Goal: Task Accomplishment & Management: Complete application form

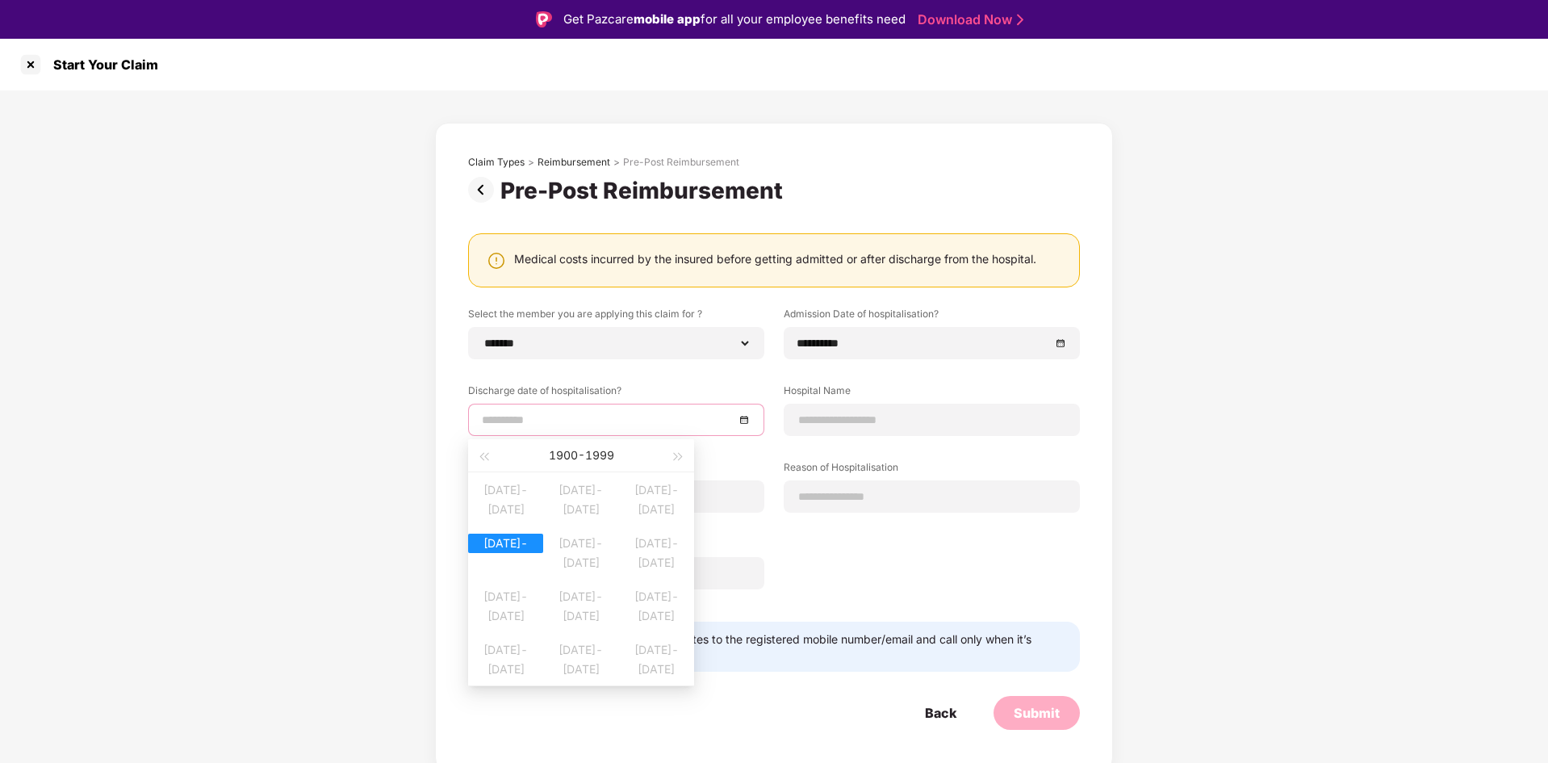
select select "**********"
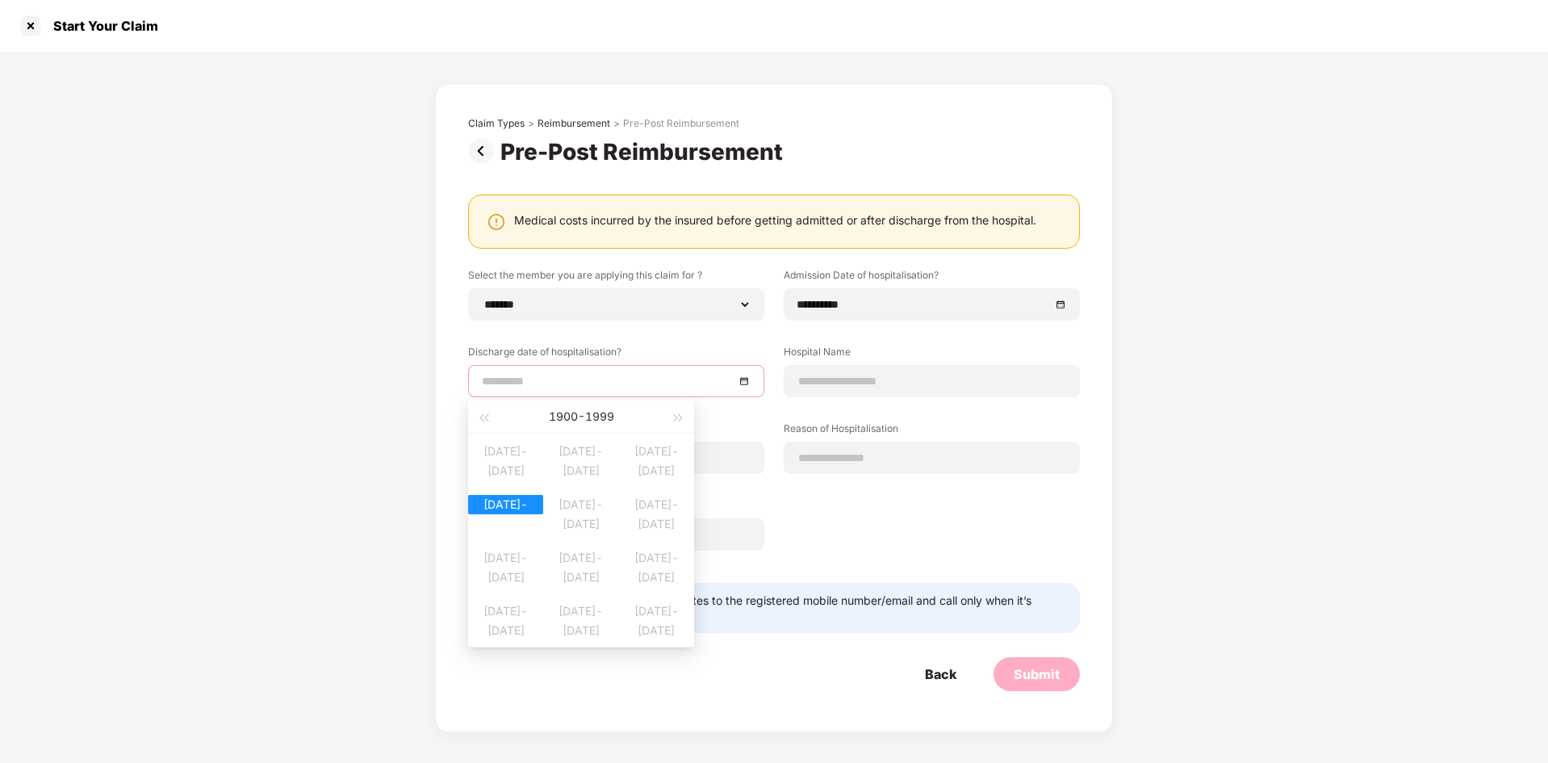
click at [681, 418] on span "button" at bounding box center [679, 418] width 8 height 8
click at [565, 417] on div "[DATE] - [DATE]" at bounding box center [580, 416] width 177 height 32
type input "**********"
click at [514, 514] on div "[DATE]-[DATE]" at bounding box center [505, 504] width 75 height 19
type input "**********"
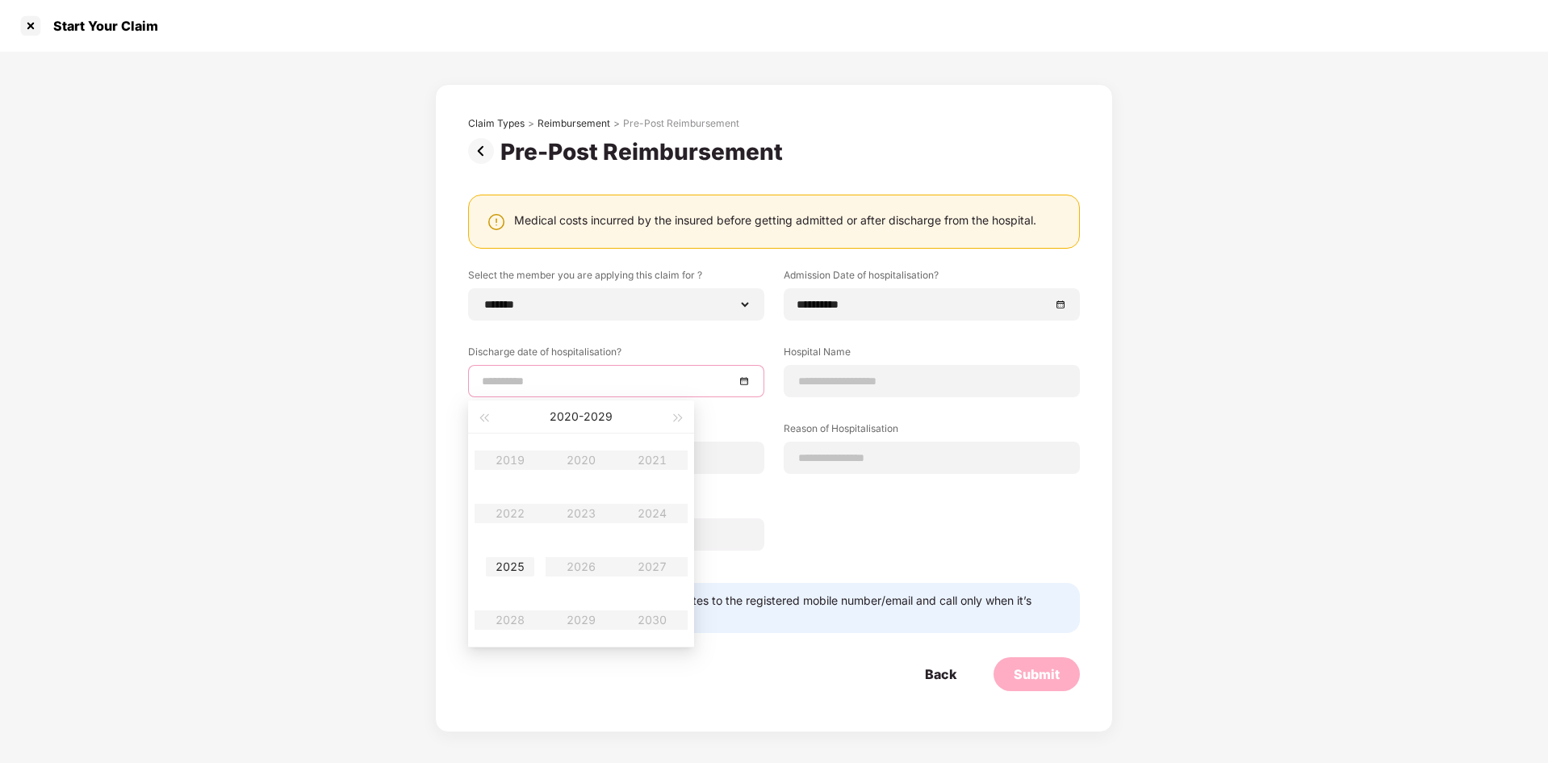
click at [517, 571] on div "2025" at bounding box center [510, 566] width 48 height 19
type input "**********"
click at [583, 510] on div "May" at bounding box center [581, 513] width 48 height 19
type input "**********"
click at [520, 504] on div "5" at bounding box center [521, 501] width 19 height 19
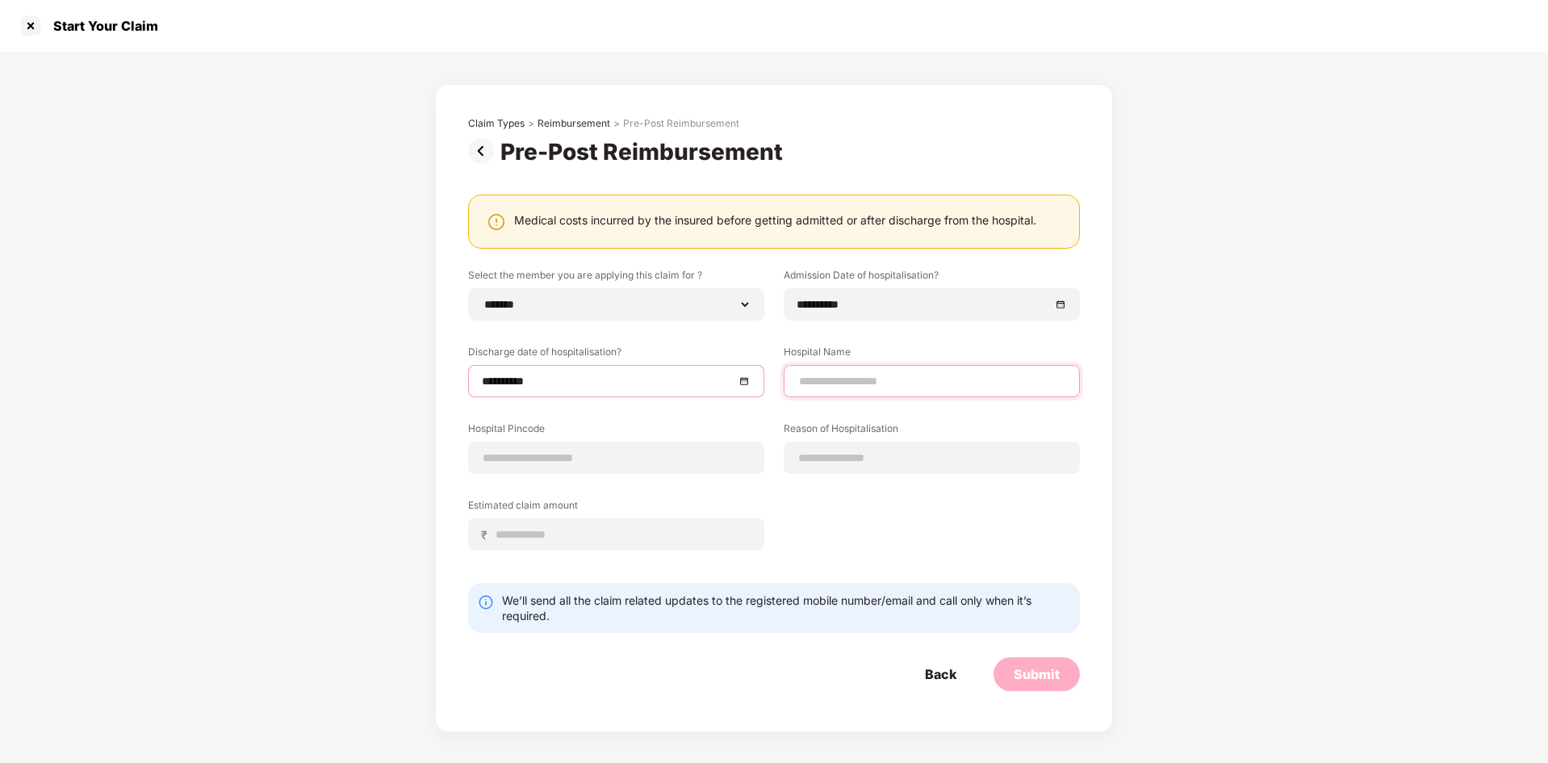
click at [919, 373] on input at bounding box center [932, 381] width 269 height 17
type input "**********"
click at [569, 456] on input at bounding box center [616, 458] width 269 height 17
type input "******"
select select "*******"
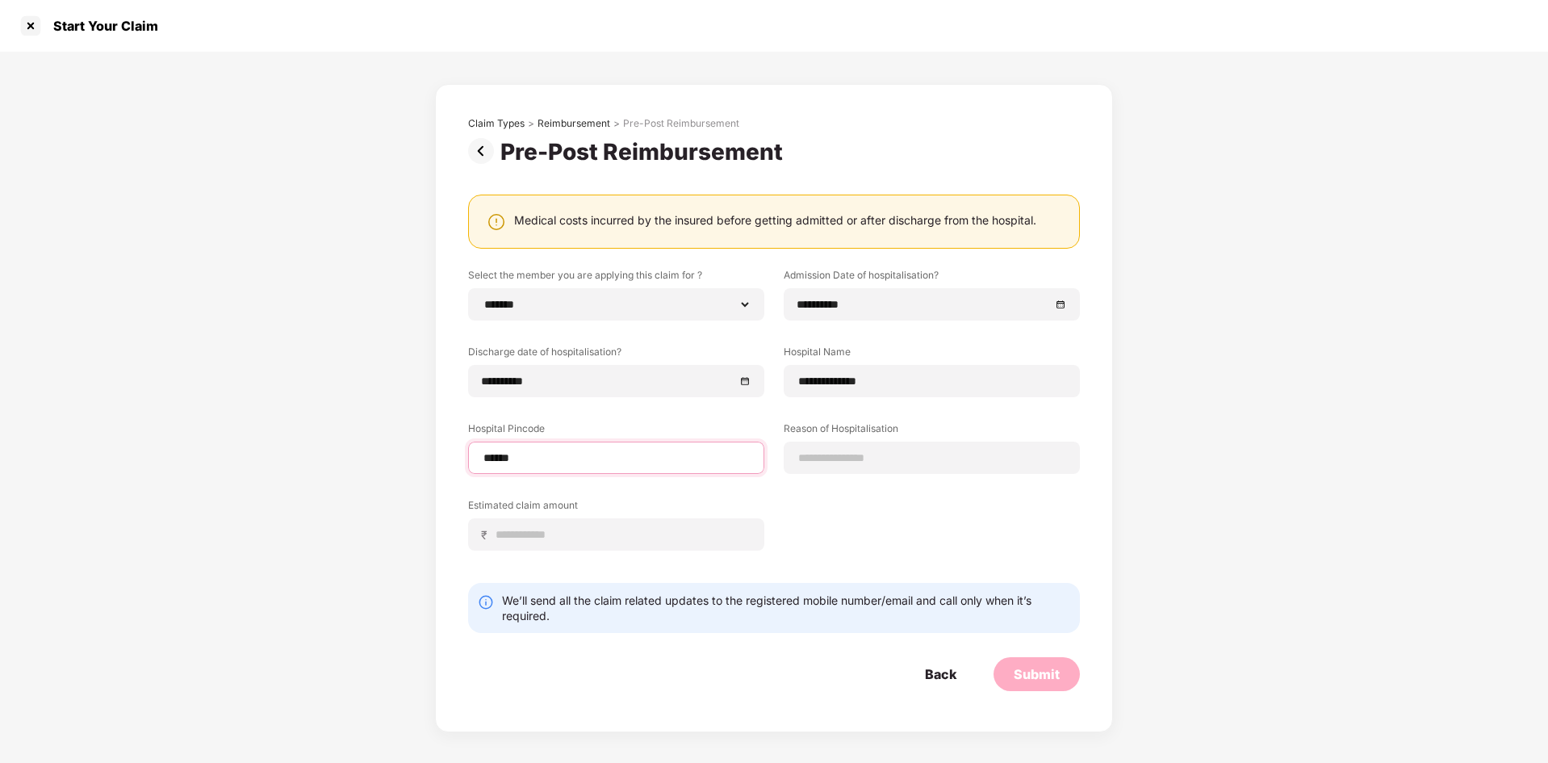
select select "**********"
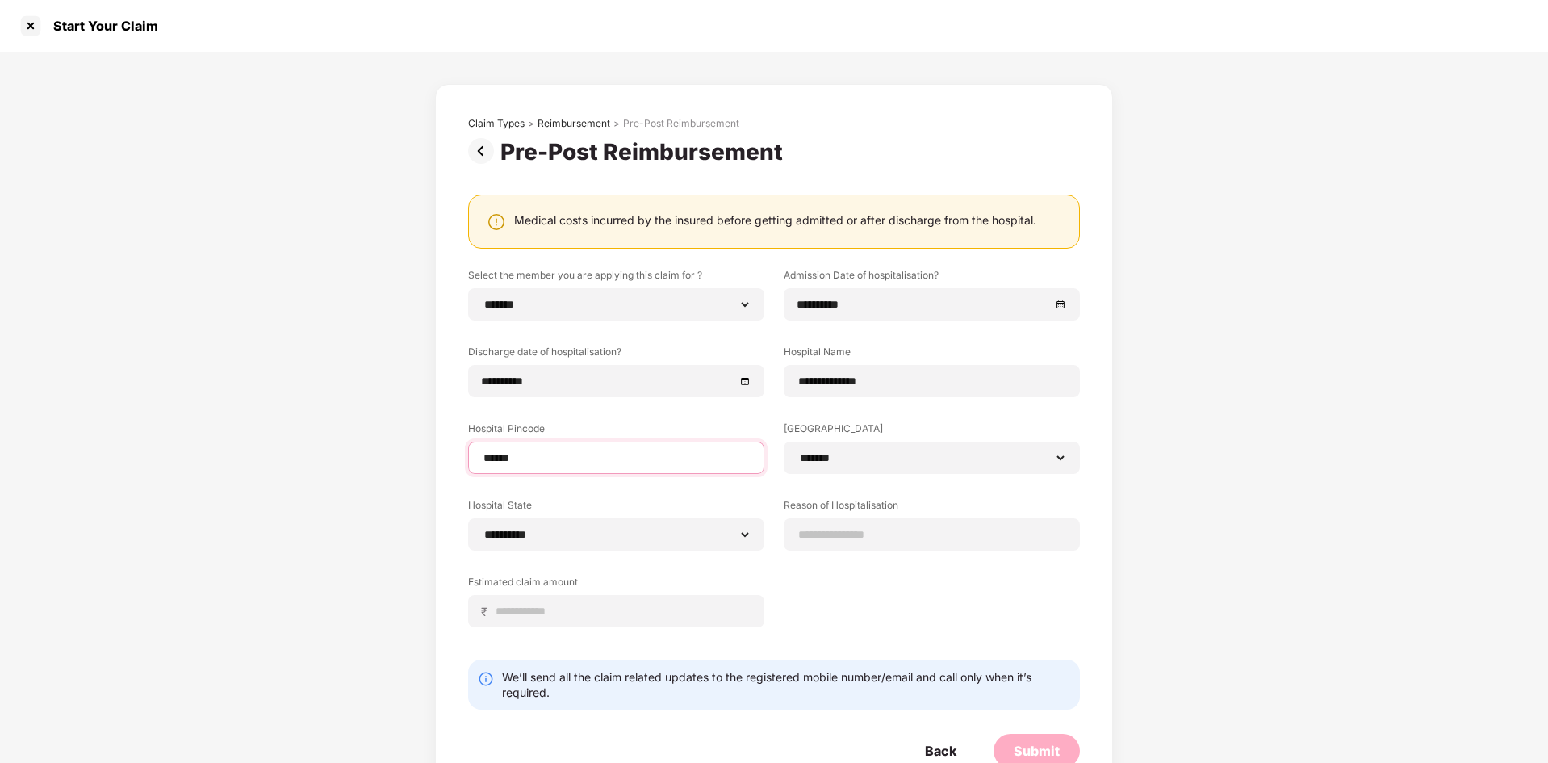
scroll to position [46, 0]
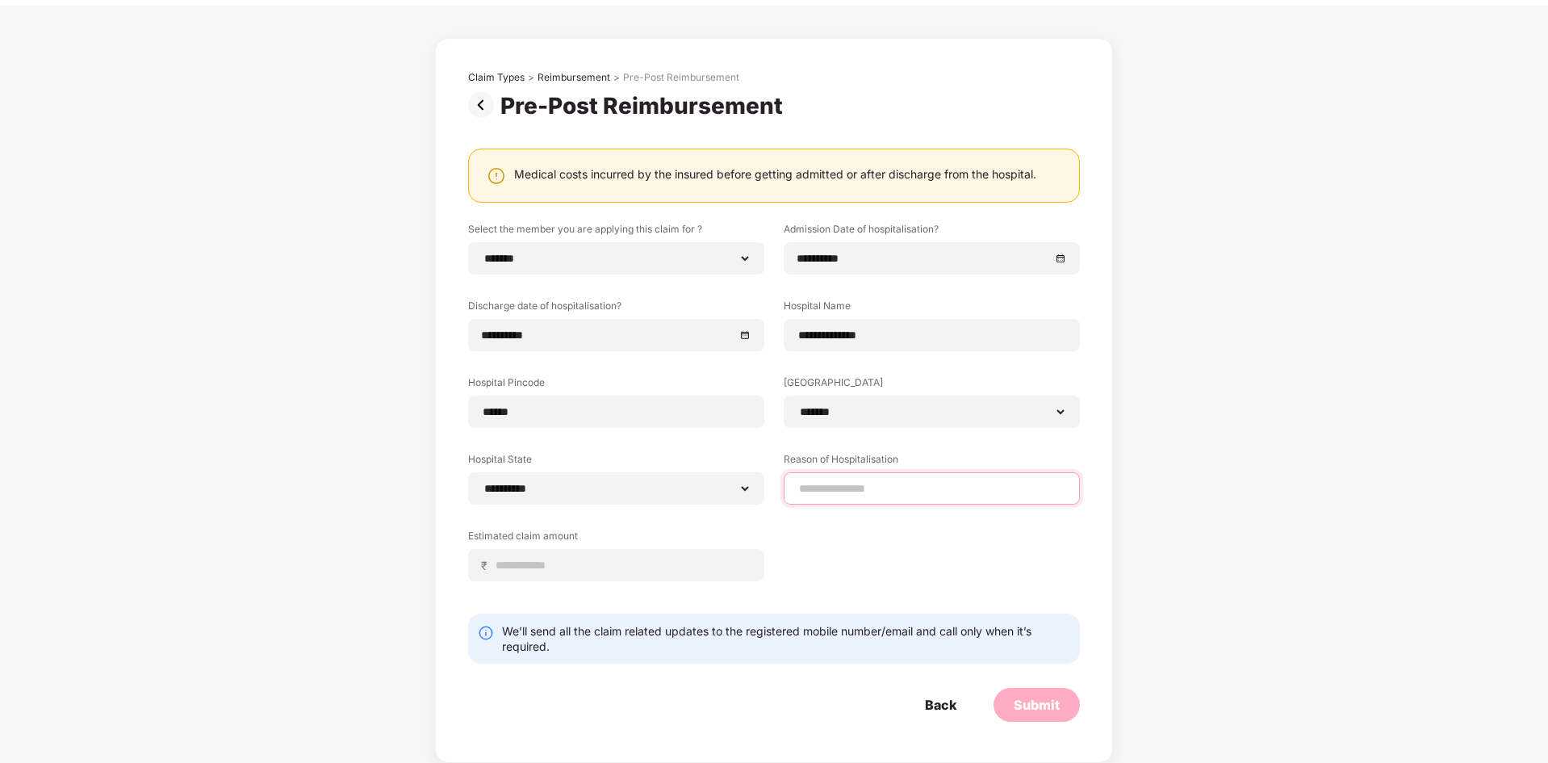
click at [885, 495] on input at bounding box center [932, 488] width 269 height 17
type input "**********"
click at [1158, 463] on div "**********" at bounding box center [774, 384] width 1548 height 757
click at [684, 563] on input at bounding box center [623, 565] width 256 height 17
type input "*****"
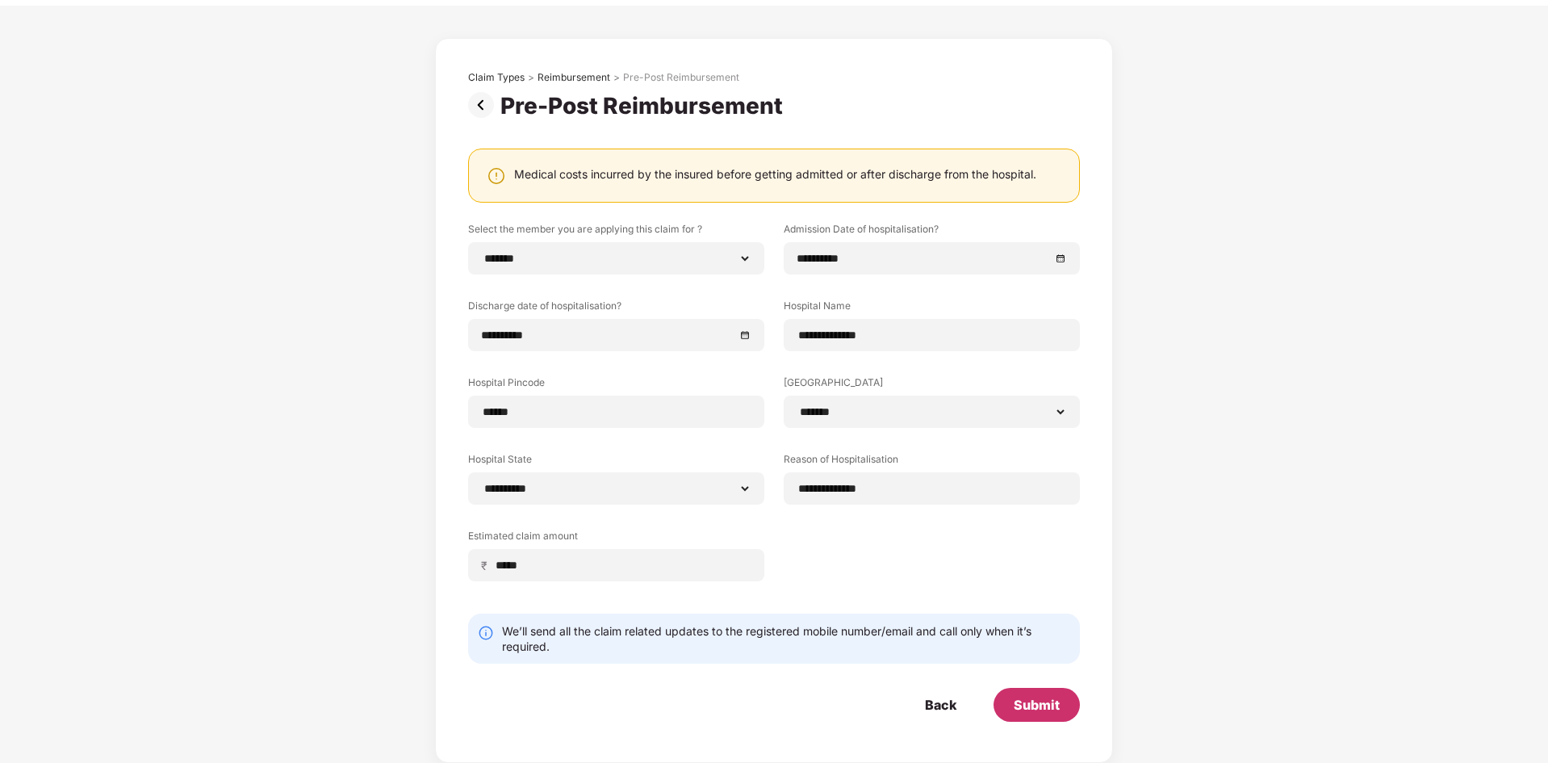
click at [1042, 704] on div "Submit" at bounding box center [1037, 705] width 46 height 18
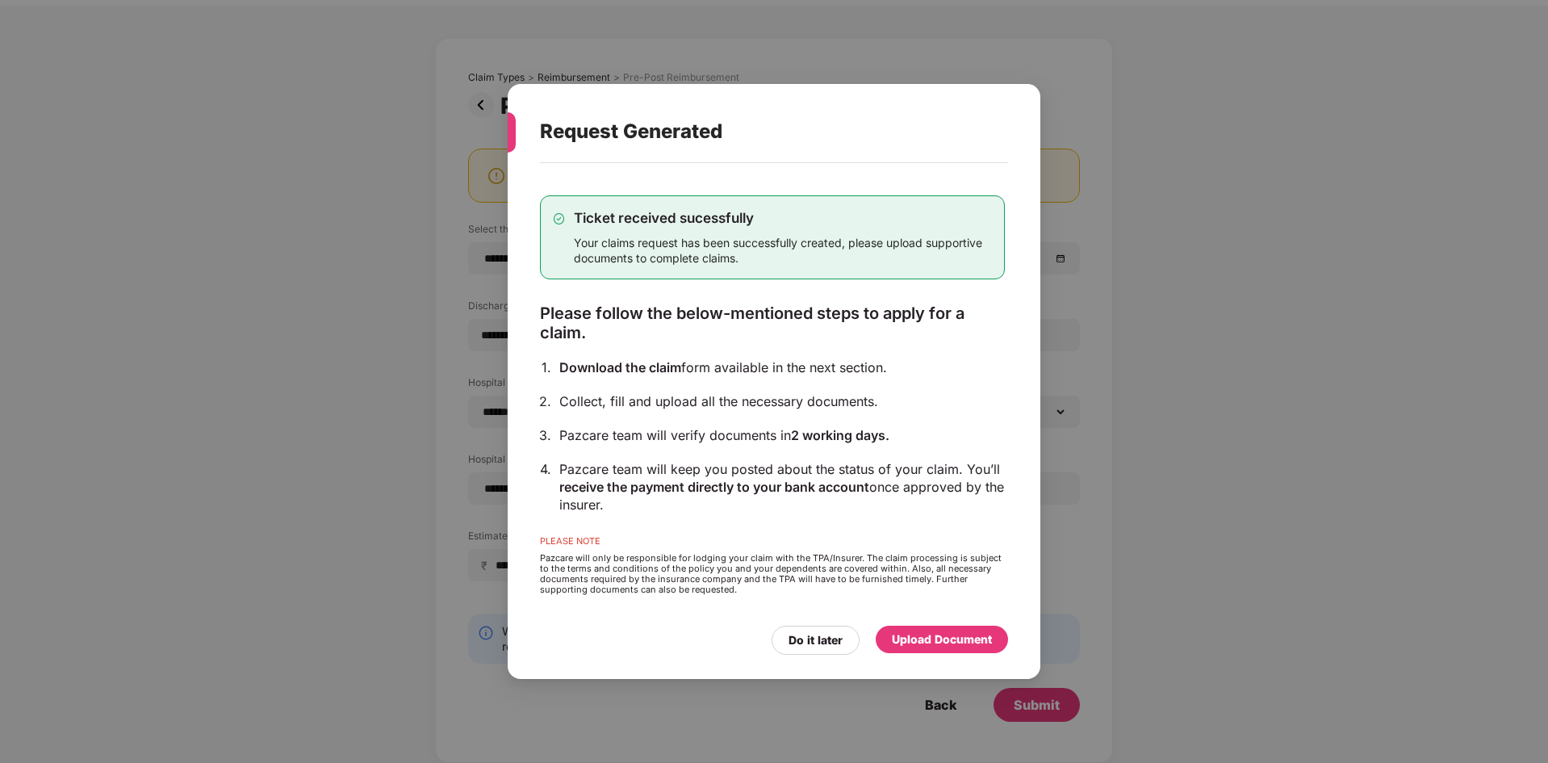
click at [932, 640] on div "Upload Document" at bounding box center [942, 639] width 100 height 18
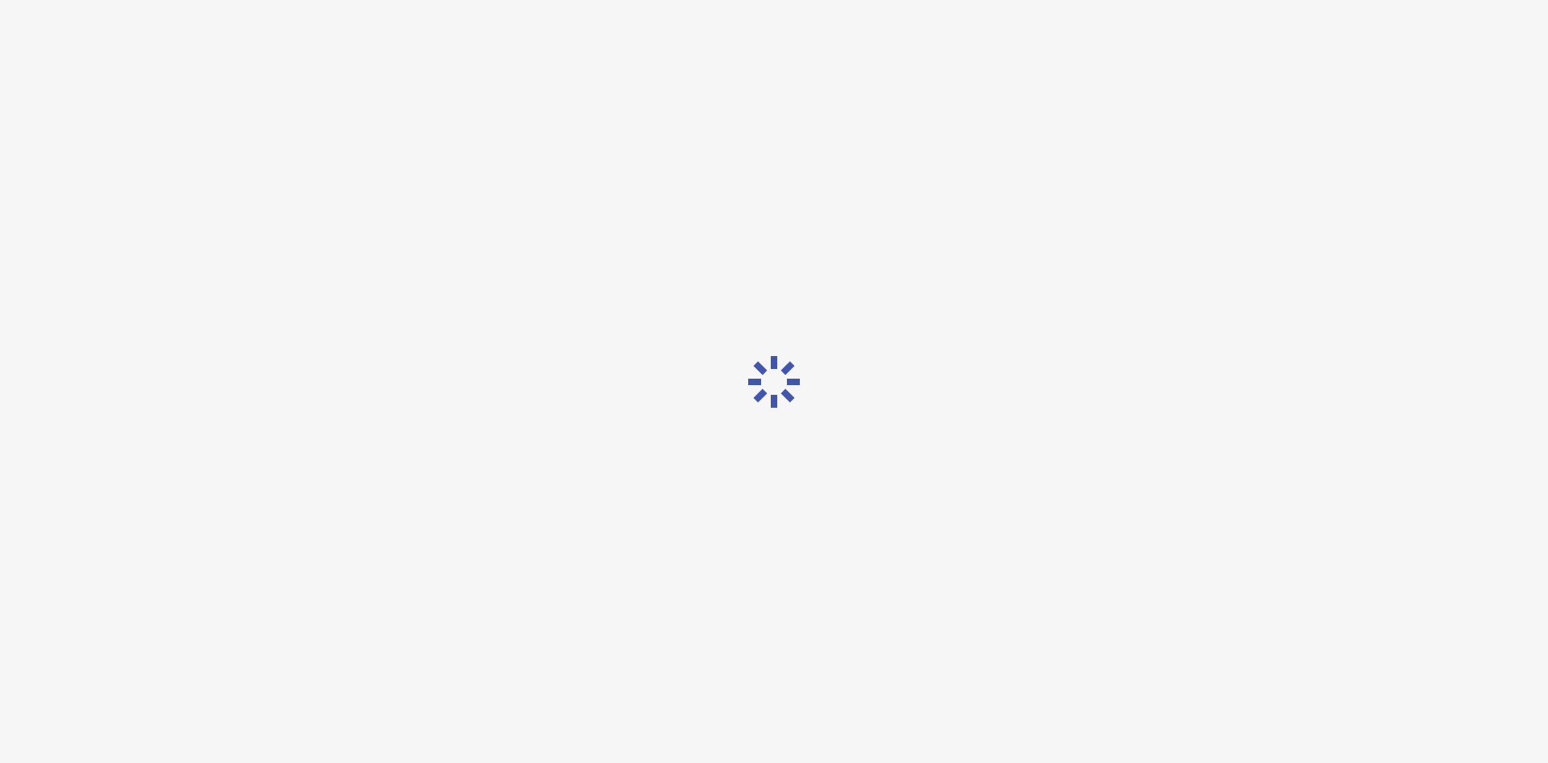
scroll to position [0, 0]
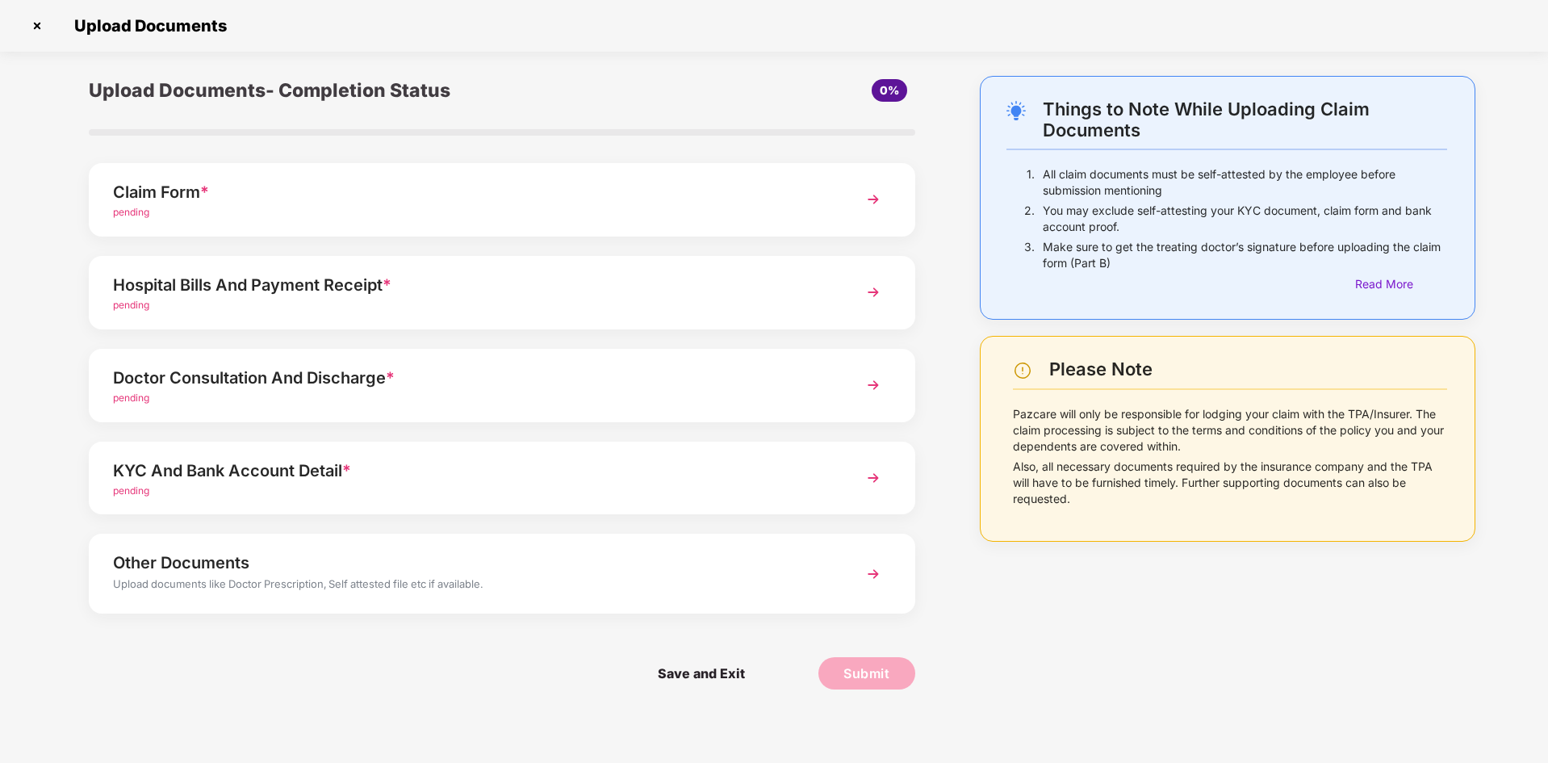
click at [845, 194] on div "Claim Form * pending" at bounding box center [502, 199] width 827 height 73
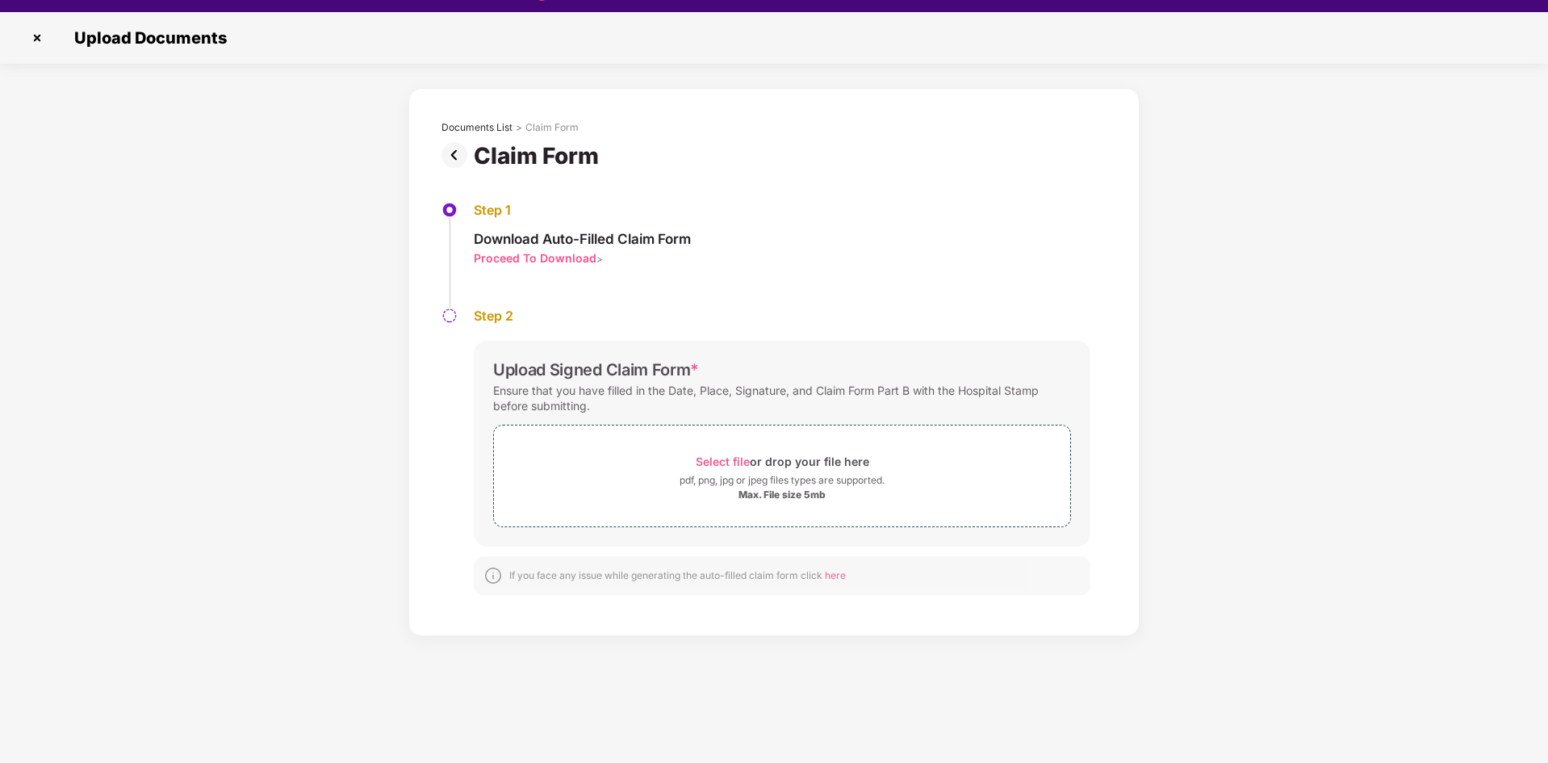
scroll to position [39, 0]
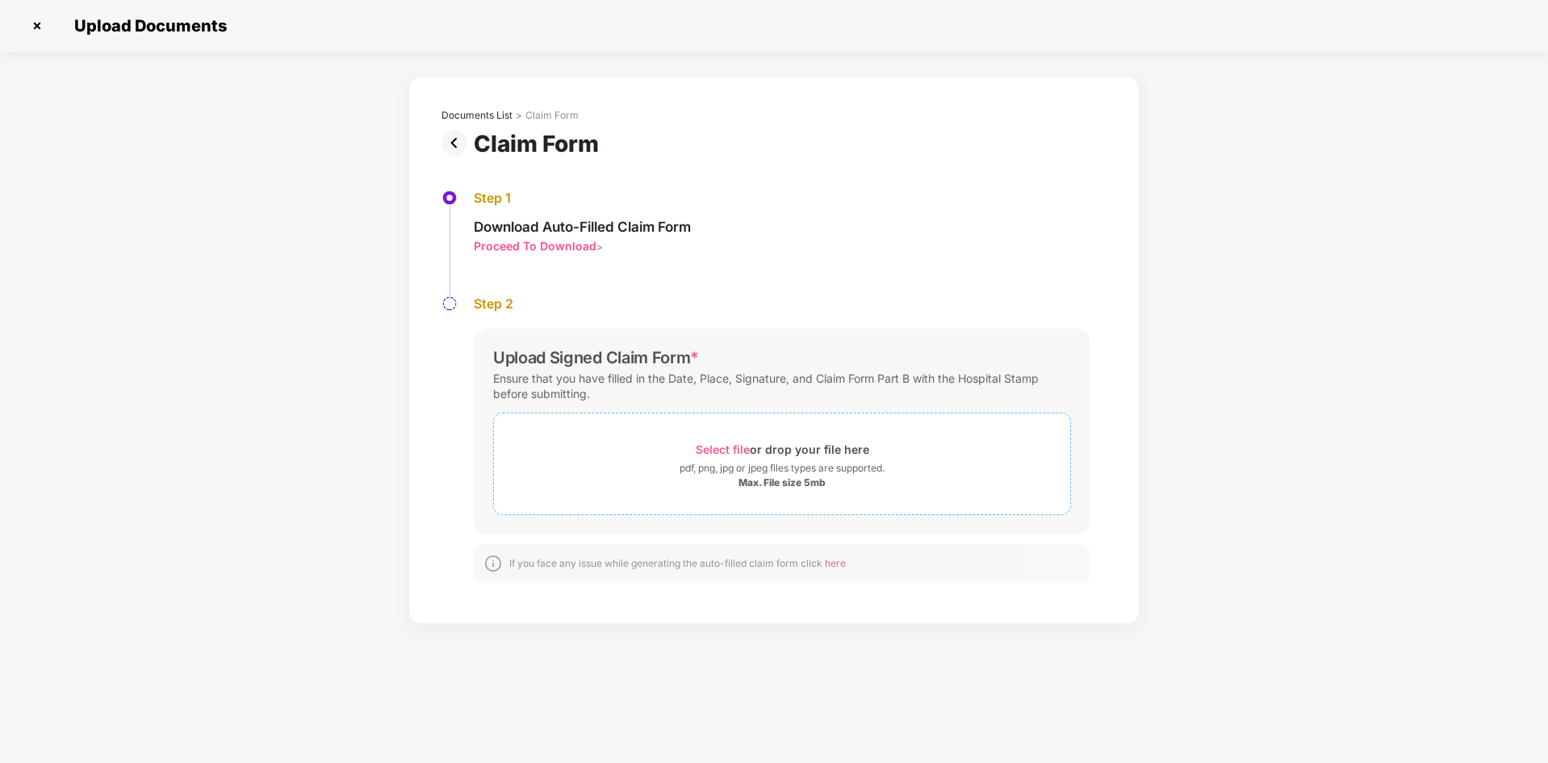
click at [731, 455] on span "Select file" at bounding box center [723, 449] width 54 height 14
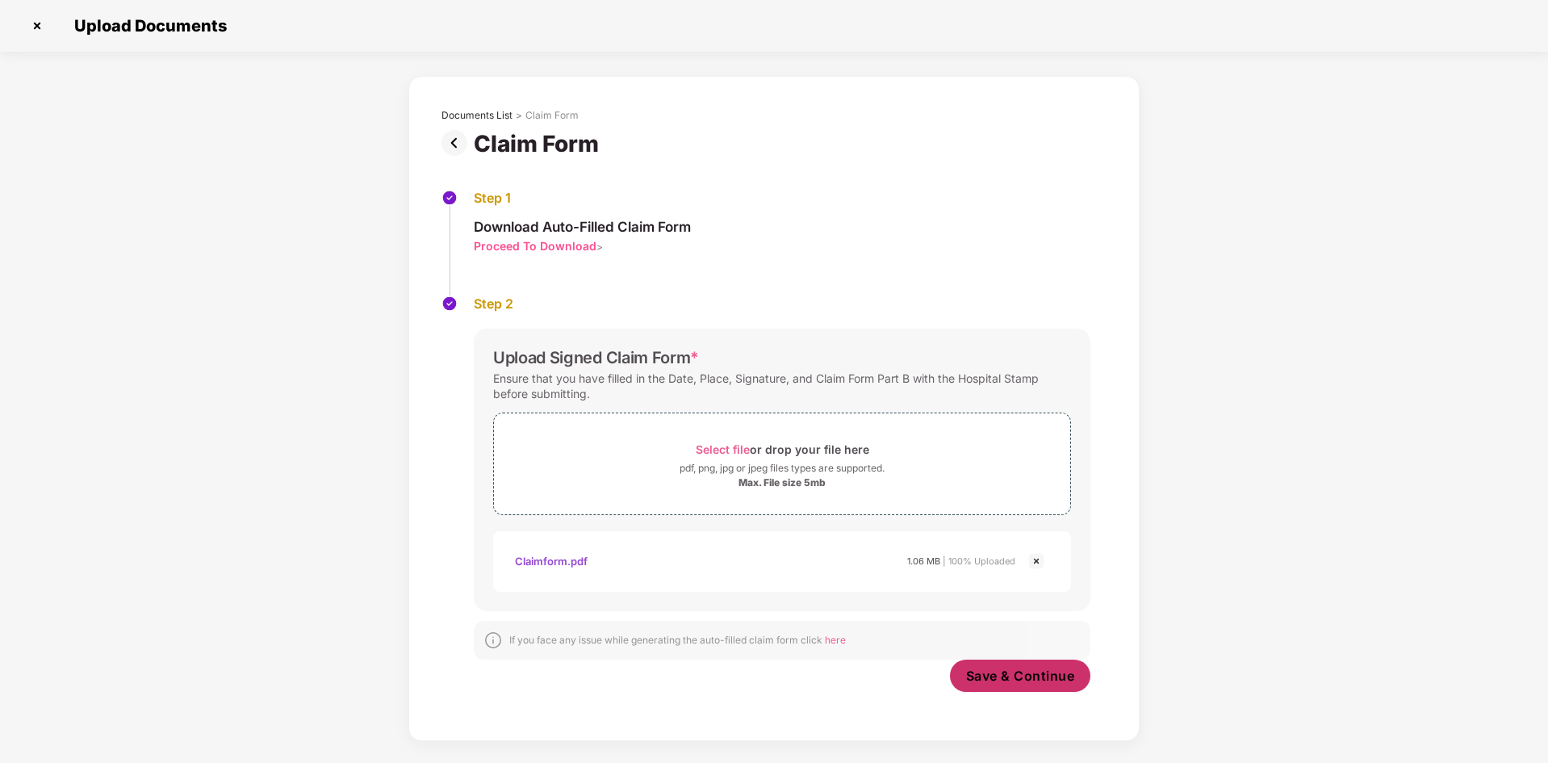
click at [1018, 677] on span "Save & Continue" at bounding box center [1020, 676] width 109 height 18
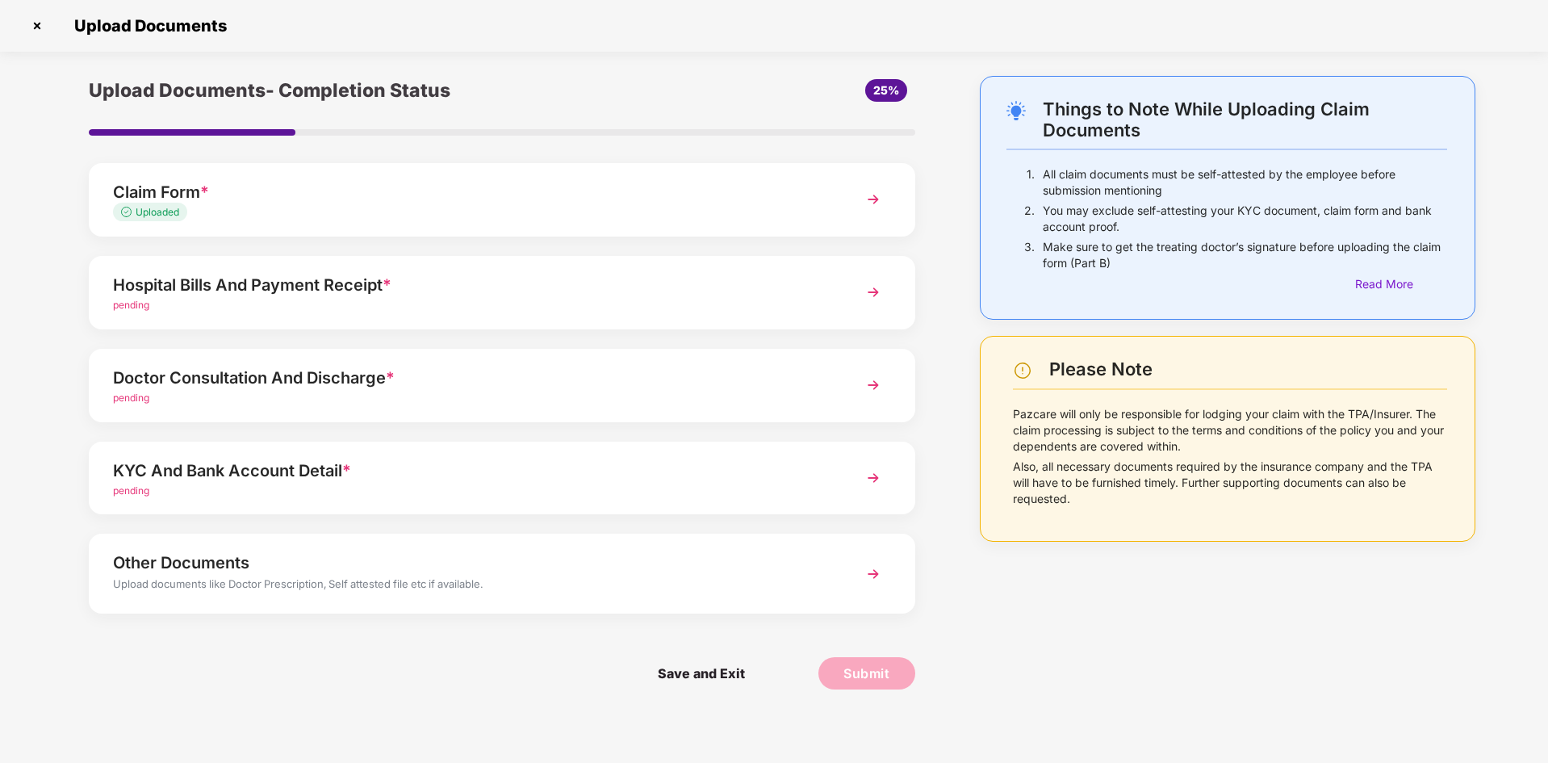
click at [386, 294] on span "*" at bounding box center [387, 284] width 9 height 19
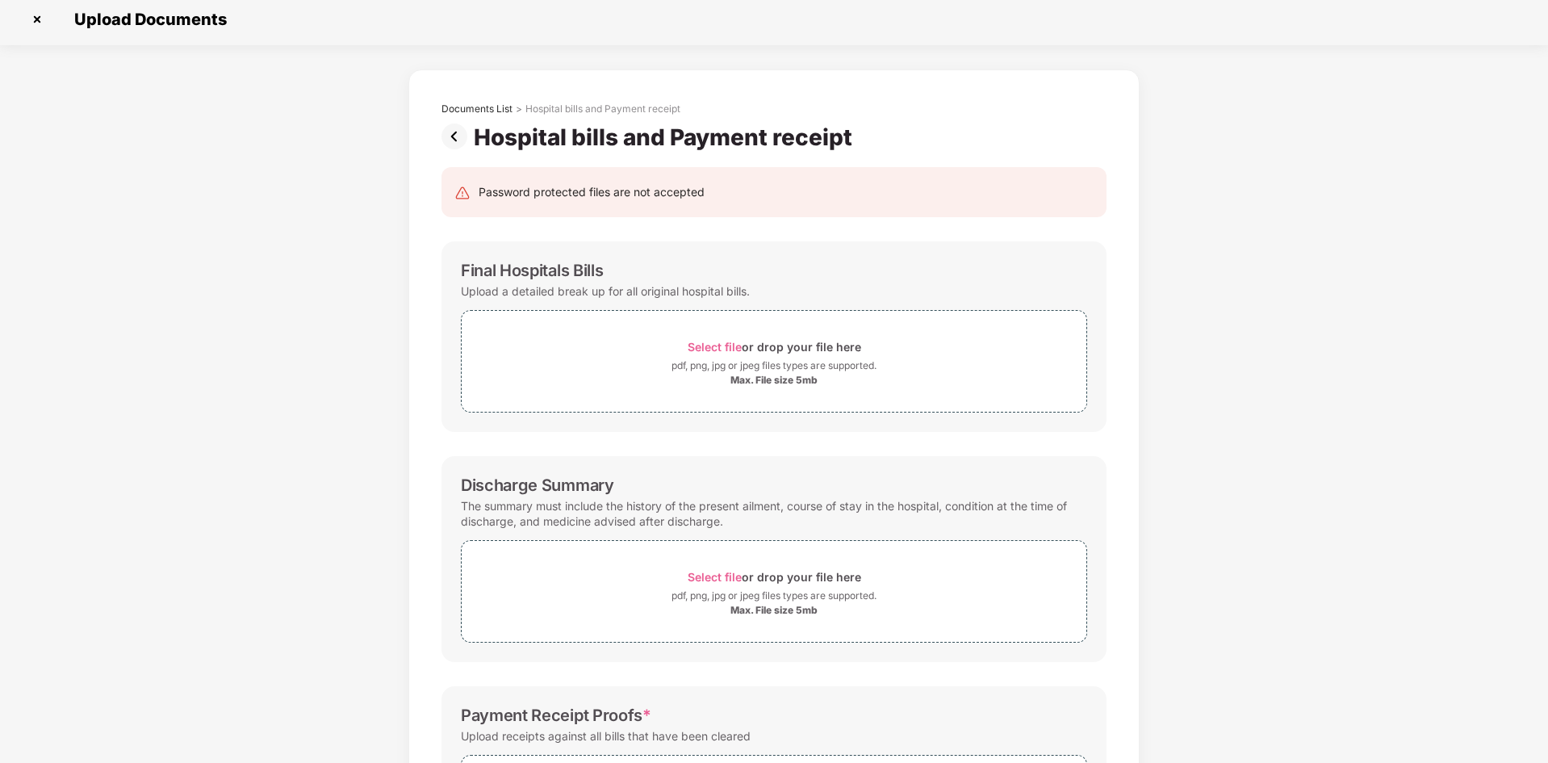
scroll to position [0, 0]
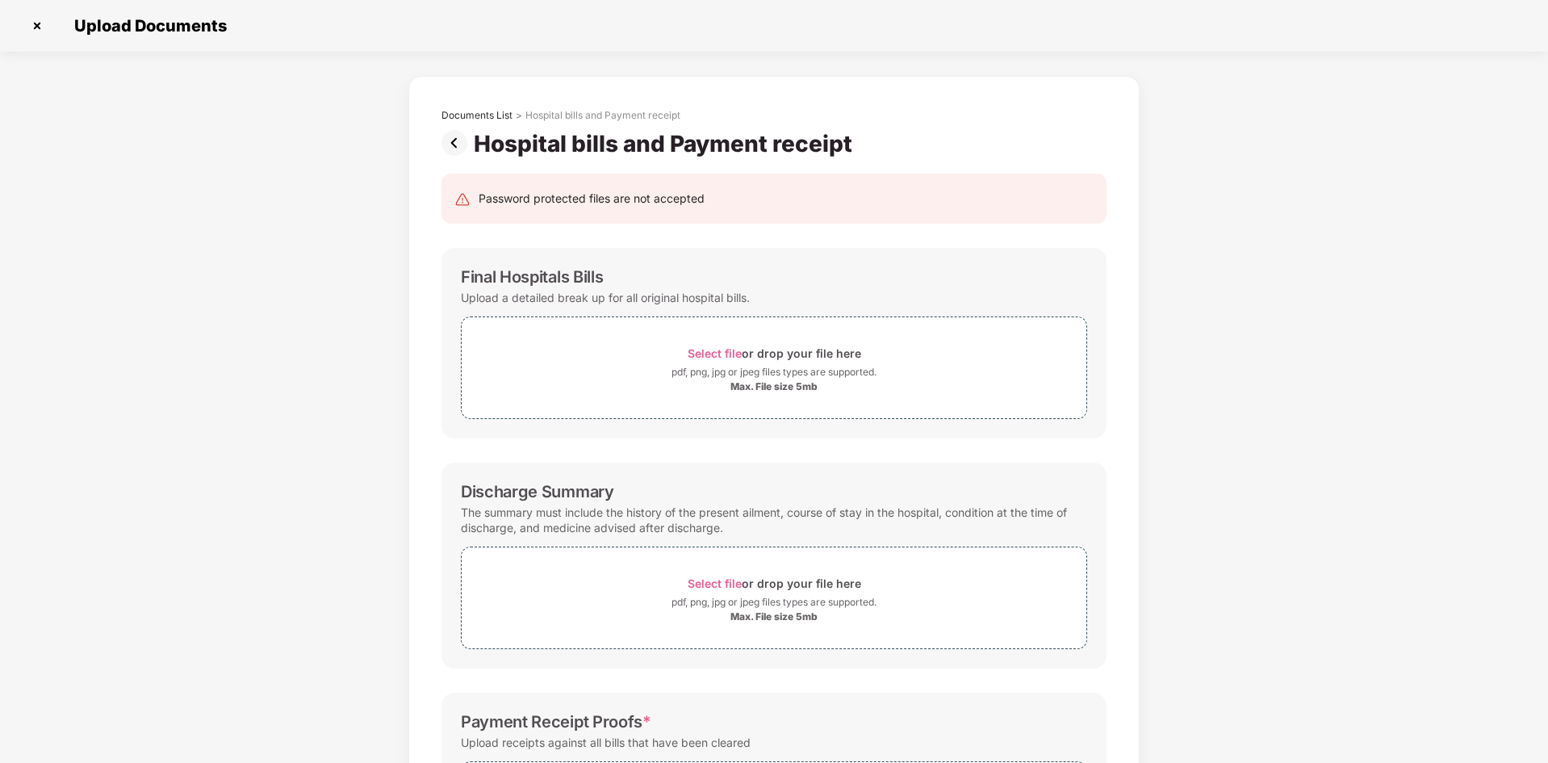
click at [450, 144] on img at bounding box center [458, 143] width 32 height 26
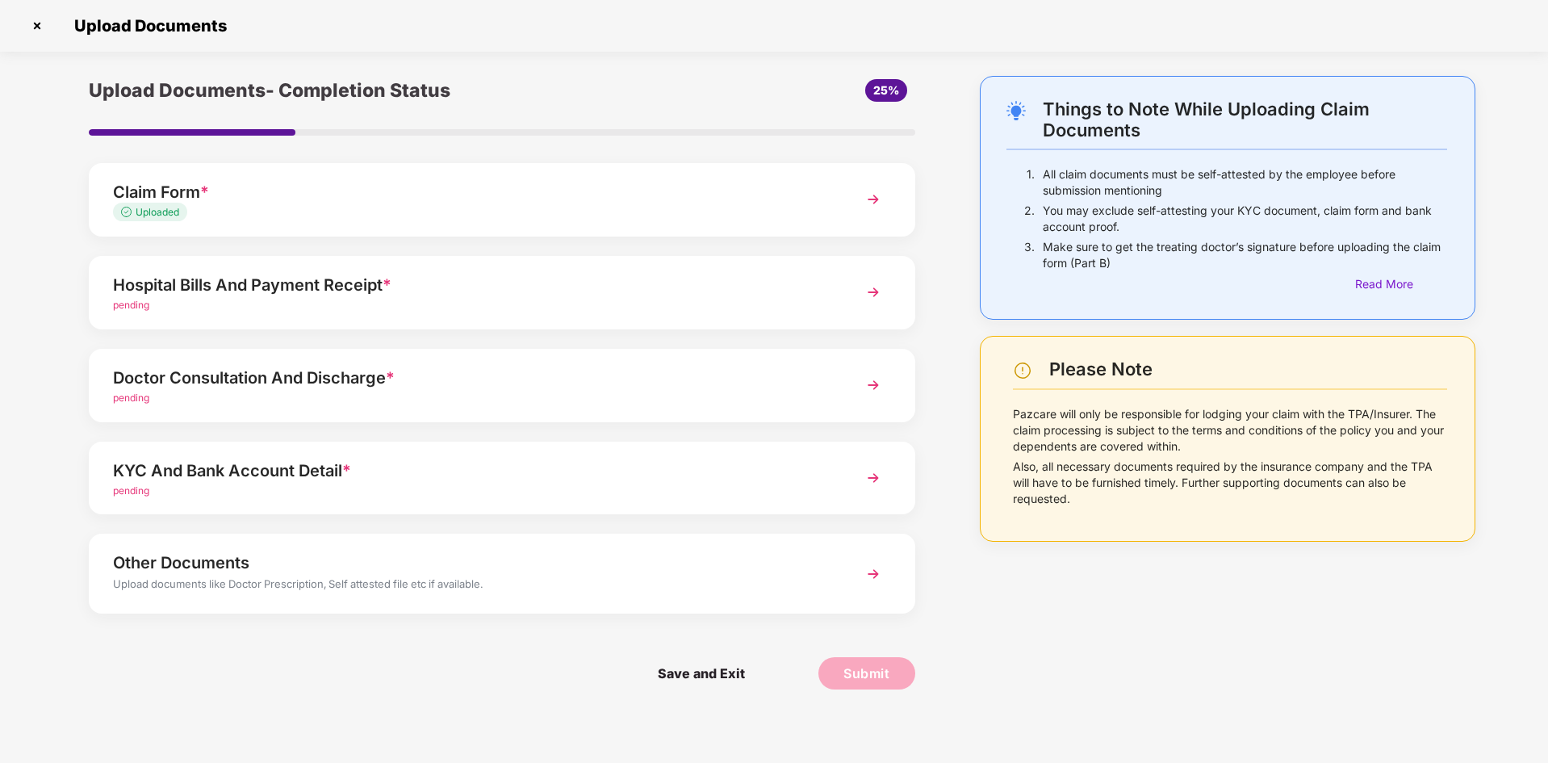
click at [448, 580] on div "Upload documents like Doctor Prescription, Self attested file etc if available." at bounding box center [469, 586] width 713 height 21
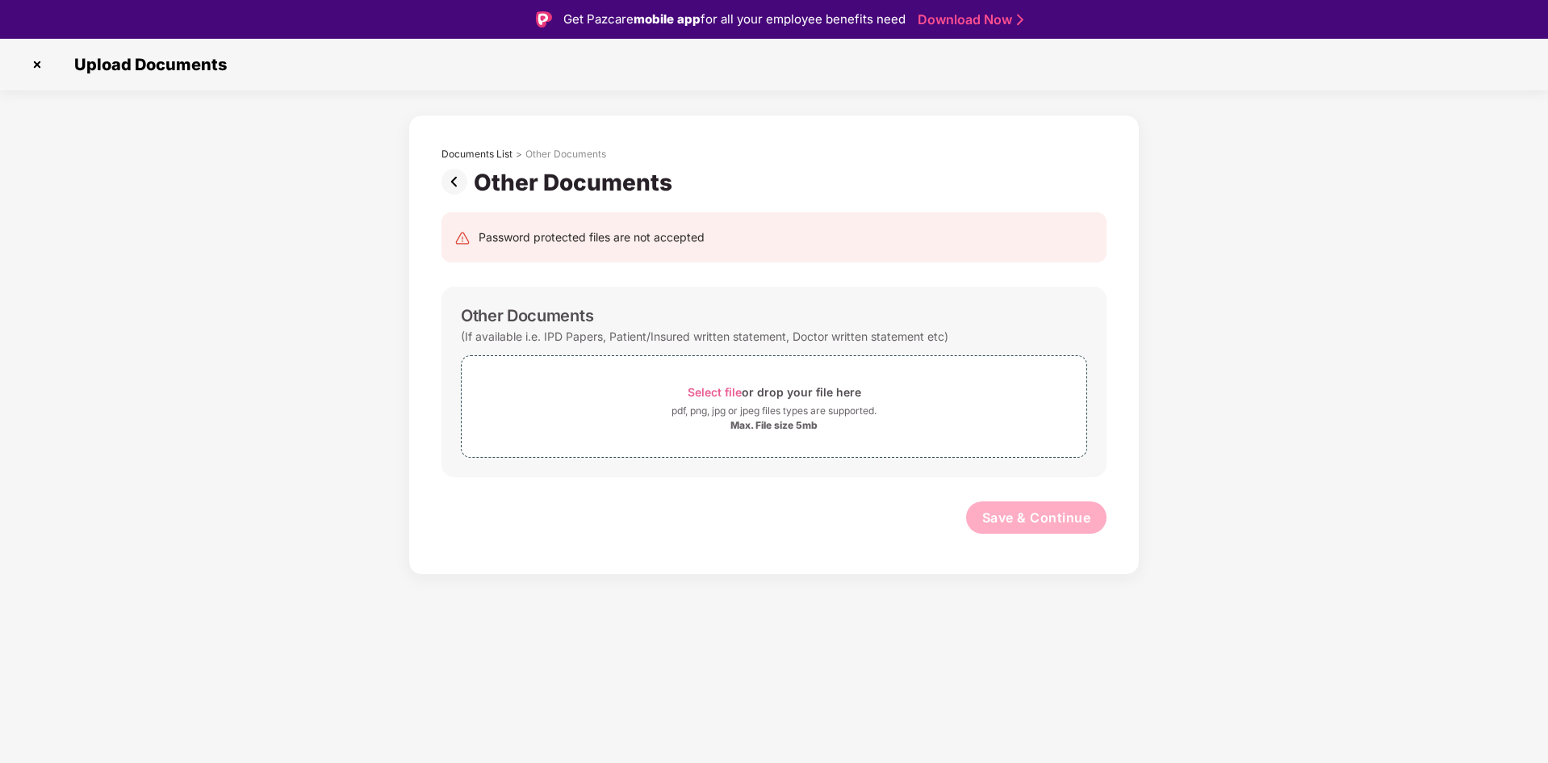
click at [464, 174] on img at bounding box center [458, 182] width 32 height 26
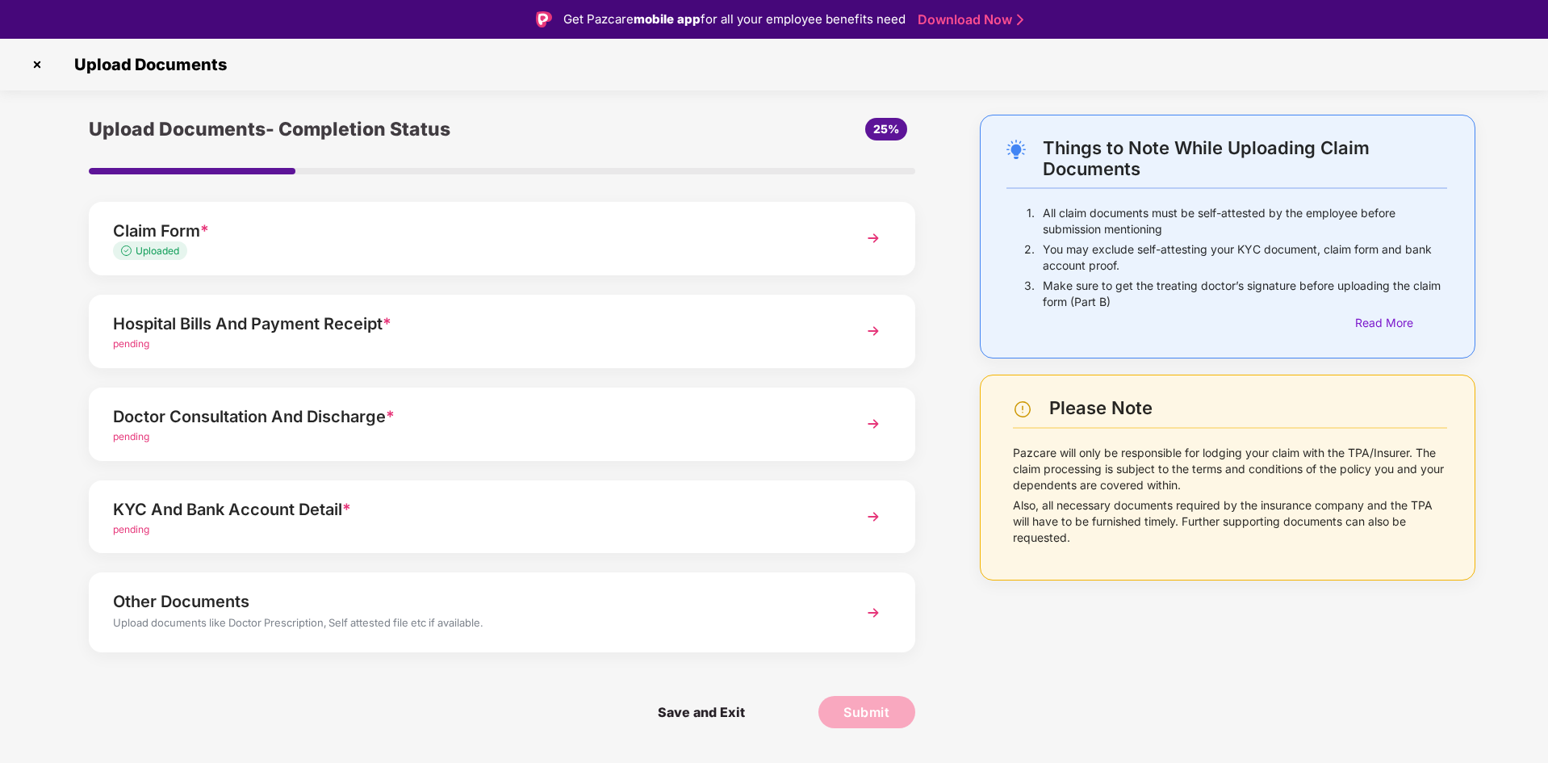
click at [331, 513] on div "KYC And Bank Account Detail *" at bounding box center [469, 509] width 713 height 26
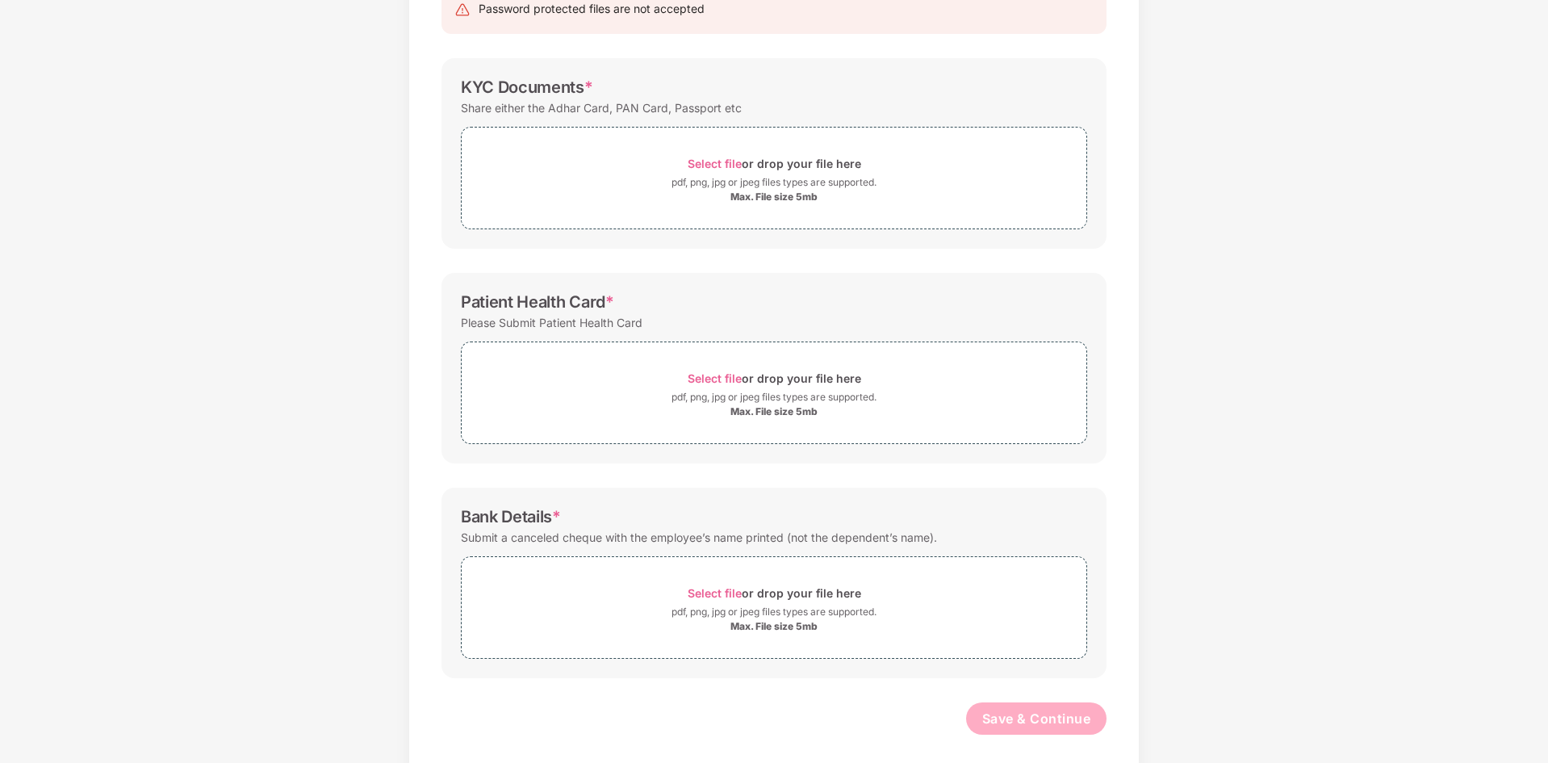
scroll to position [203, 0]
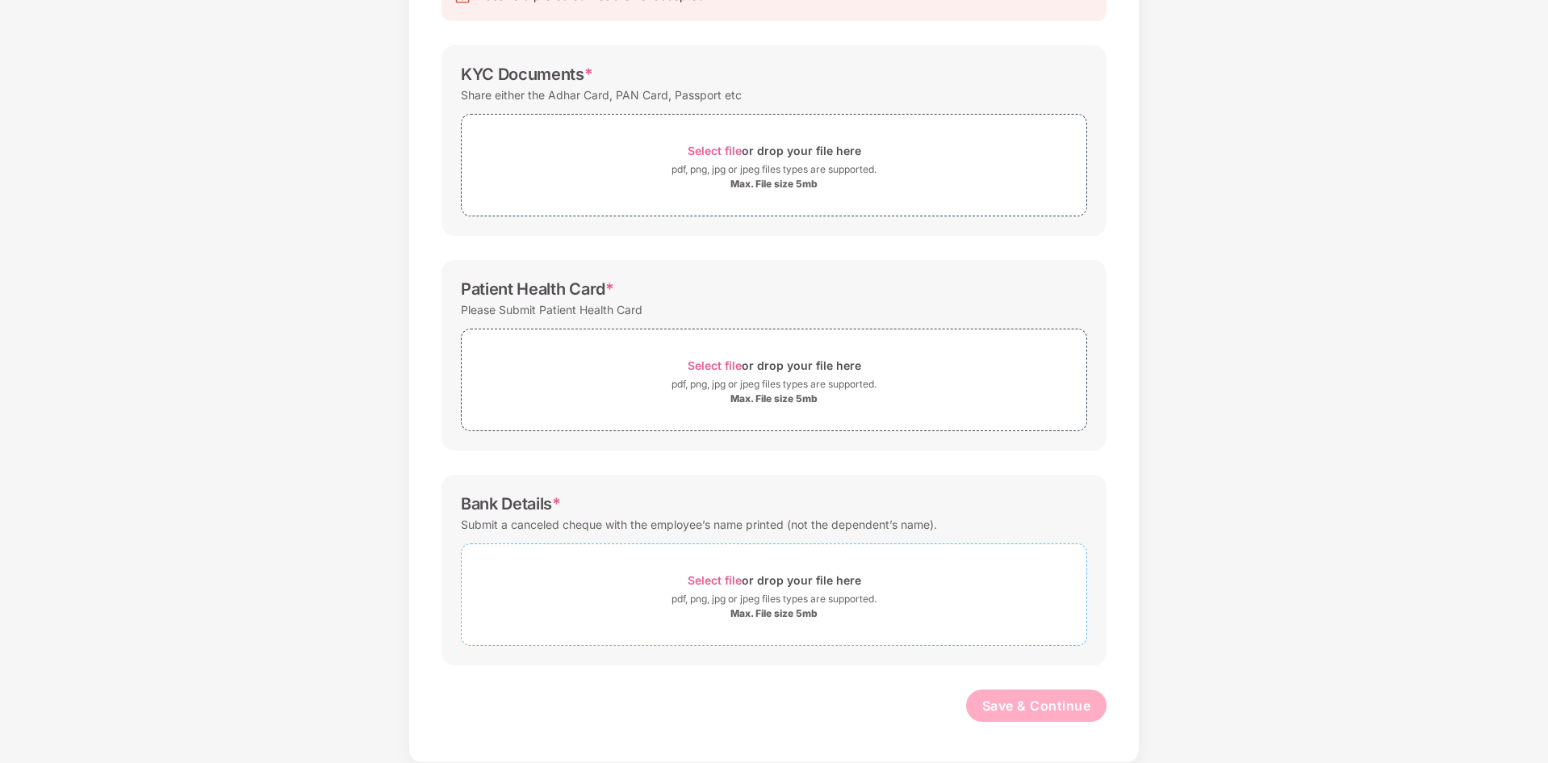
click at [723, 579] on span "Select file" at bounding box center [715, 580] width 54 height 14
click at [722, 369] on span "Select file" at bounding box center [715, 365] width 54 height 14
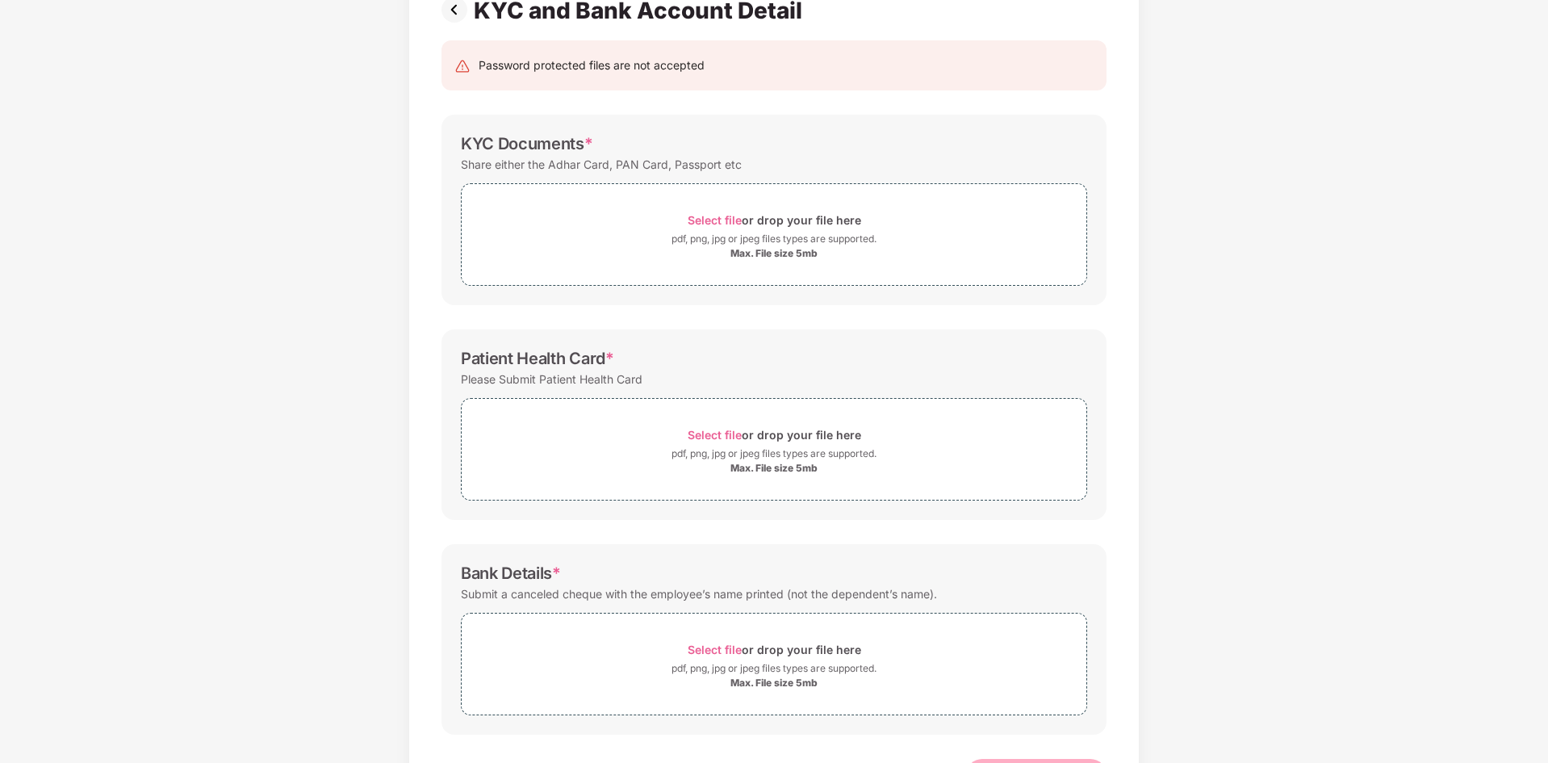
scroll to position [41, 0]
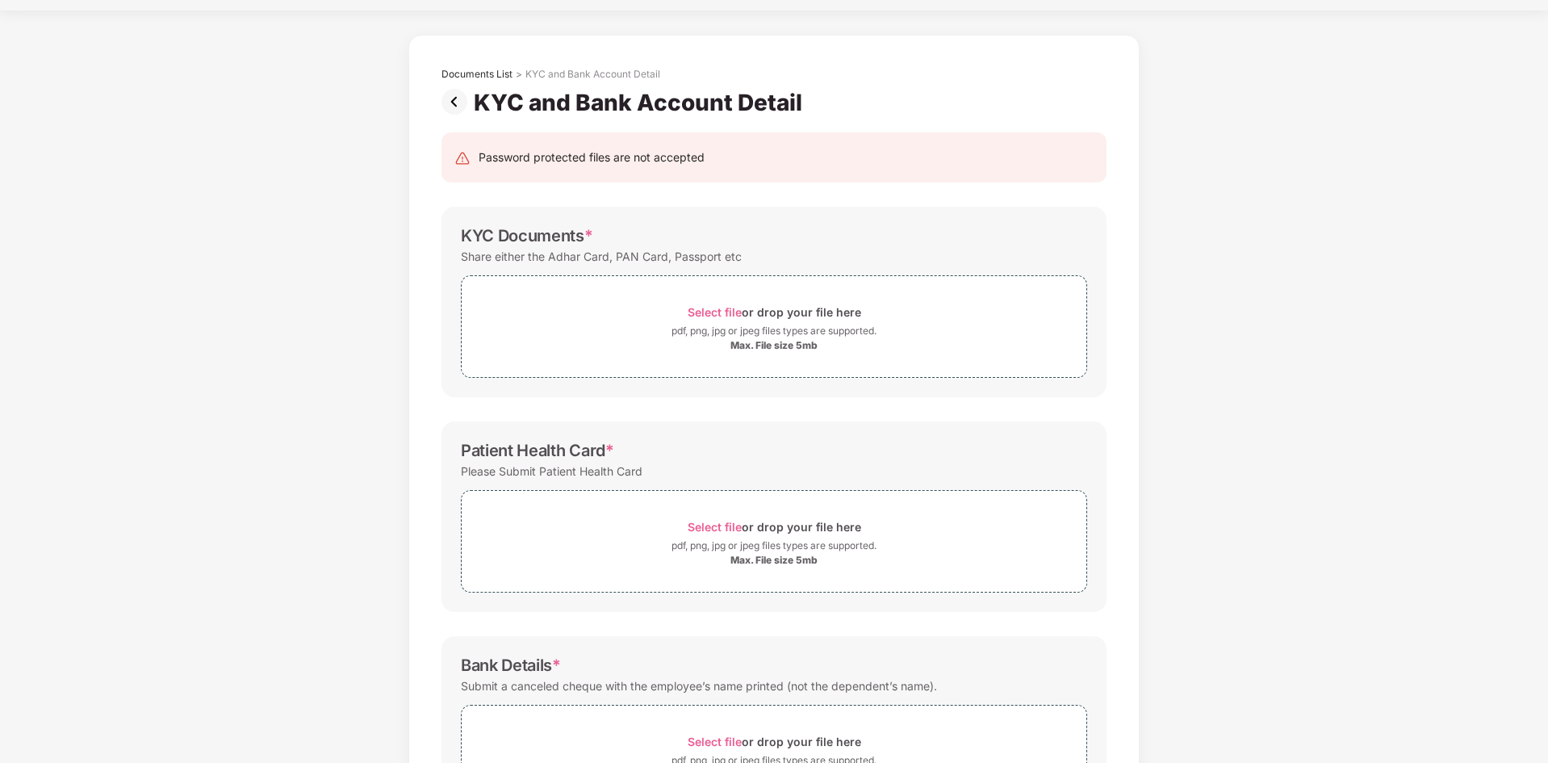
click at [448, 103] on img at bounding box center [458, 102] width 32 height 26
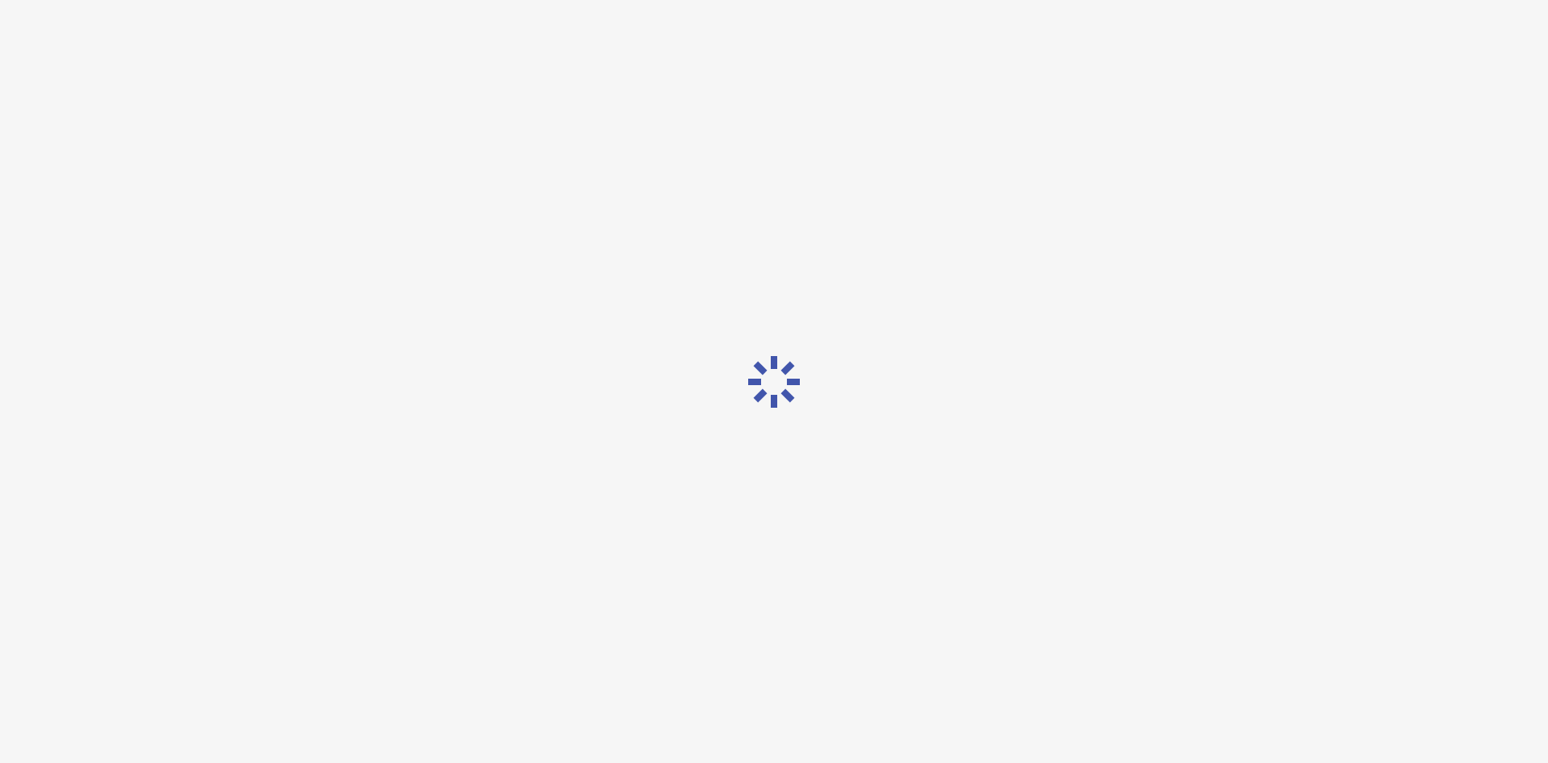
scroll to position [0, 0]
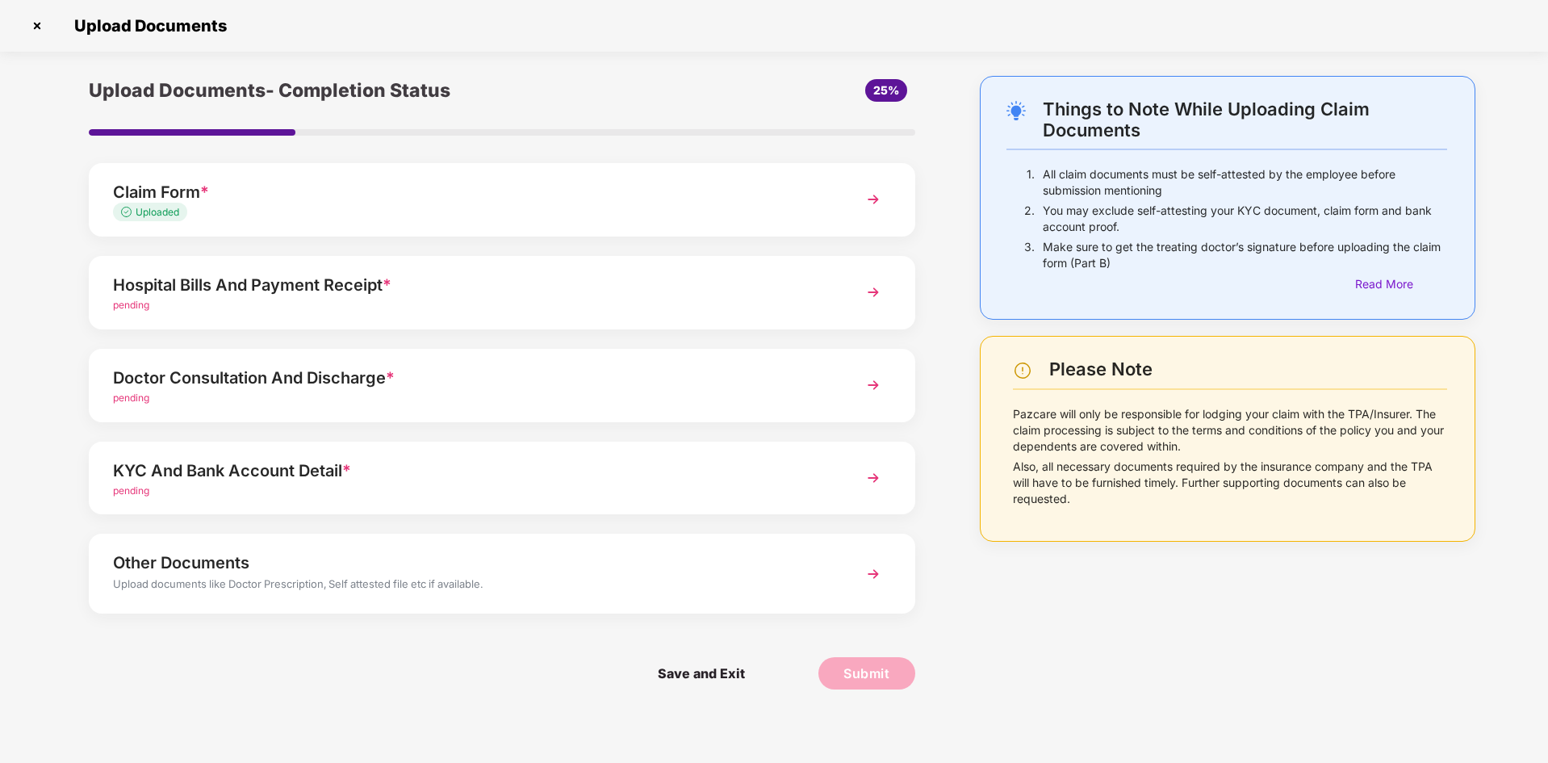
click at [131, 396] on span "pending" at bounding box center [131, 398] width 36 height 12
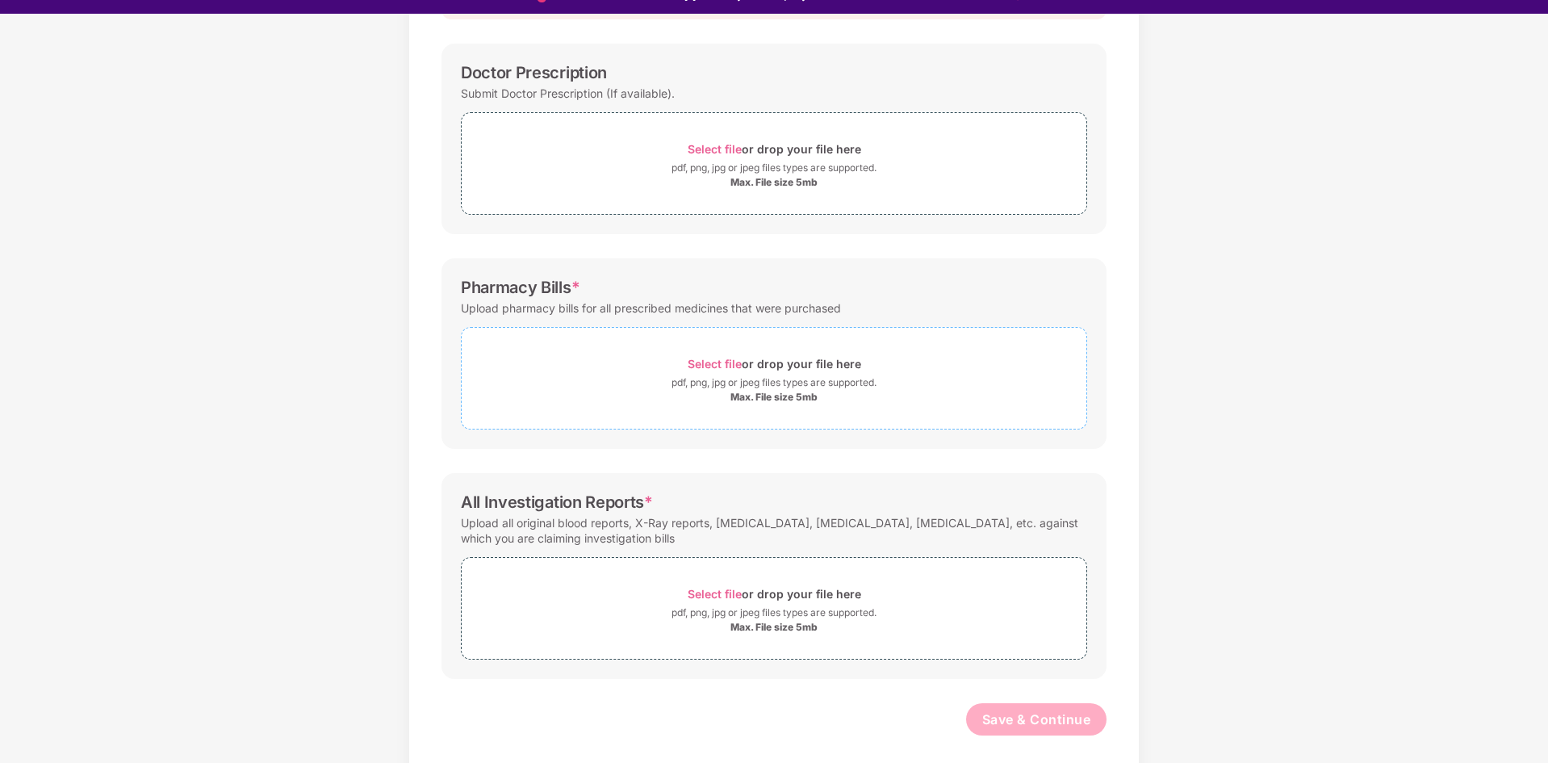
scroll to position [39, 0]
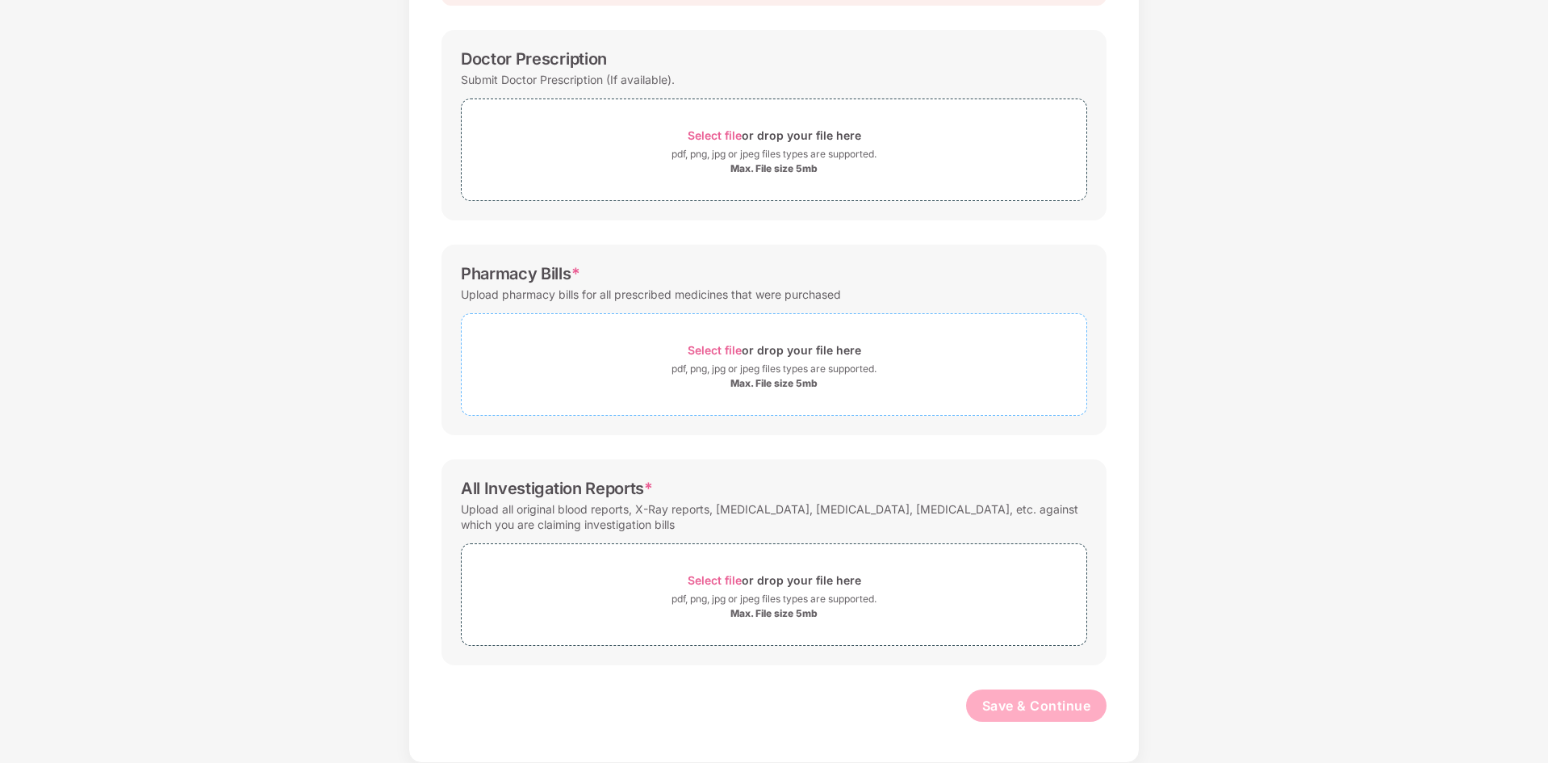
click at [718, 344] on span "Select file" at bounding box center [715, 350] width 54 height 14
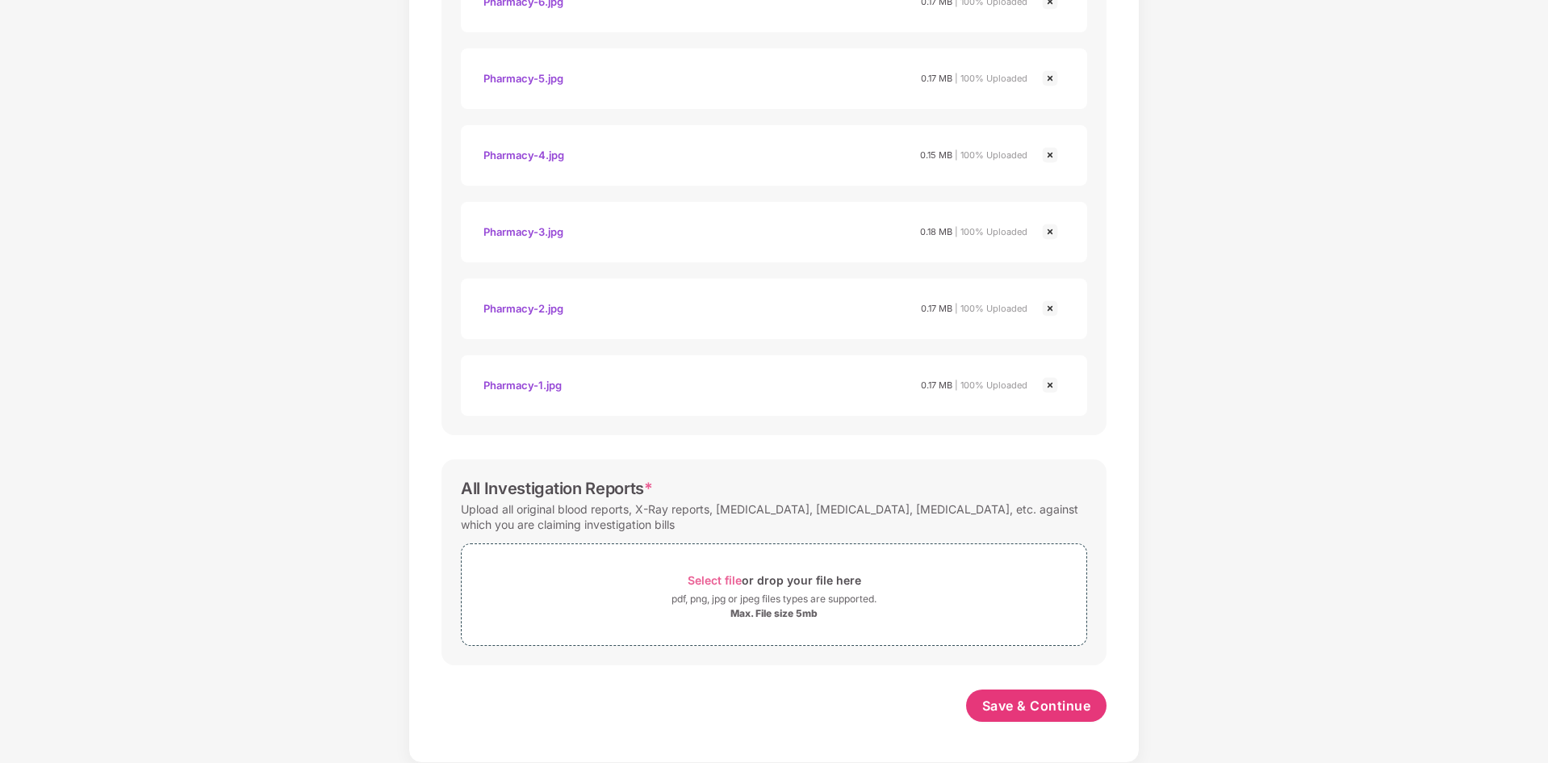
scroll to position [2365, 0]
click at [712, 582] on span "Select file" at bounding box center [715, 580] width 54 height 14
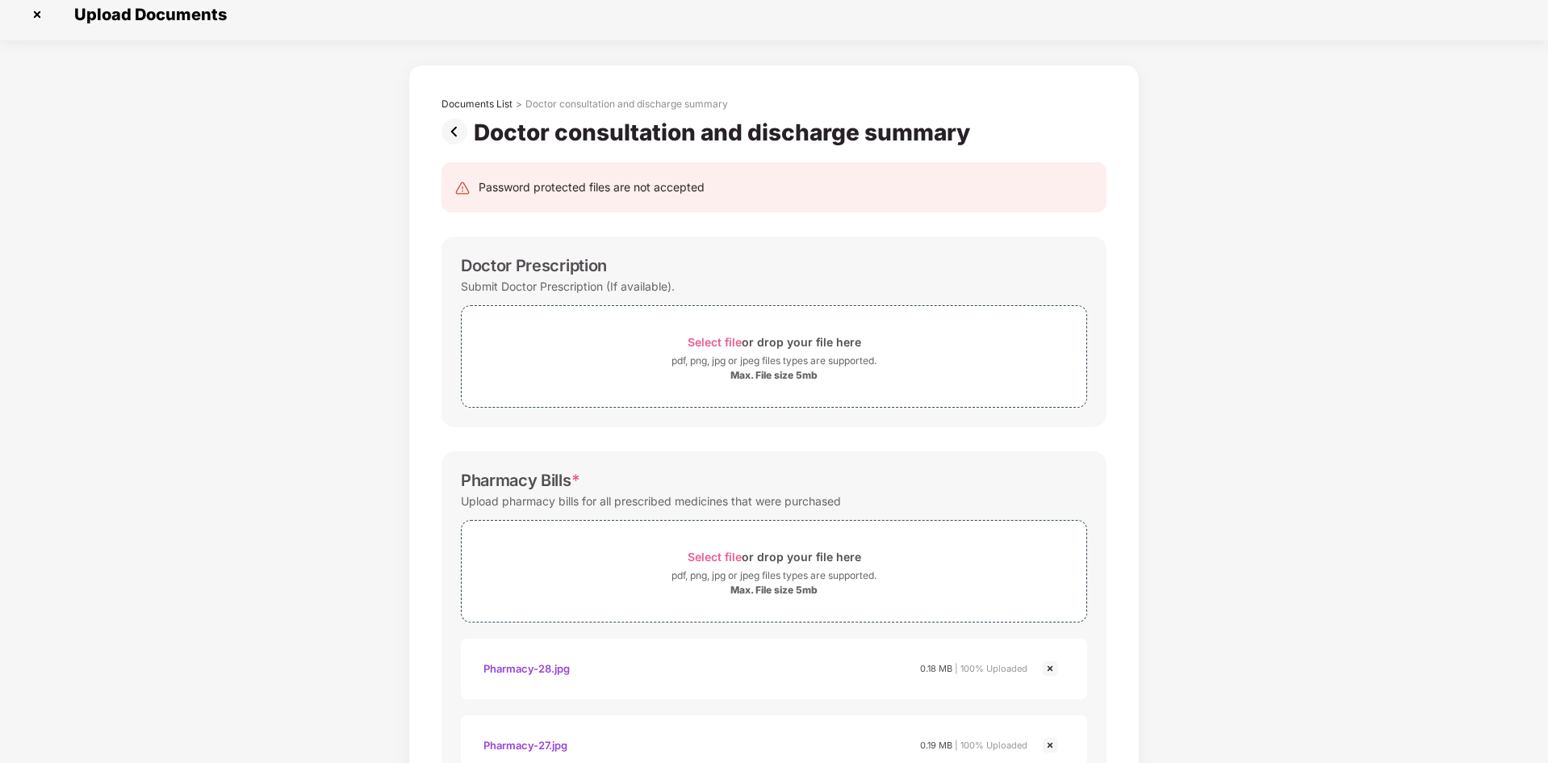
scroll to position [0, 0]
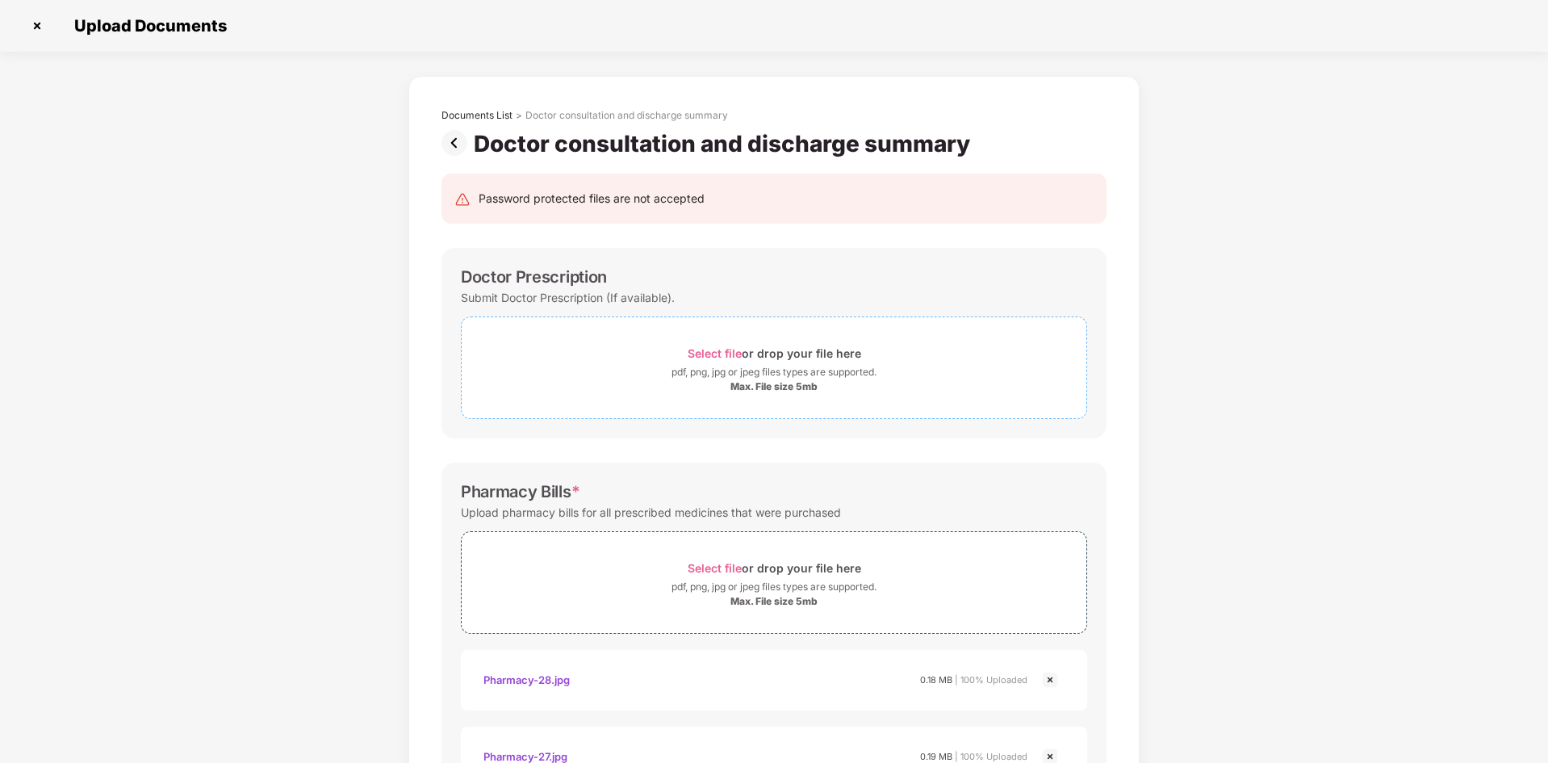
click at [732, 352] on span "Select file" at bounding box center [715, 353] width 54 height 14
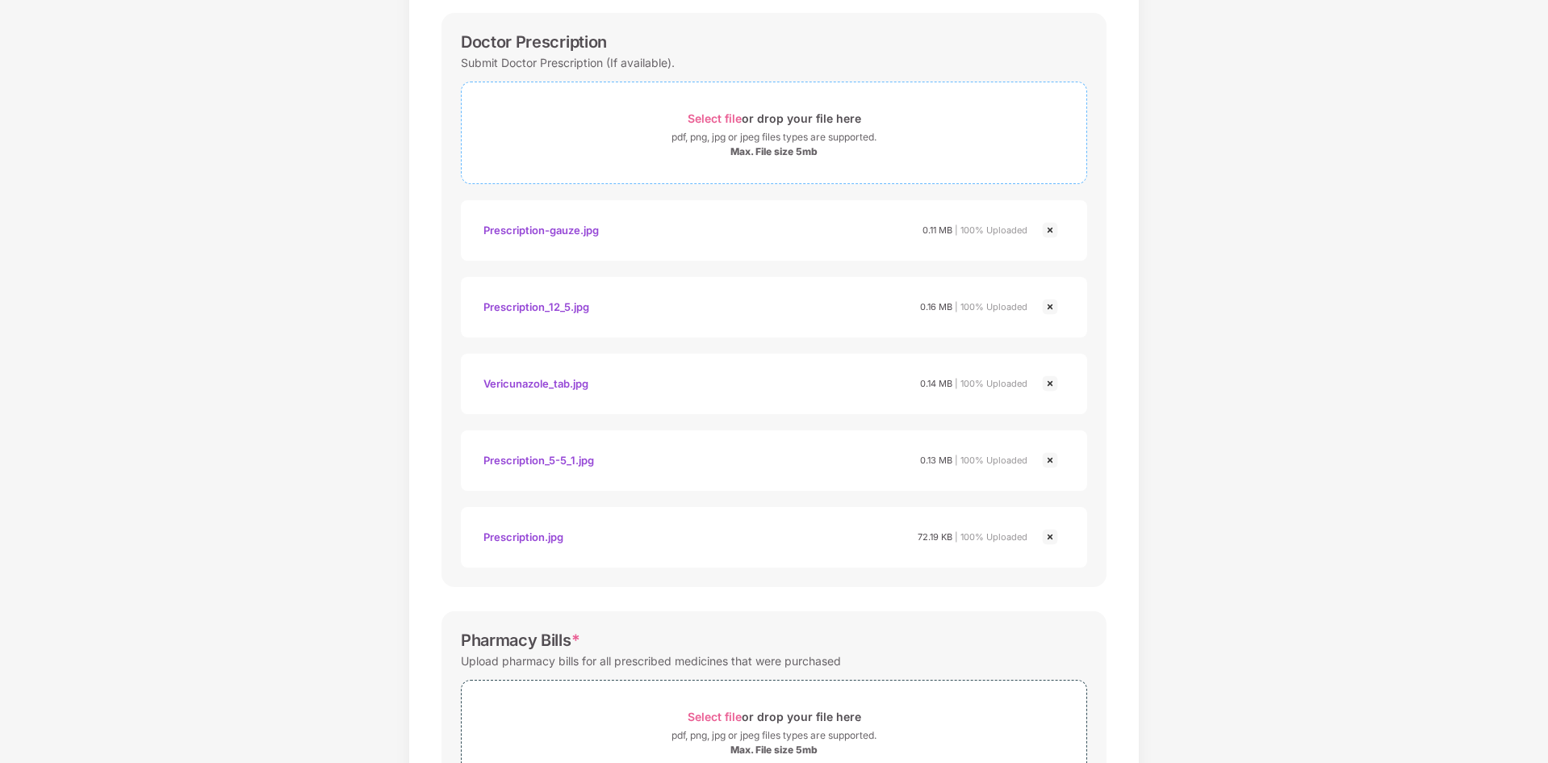
scroll to position [242, 0]
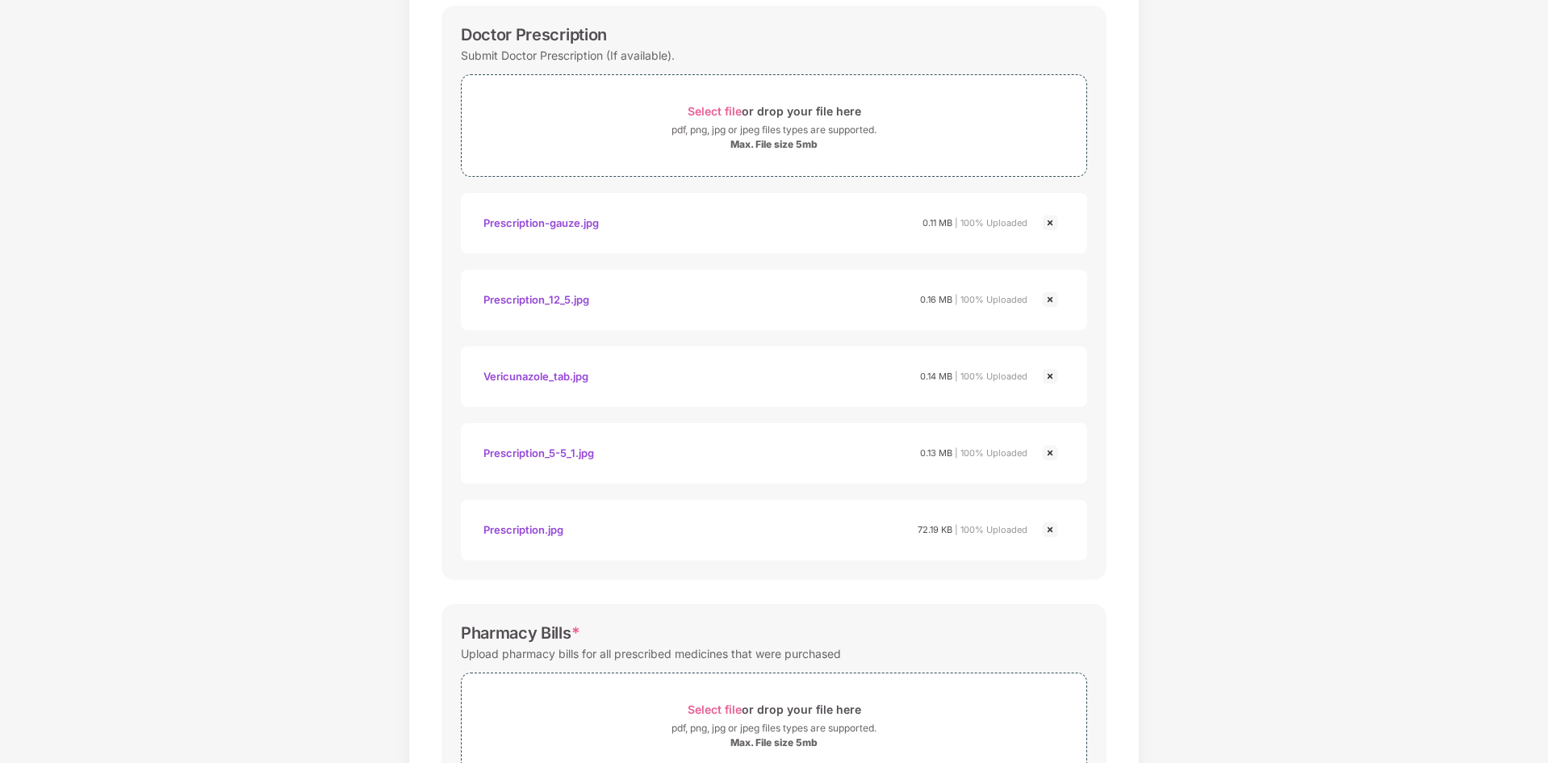
click at [596, 224] on div "Prescription-gauze.jpg" at bounding box center [541, 222] width 115 height 27
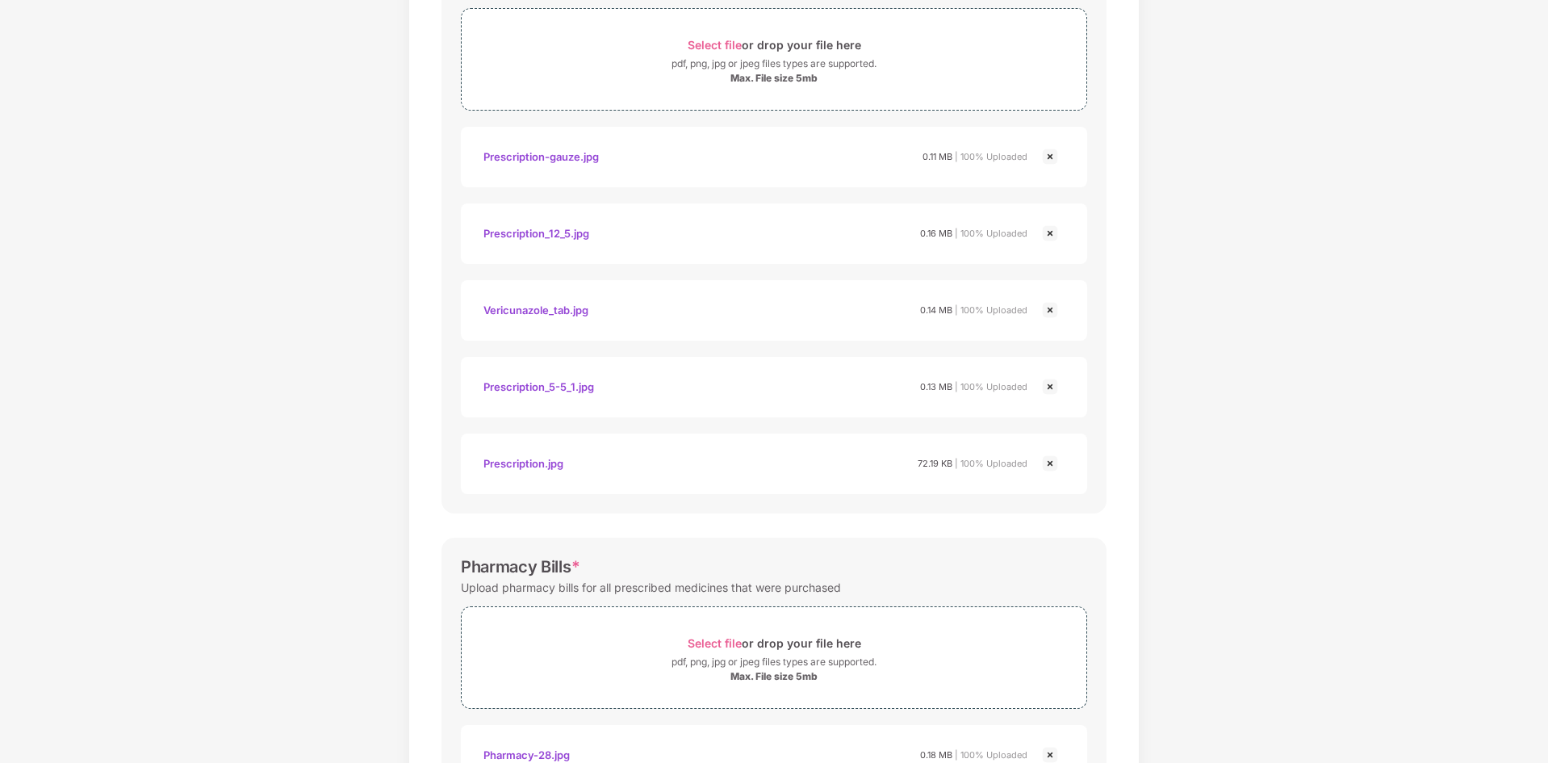
scroll to position [61, 0]
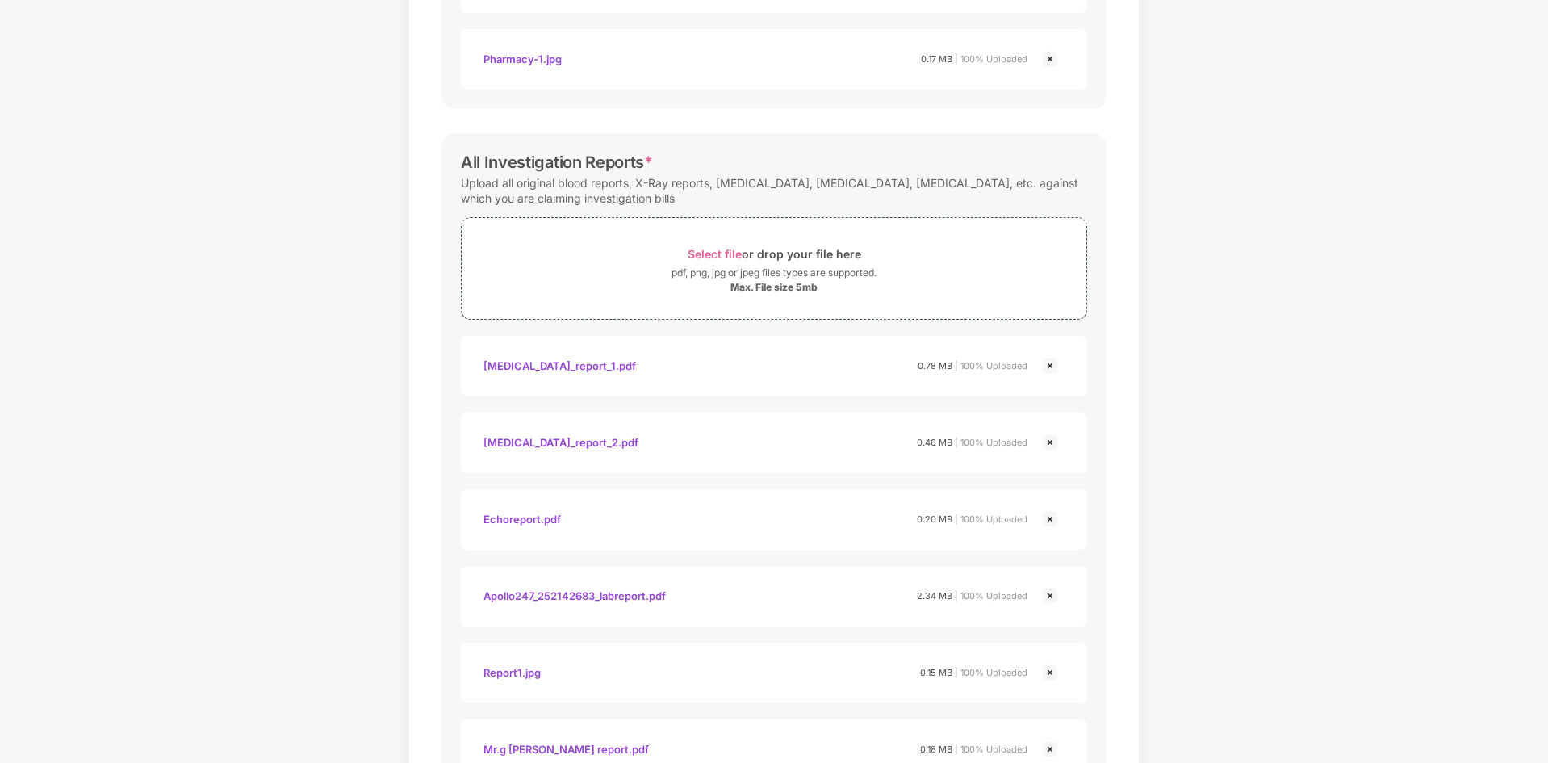
scroll to position [3209, 0]
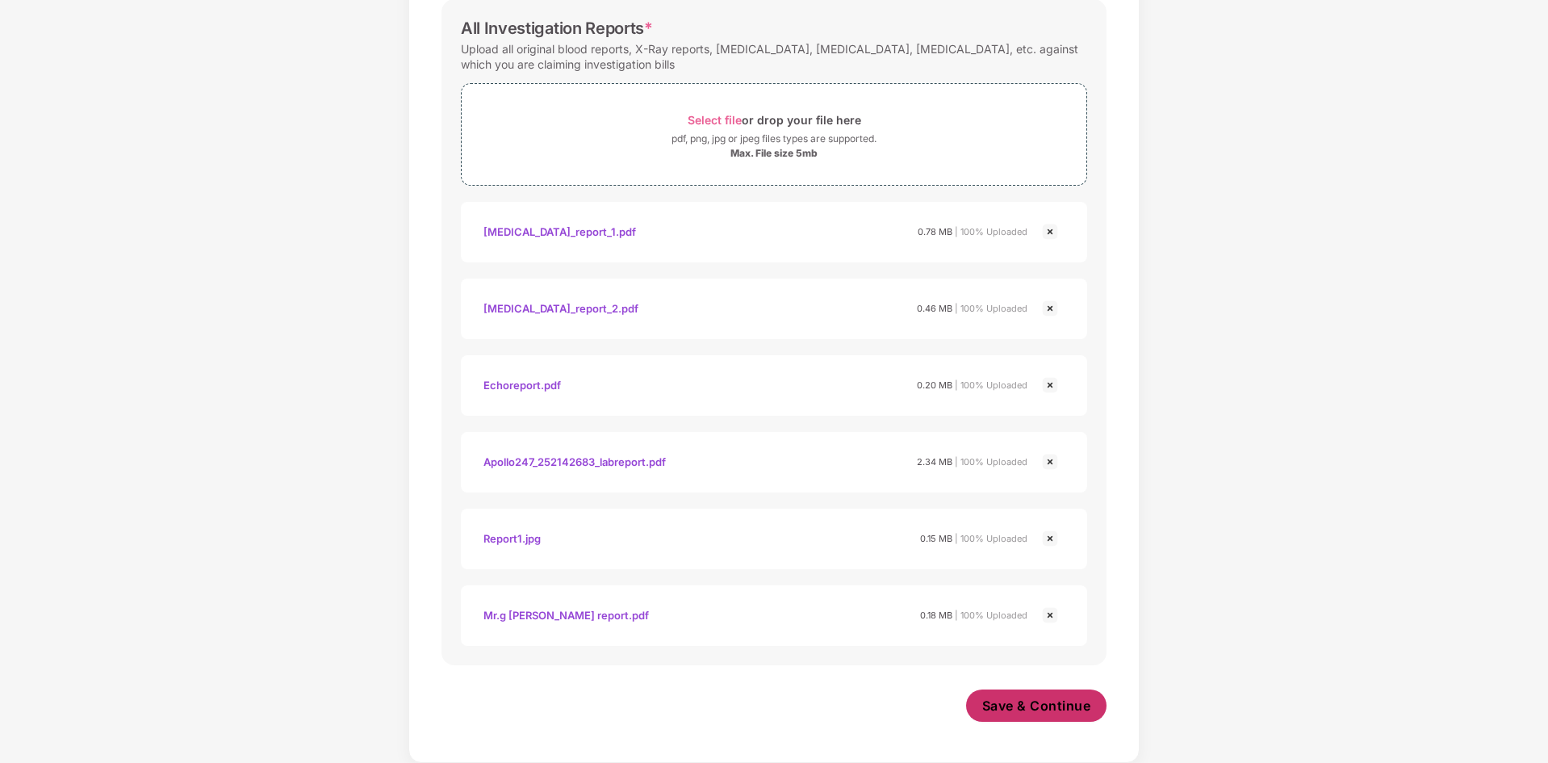
click at [1020, 715] on button "Save & Continue" at bounding box center [1036, 705] width 141 height 32
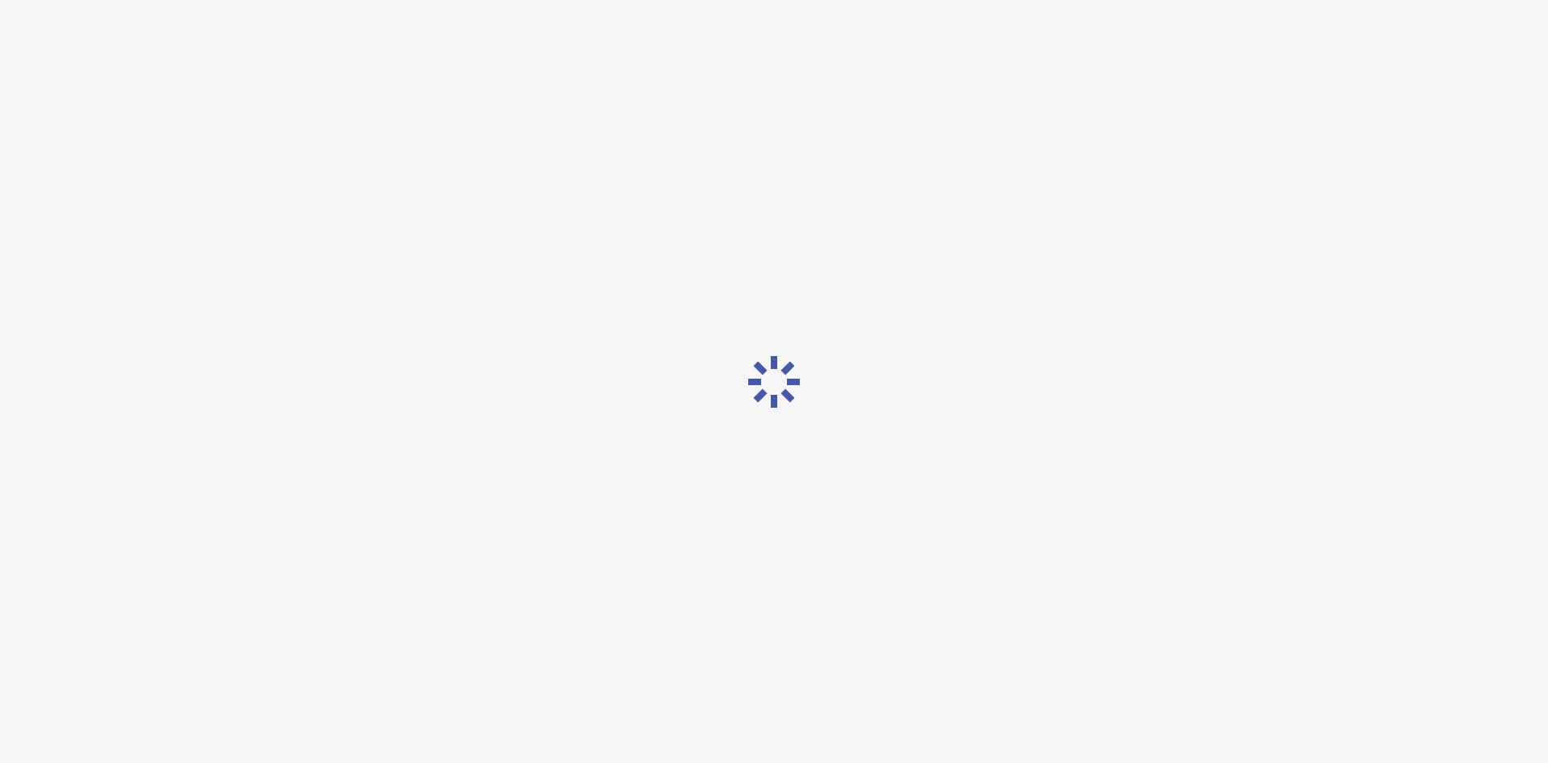
scroll to position [0, 0]
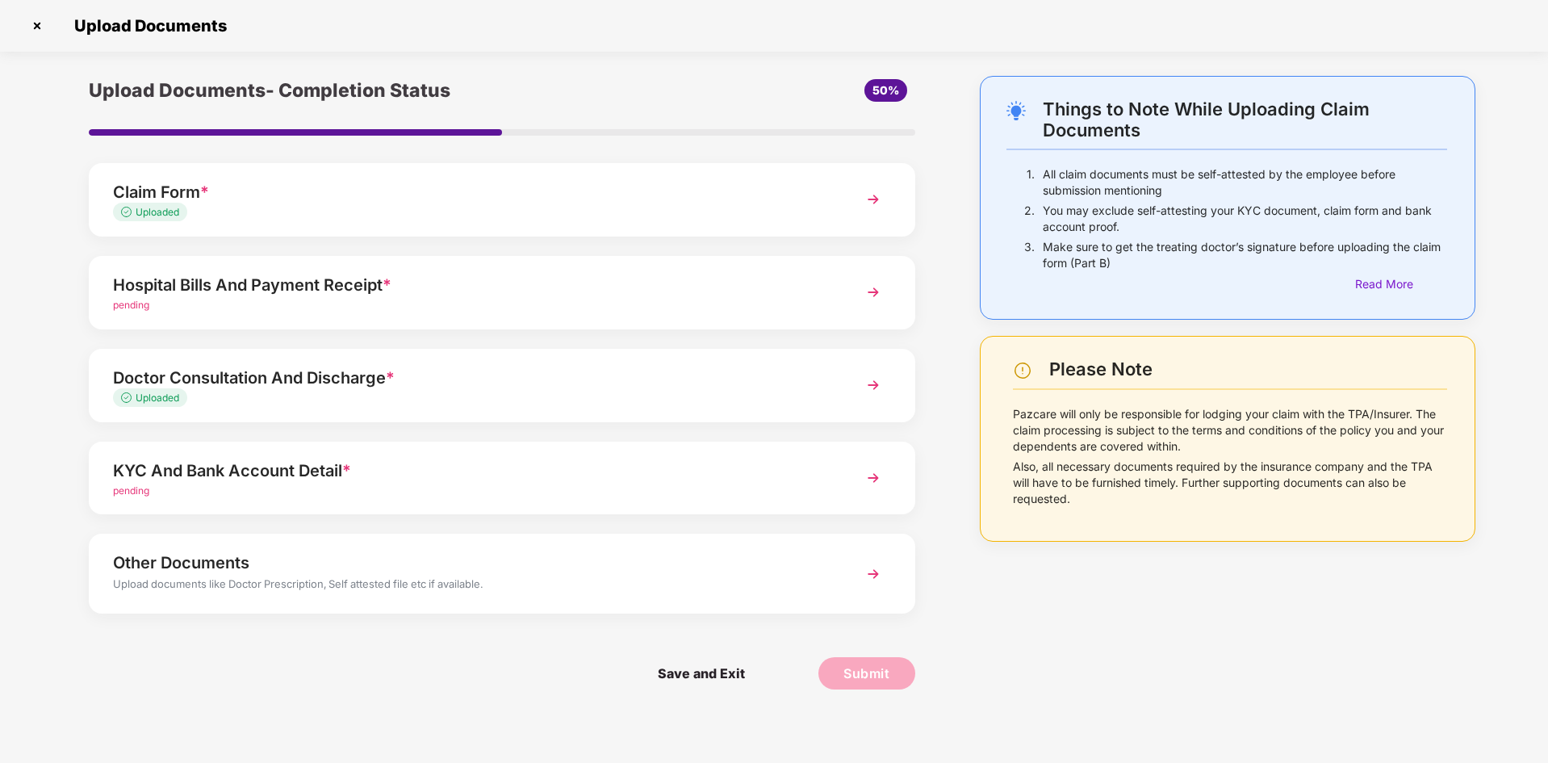
click at [334, 288] on div "Hospital Bills And Payment Receipt *" at bounding box center [469, 285] width 713 height 26
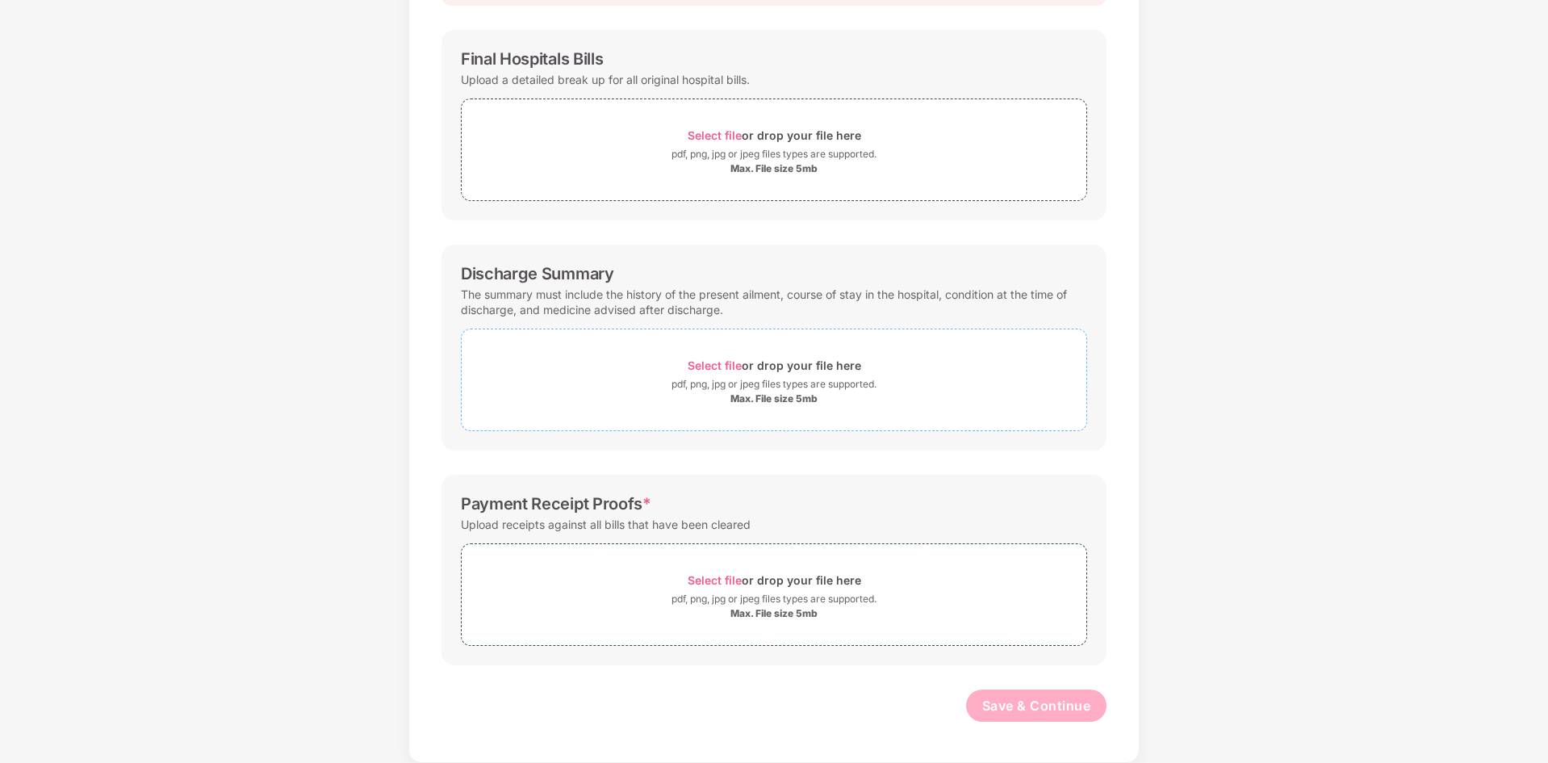
scroll to position [137, 0]
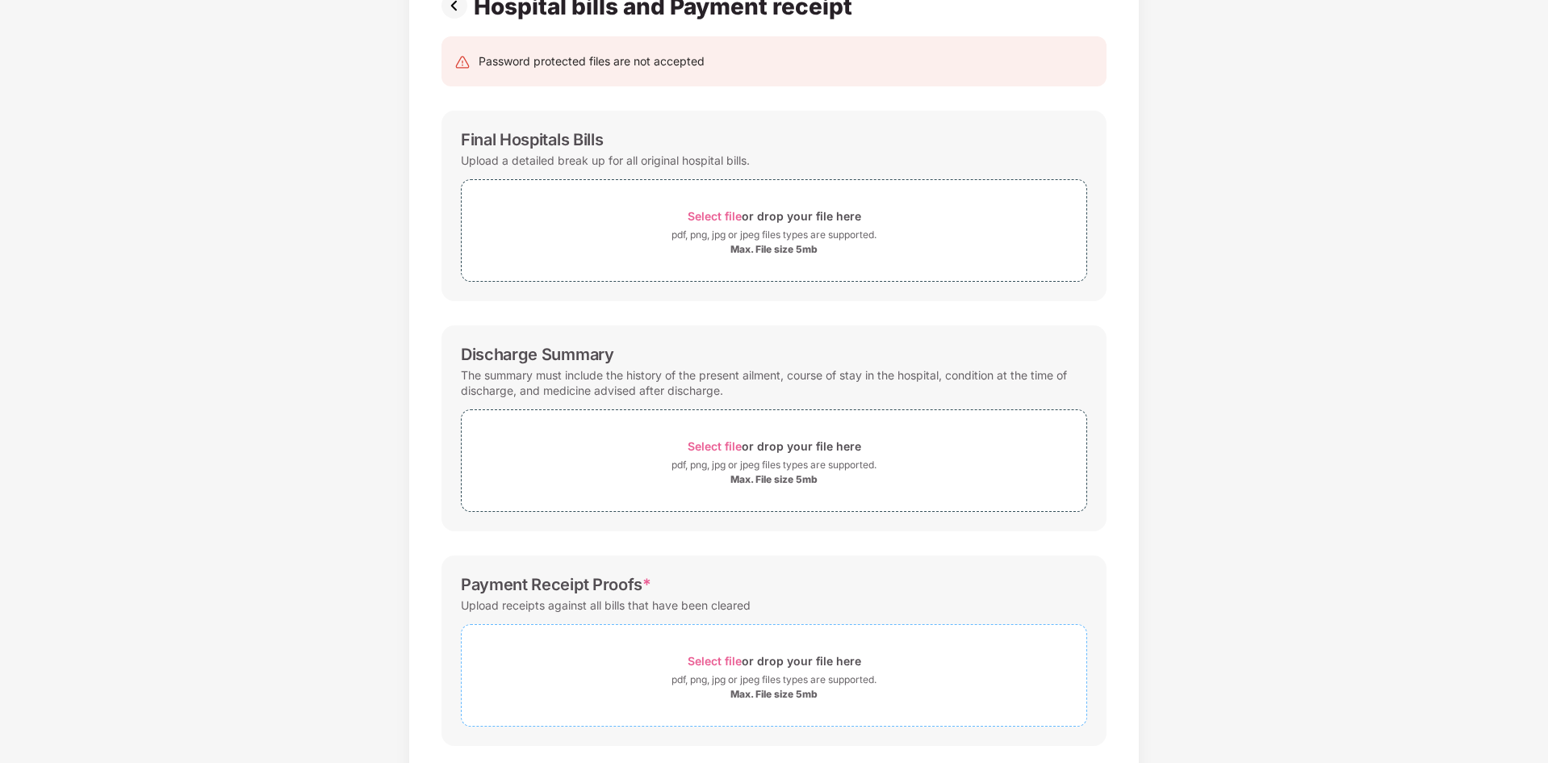
click at [727, 667] on span "Select file" at bounding box center [715, 661] width 54 height 14
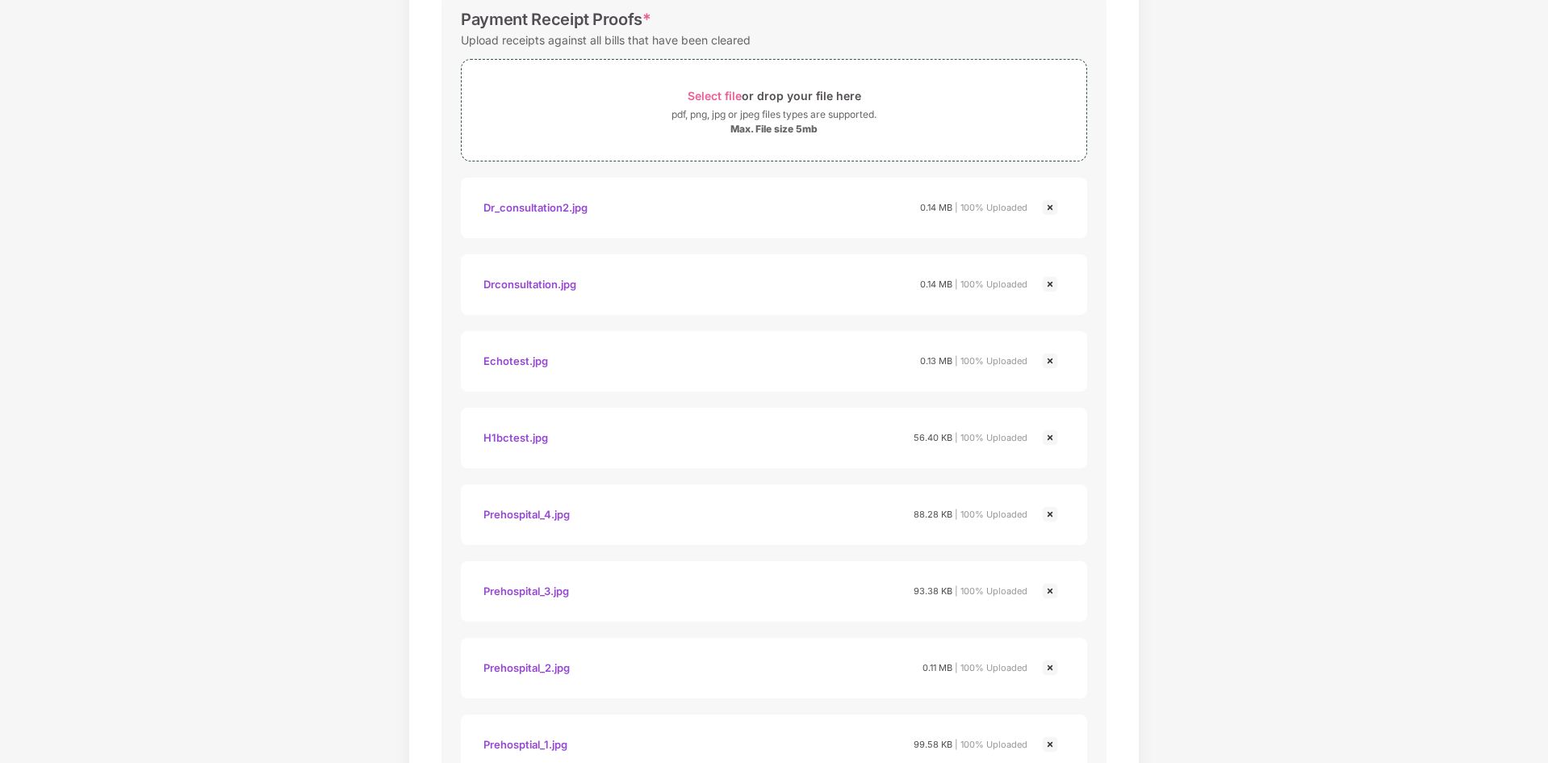
scroll to position [832, 0]
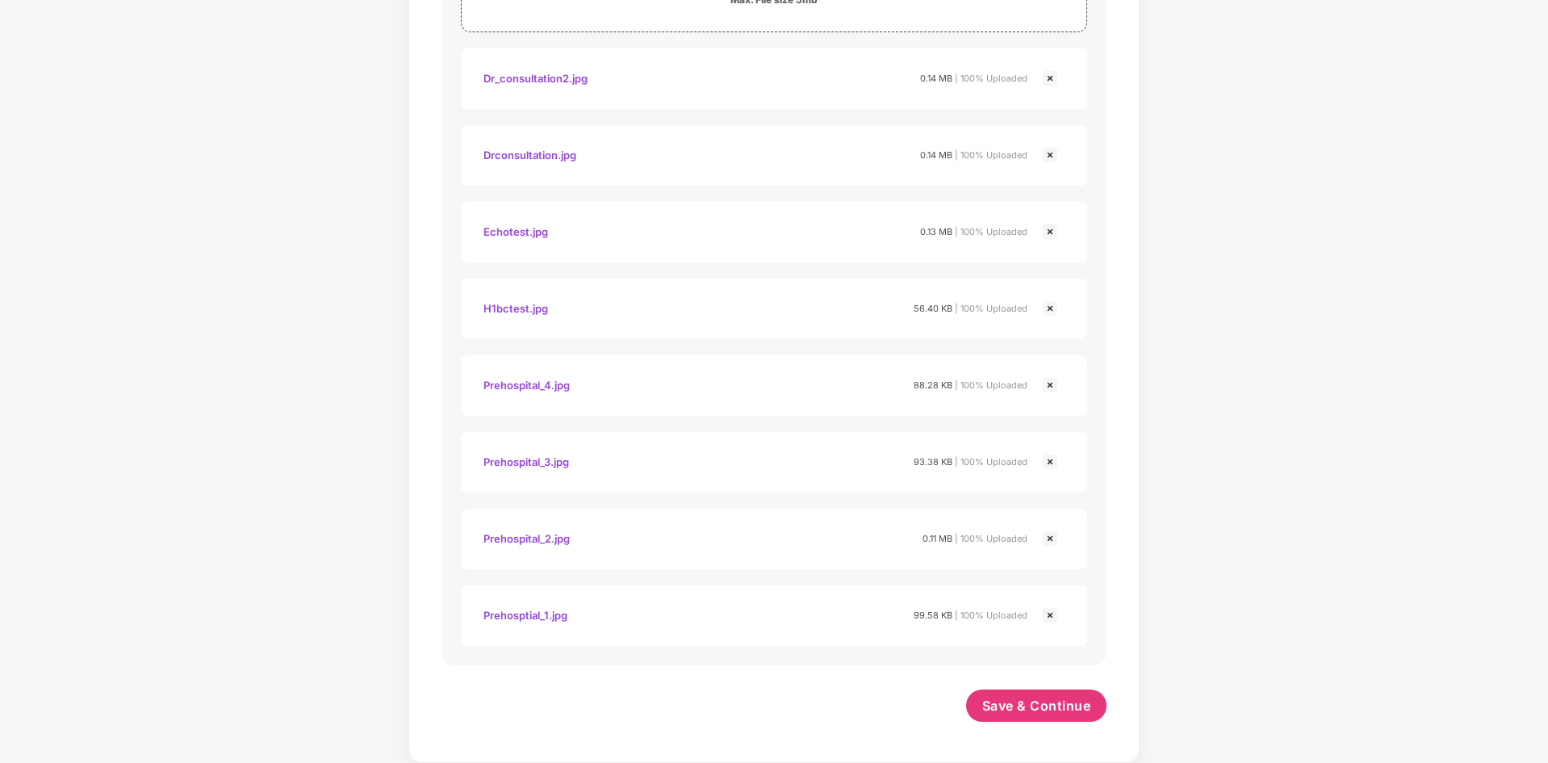
click at [256, 123] on div "Documents List > Hospital bills and Payment receipt Hospital bills and Payment …" at bounding box center [774, 3] width 1548 height 1519
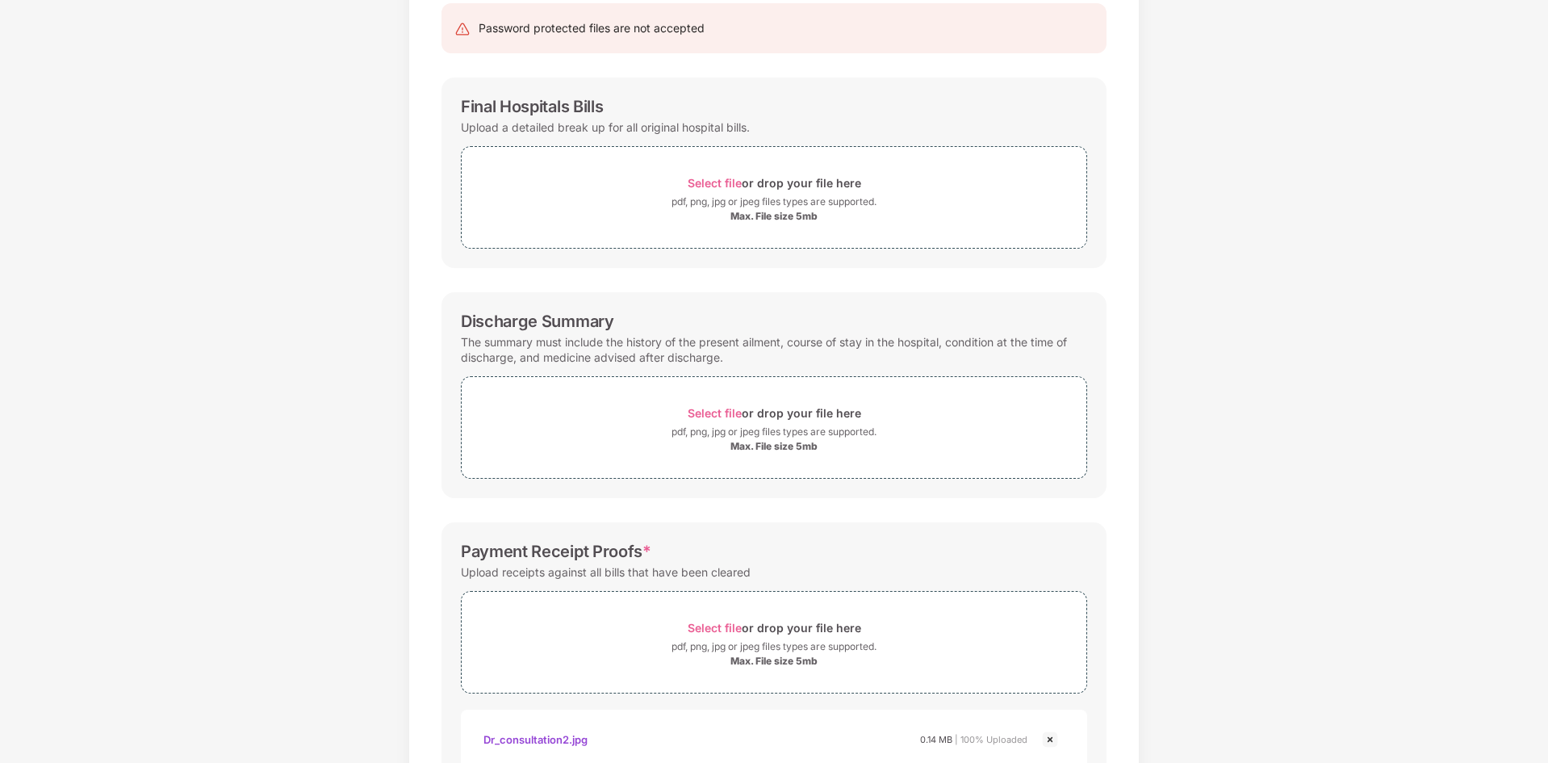
scroll to position [105, 0]
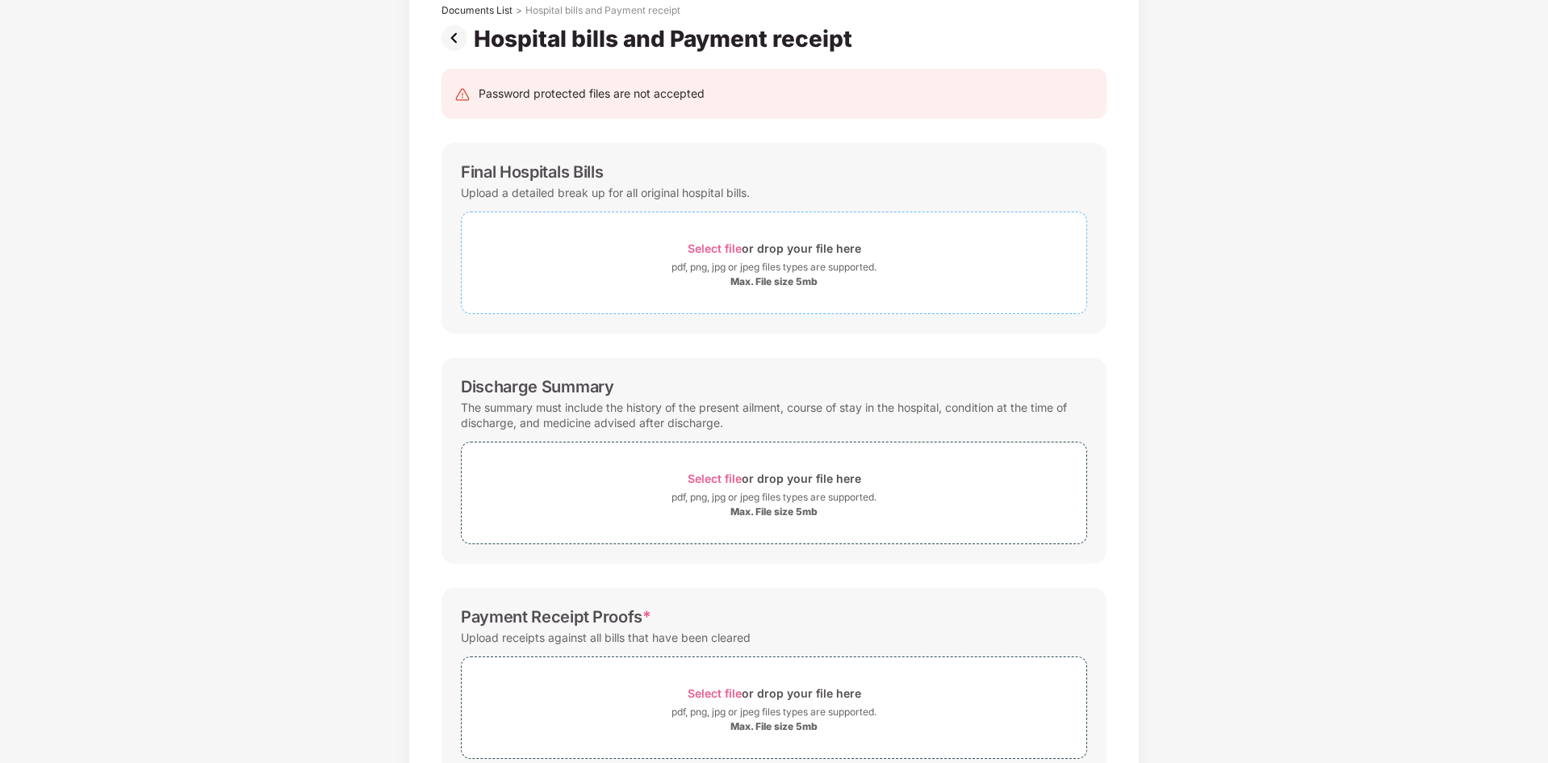
click at [727, 245] on span "Select file" at bounding box center [715, 248] width 54 height 14
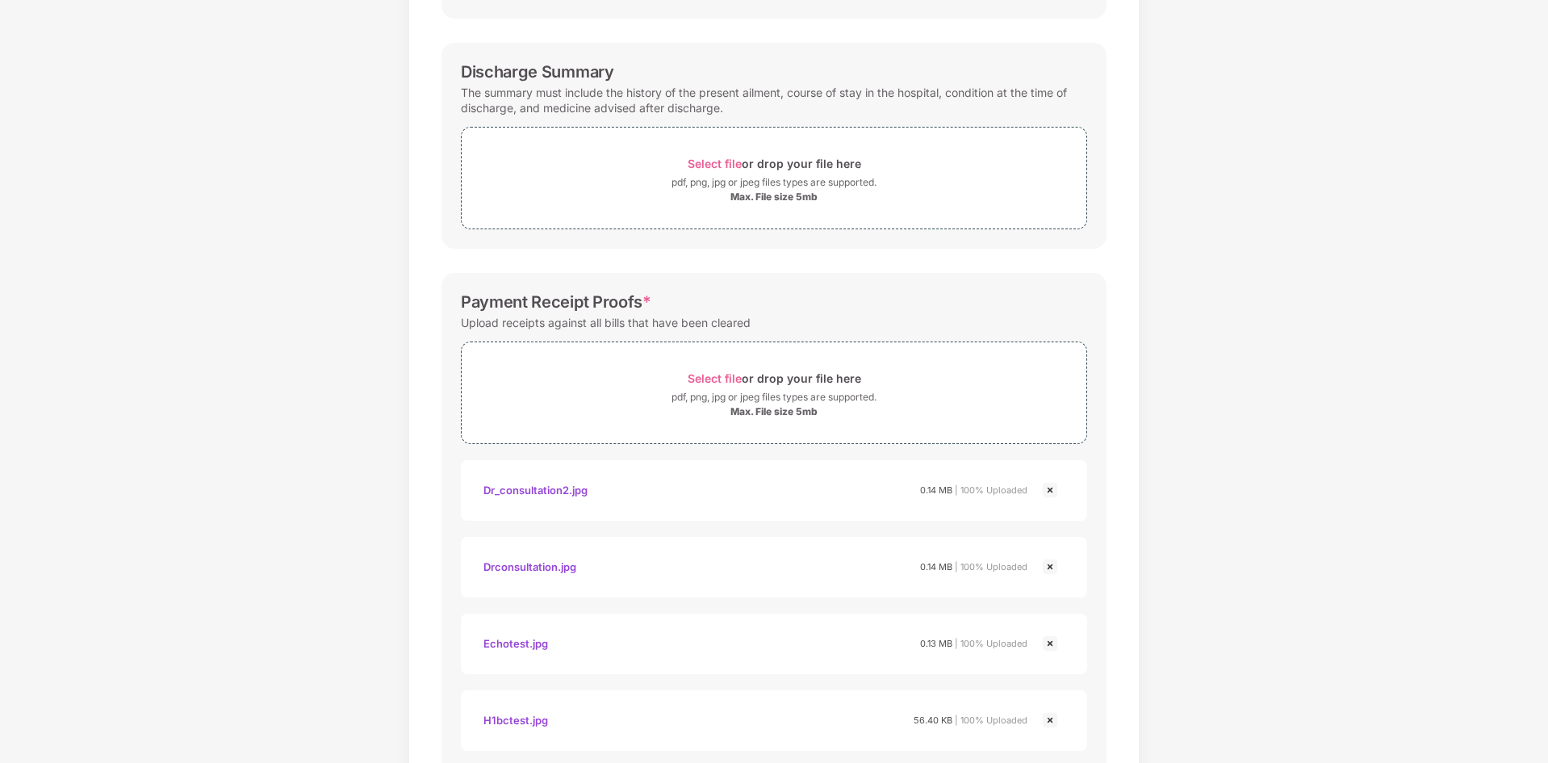
scroll to position [1138, 0]
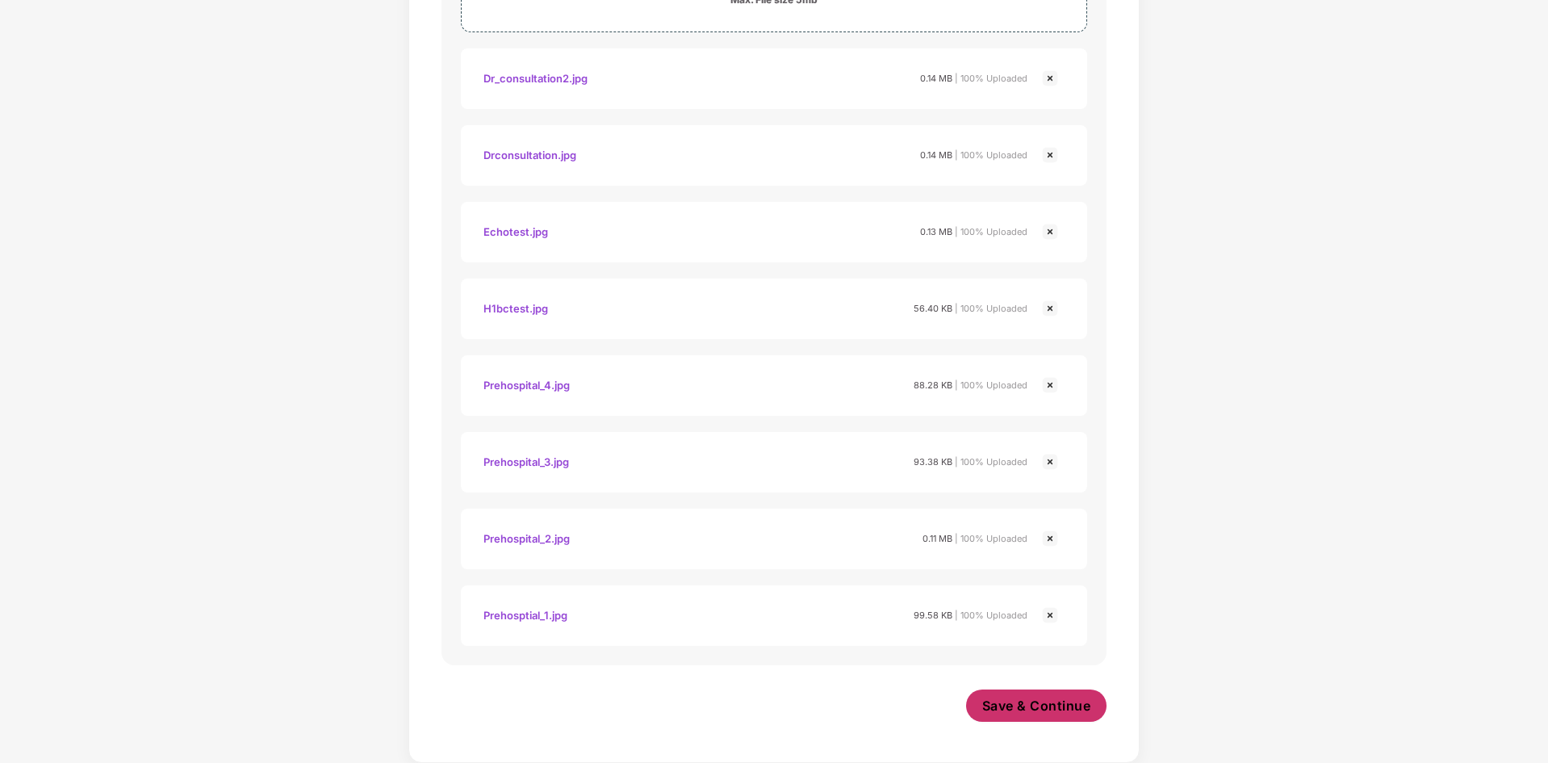
click at [1048, 707] on span "Save & Continue" at bounding box center [1036, 706] width 109 height 18
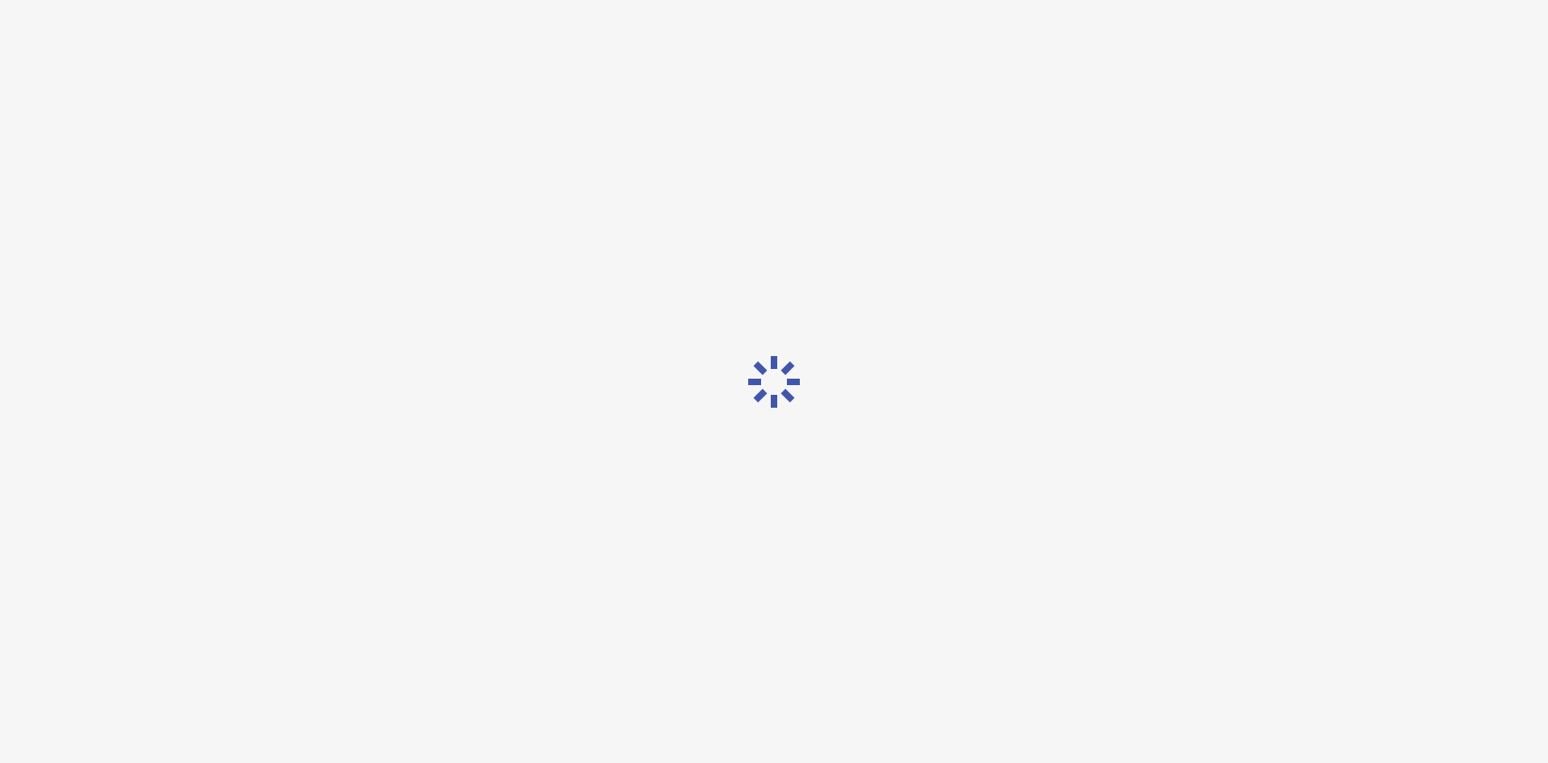
scroll to position [0, 0]
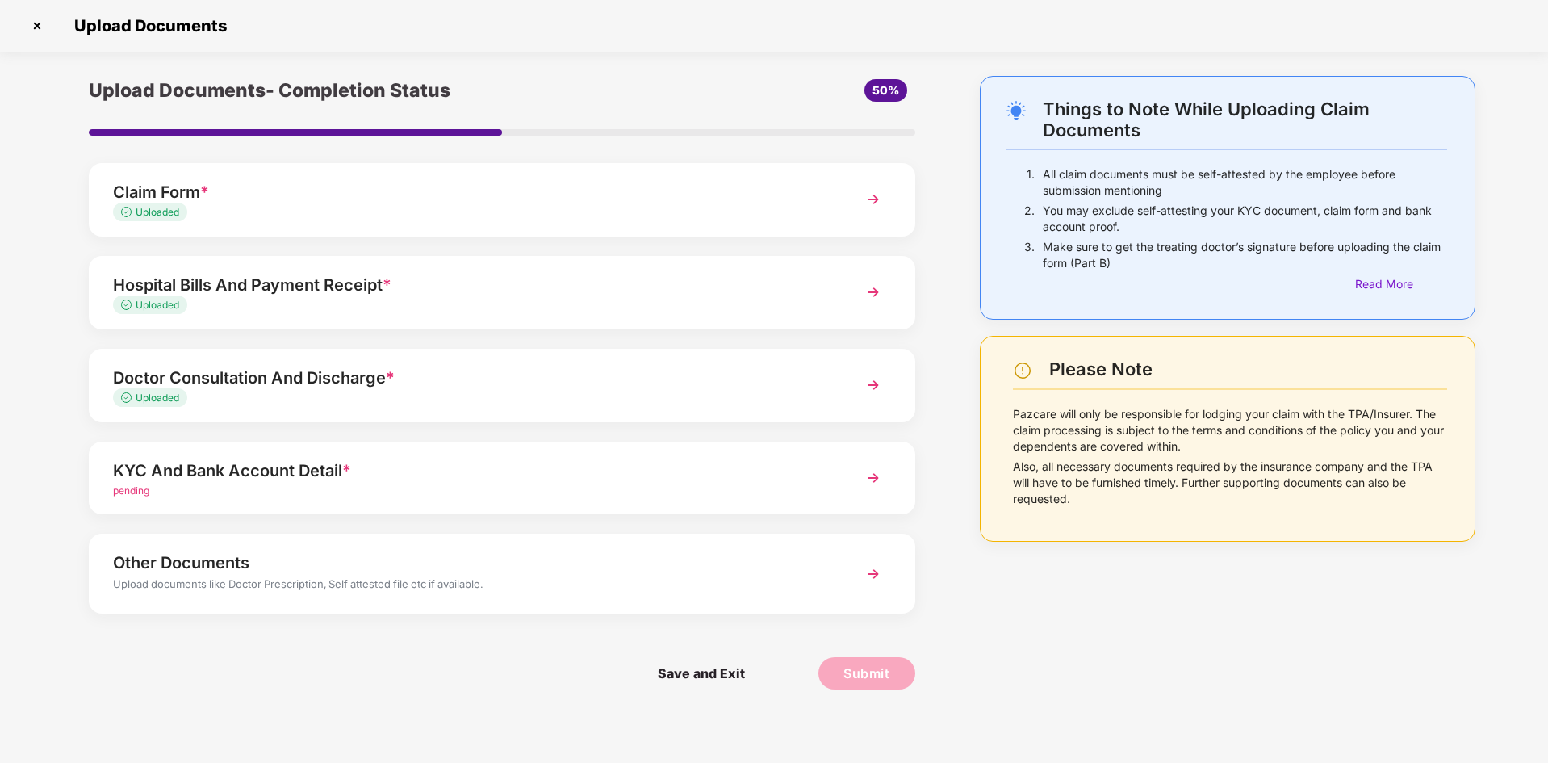
click at [163, 302] on span "Uploaded" at bounding box center [158, 305] width 44 height 12
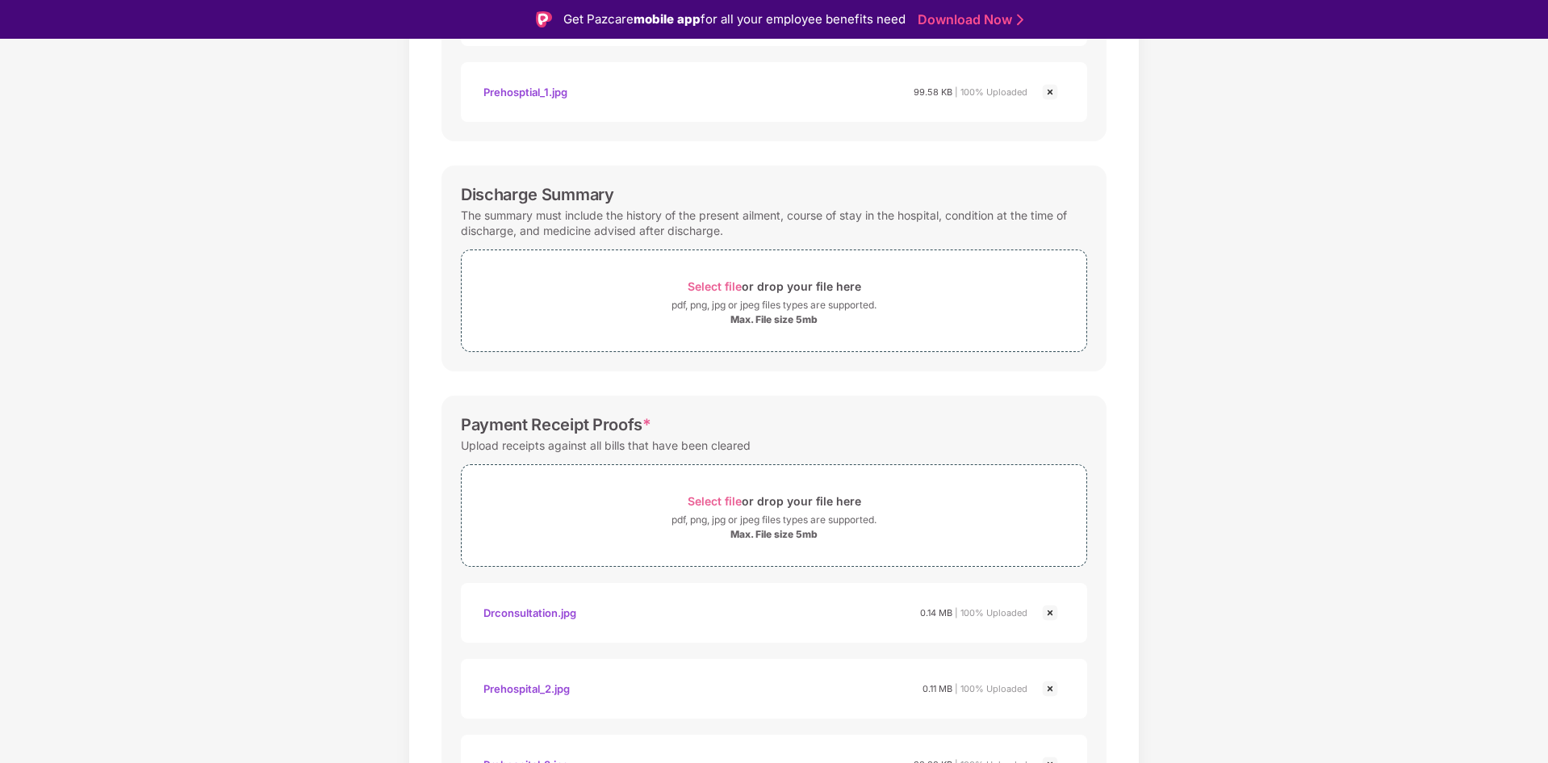
scroll to position [646, 0]
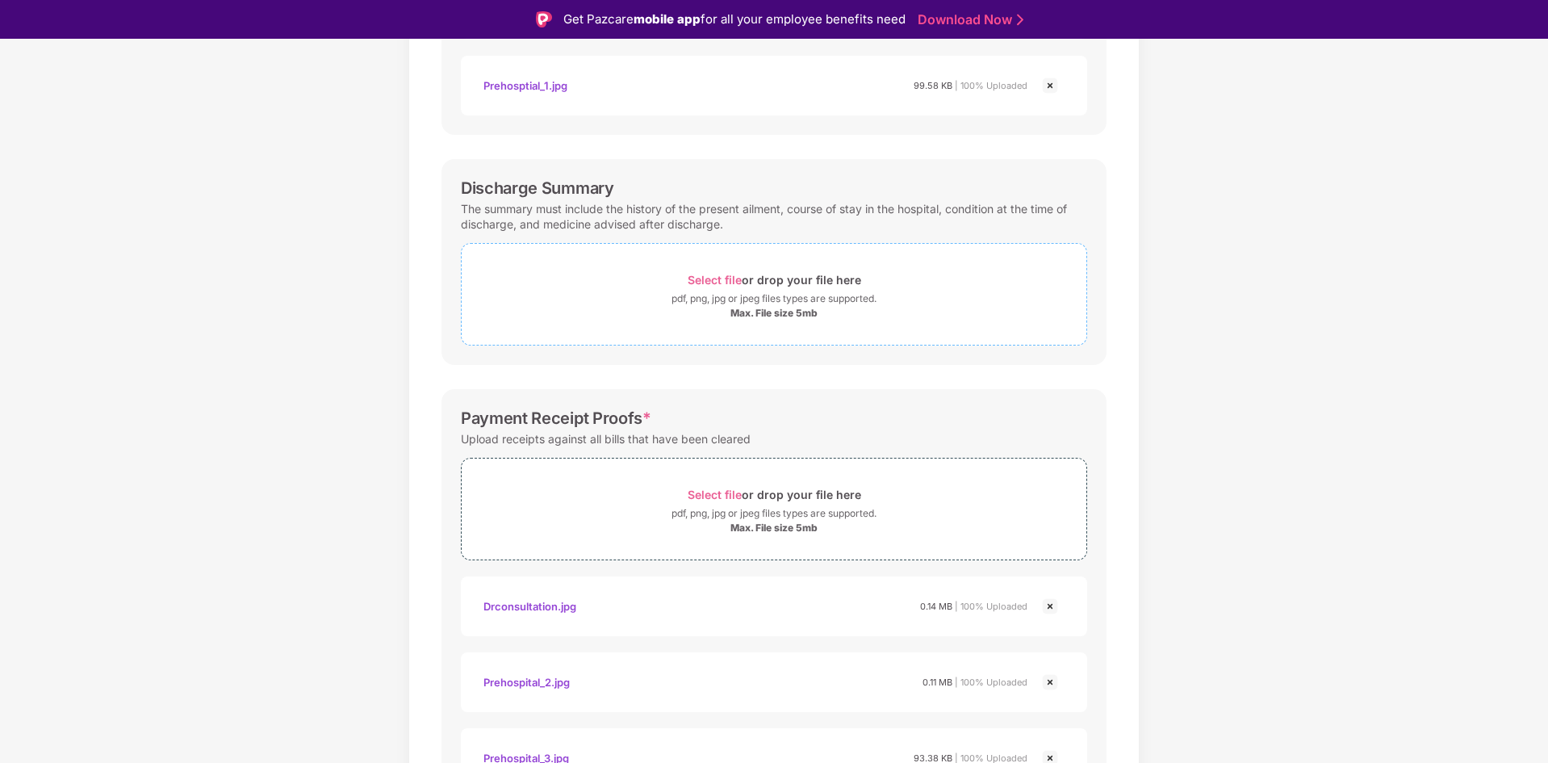
click at [706, 277] on span "Select file" at bounding box center [715, 280] width 54 height 14
click at [712, 281] on span "Select file" at bounding box center [715, 280] width 54 height 14
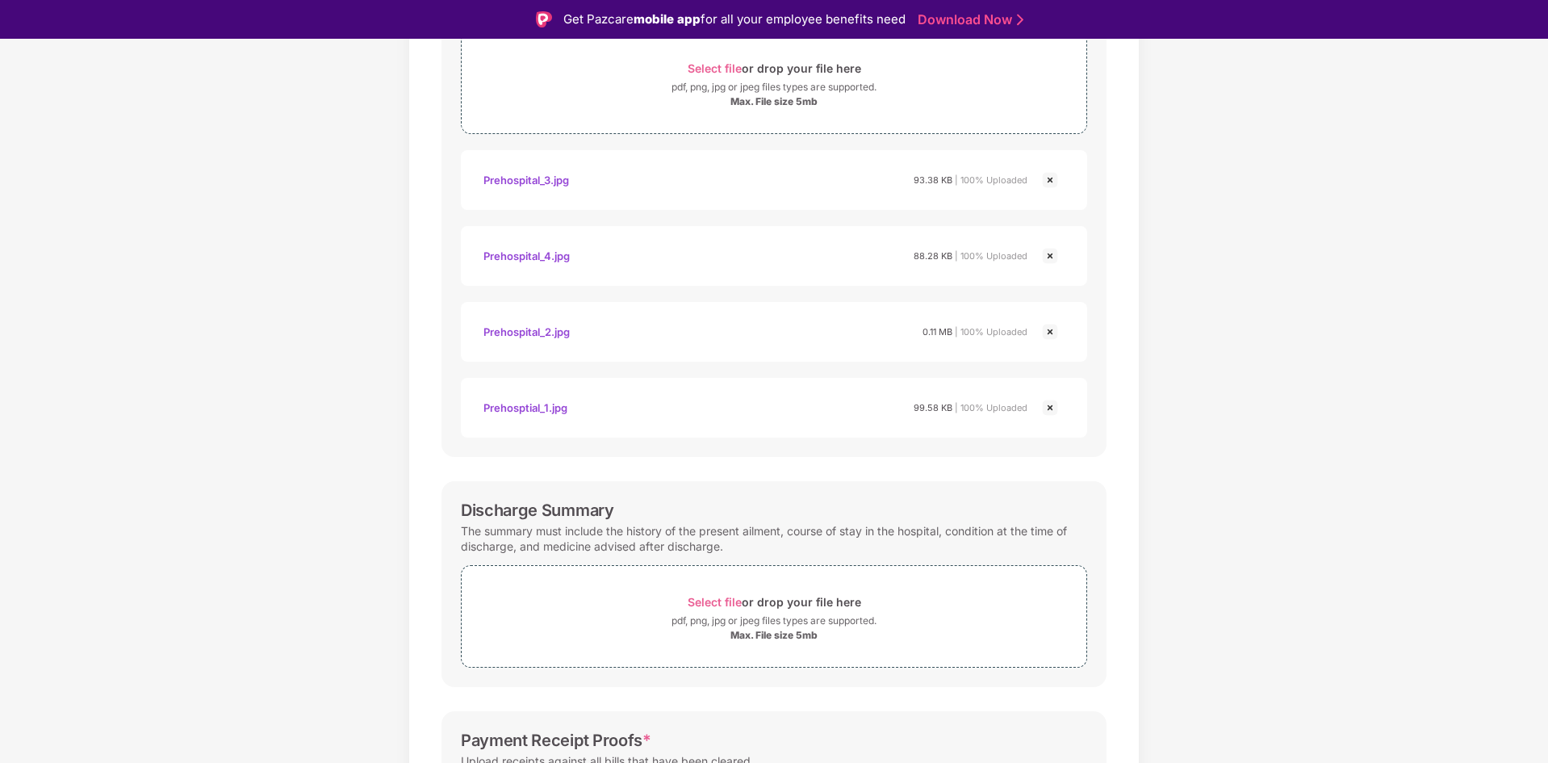
scroll to position [321, 0]
click at [722, 602] on span "Select file" at bounding box center [715, 604] width 54 height 14
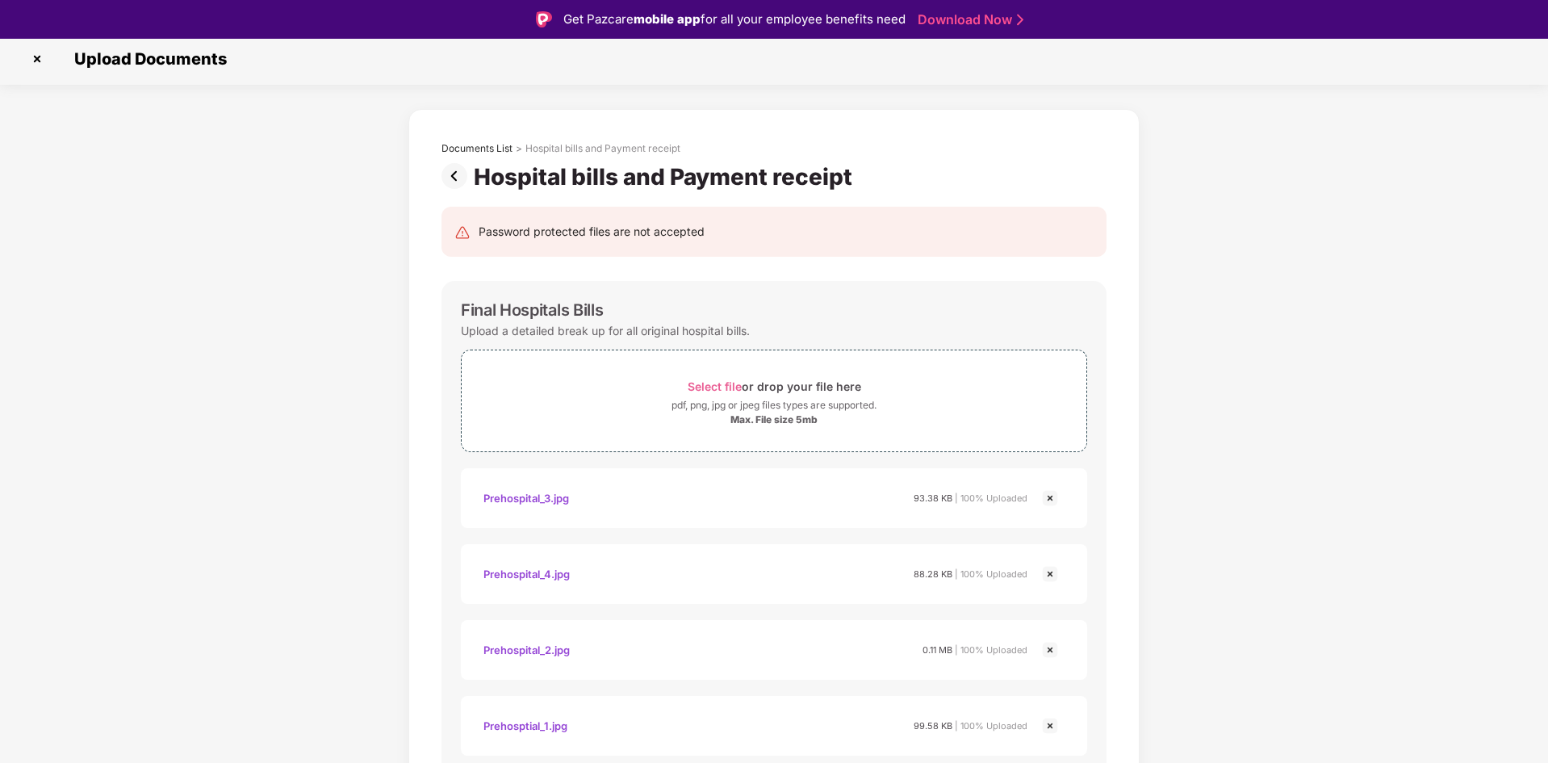
scroll to position [0, 0]
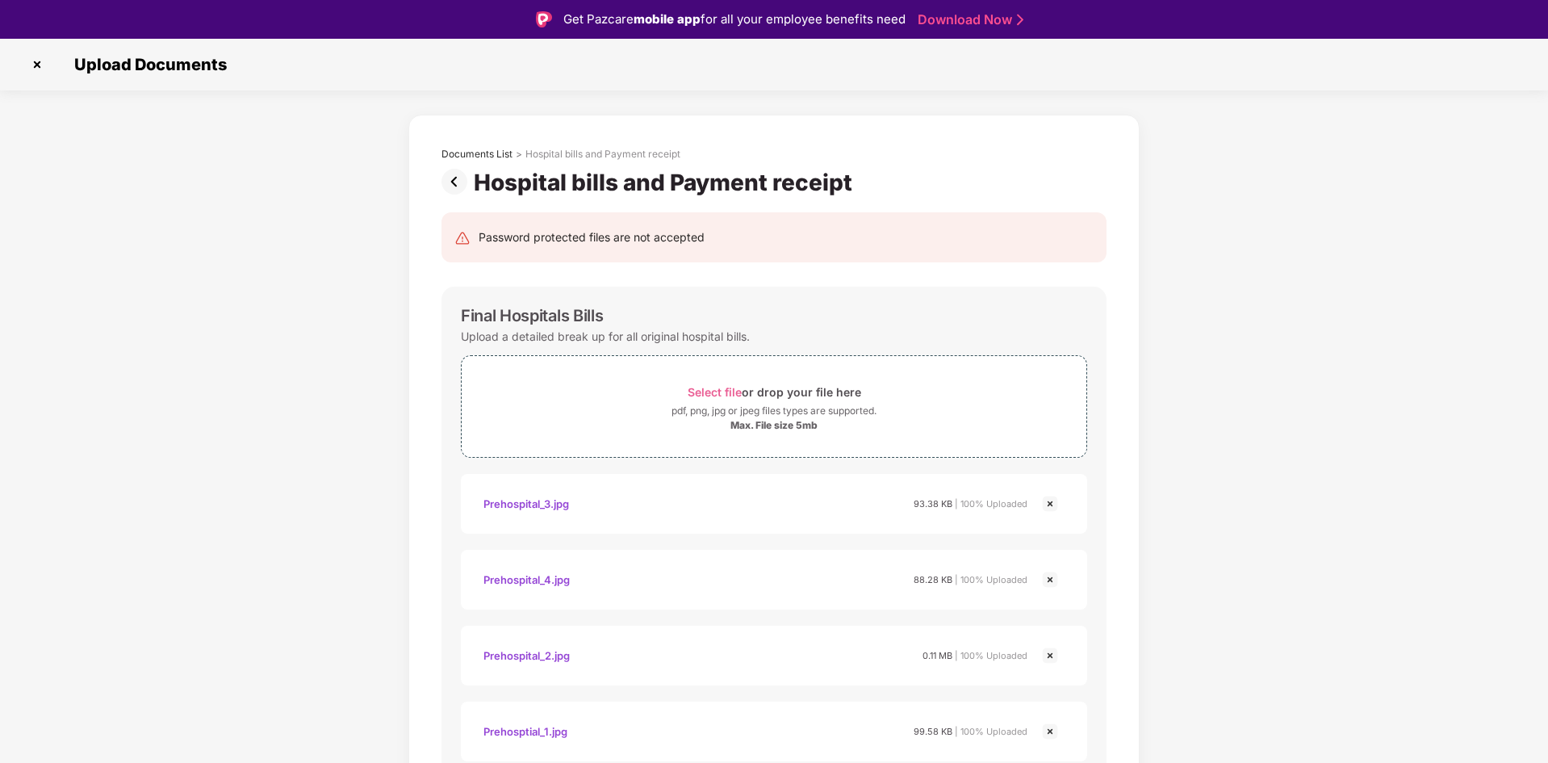
click at [455, 182] on img at bounding box center [458, 182] width 32 height 26
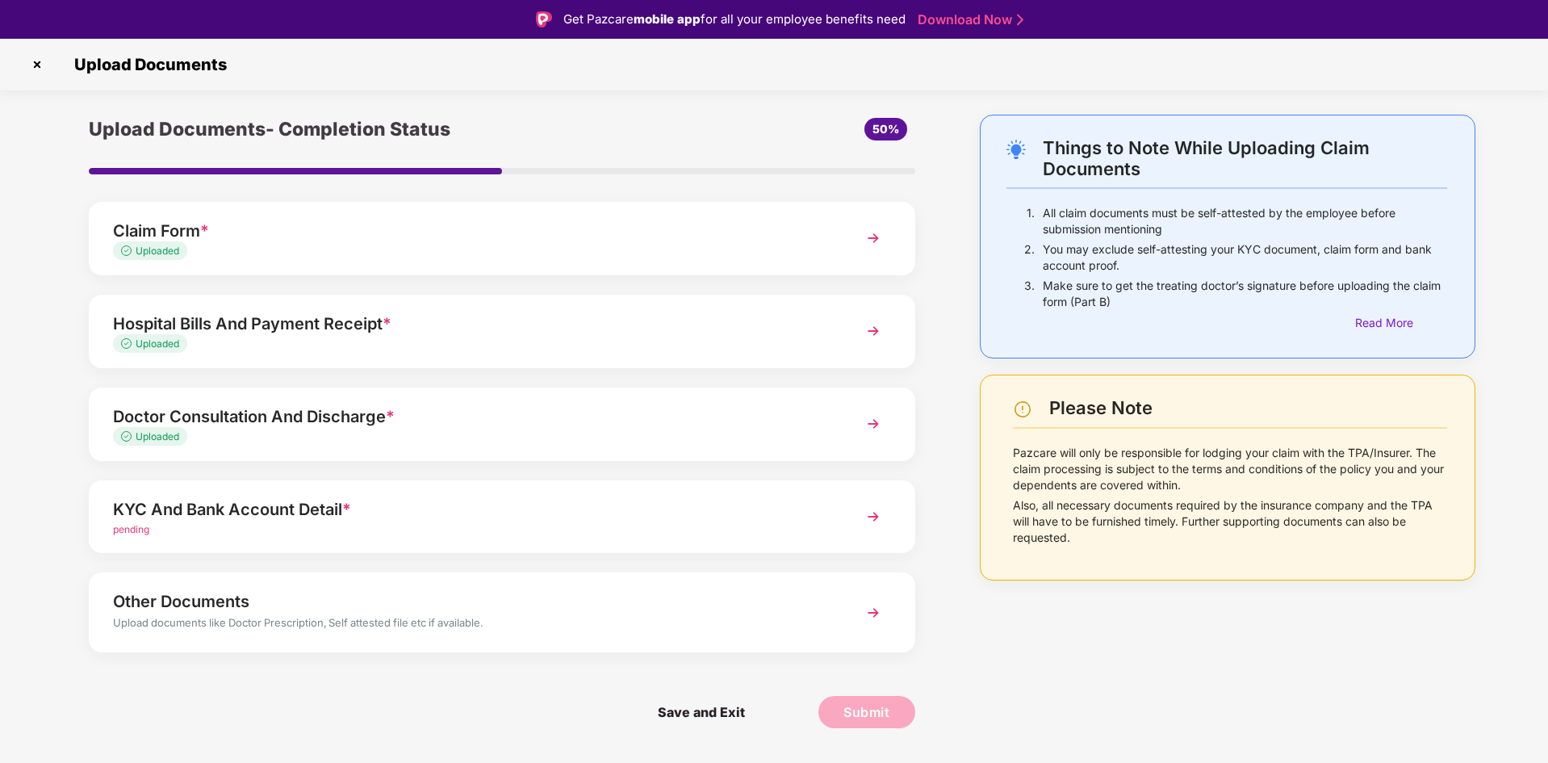
click at [147, 530] on span "pending" at bounding box center [131, 529] width 36 height 12
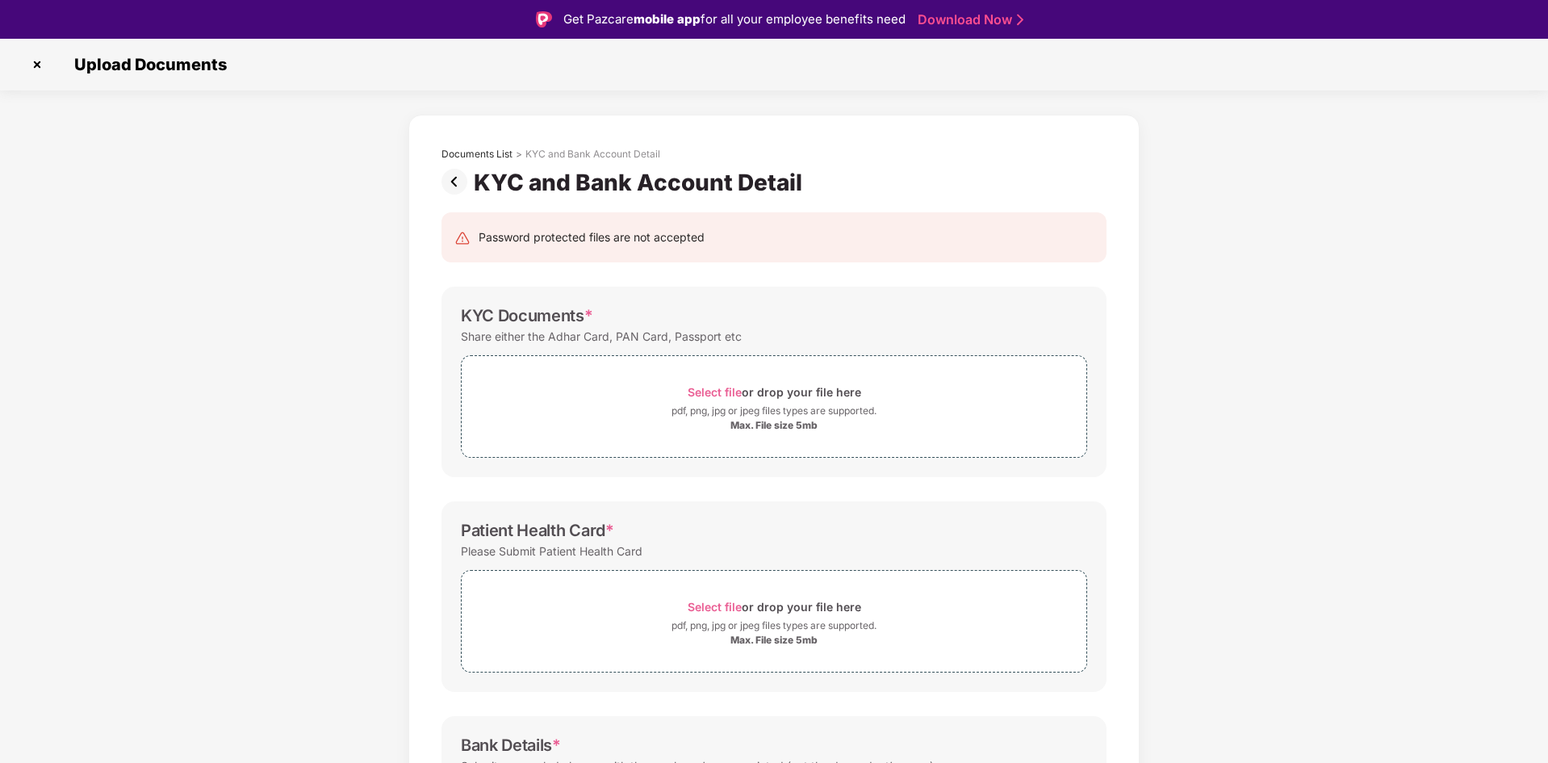
click at [31, 68] on img at bounding box center [37, 65] width 26 height 26
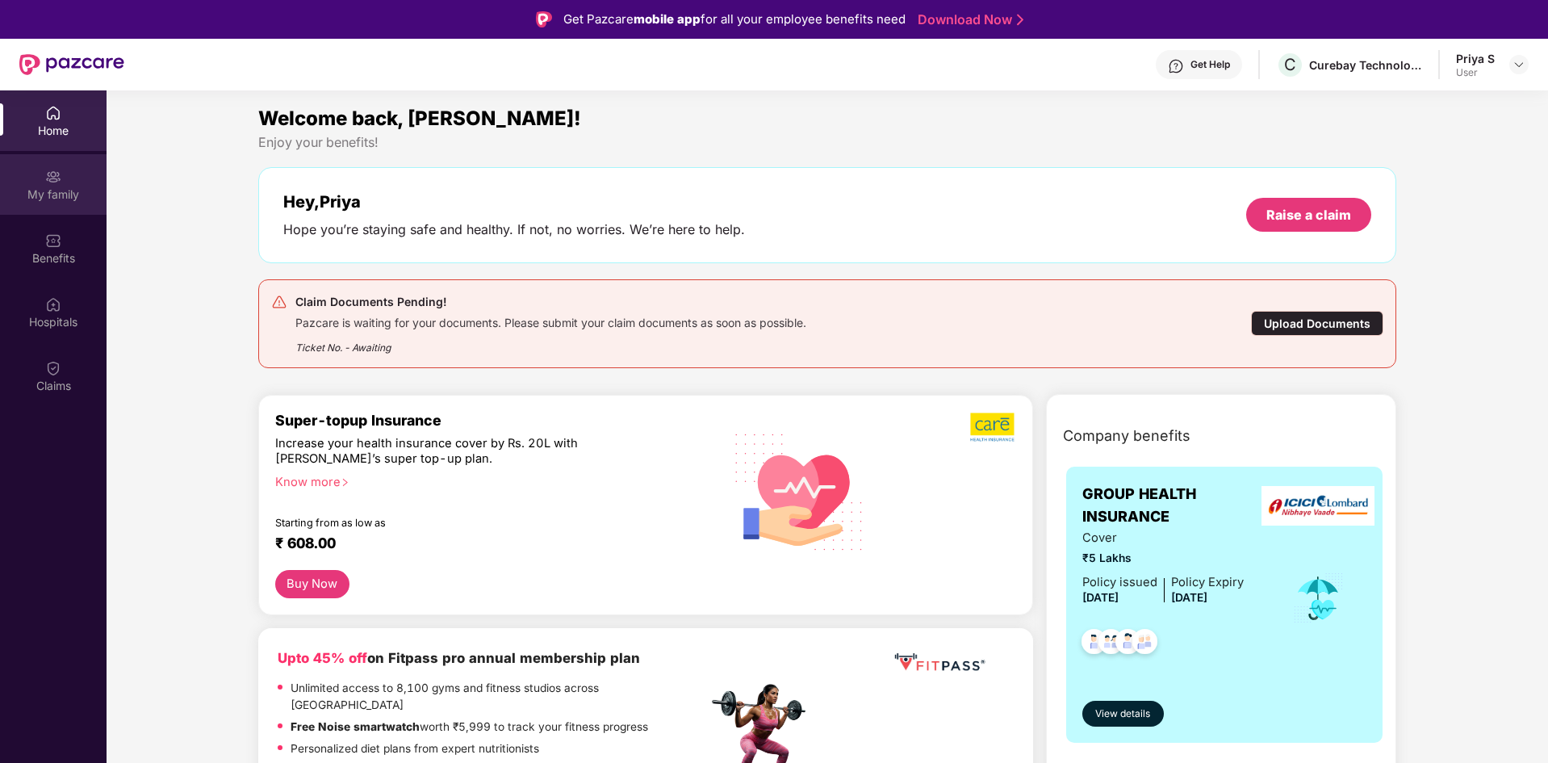
click at [57, 196] on div "My family" at bounding box center [53, 194] width 107 height 16
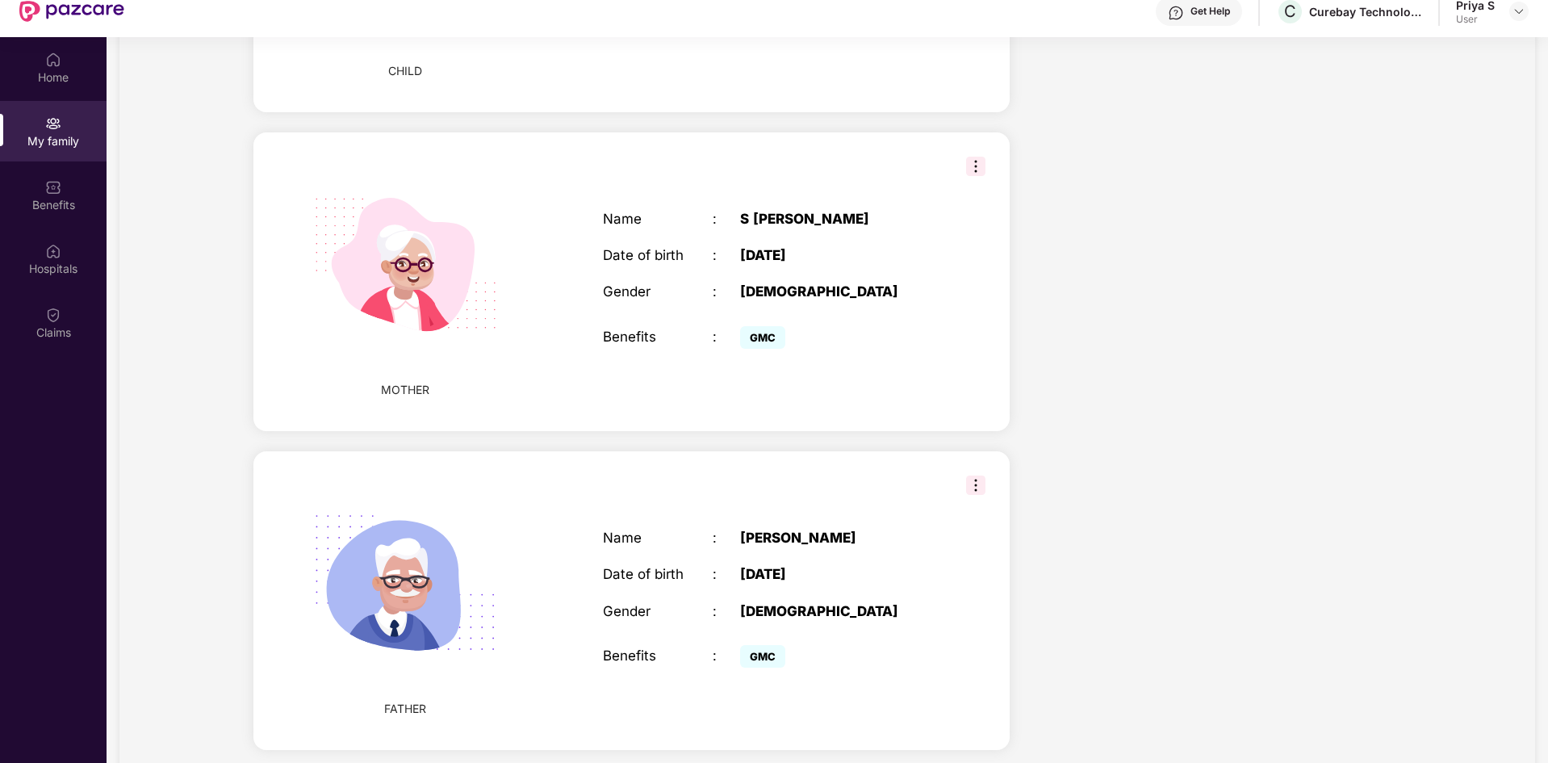
scroll to position [81, 0]
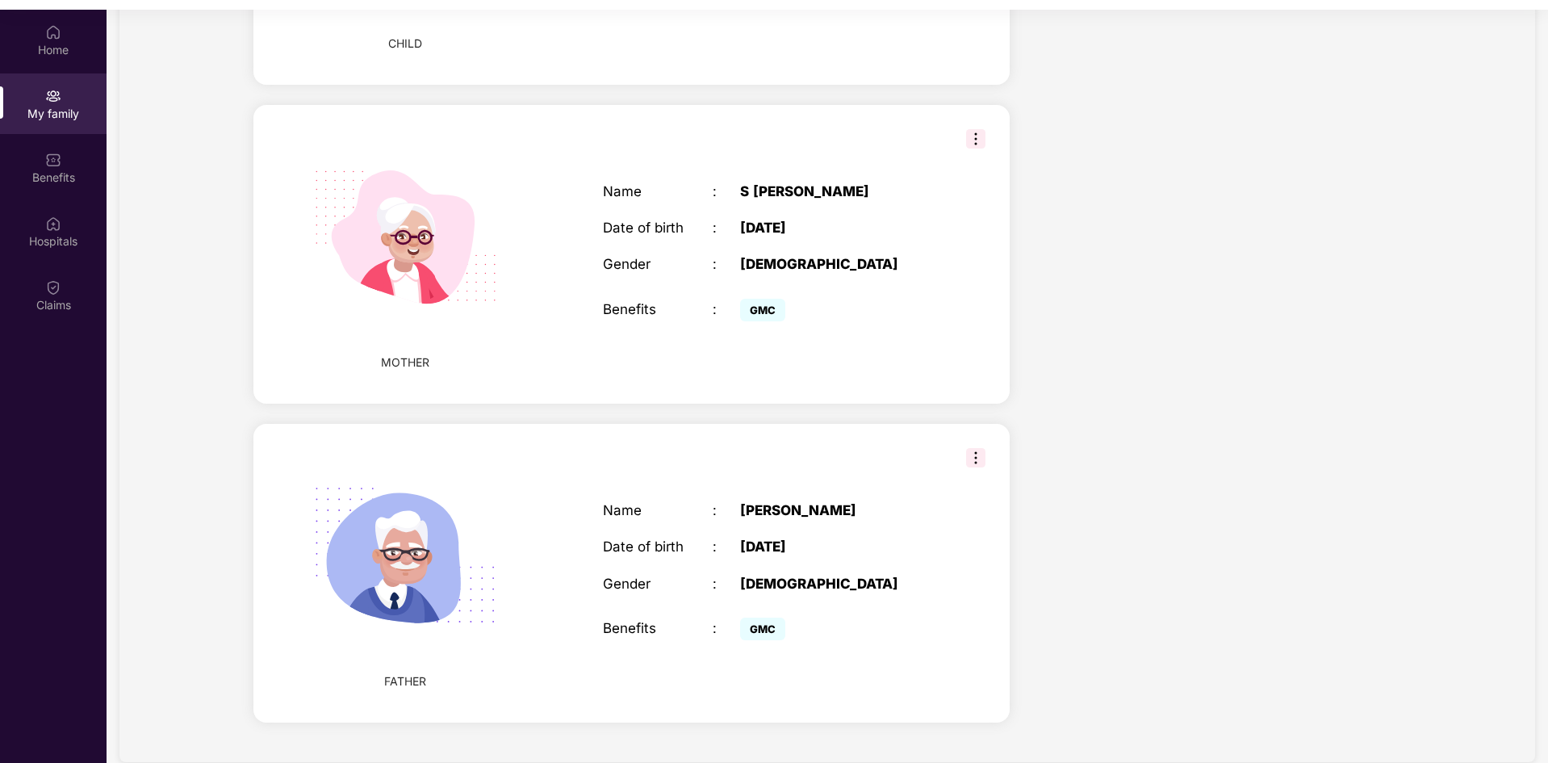
click at [976, 448] on img at bounding box center [975, 457] width 19 height 19
click at [761, 618] on span "GMC" at bounding box center [762, 629] width 45 height 23
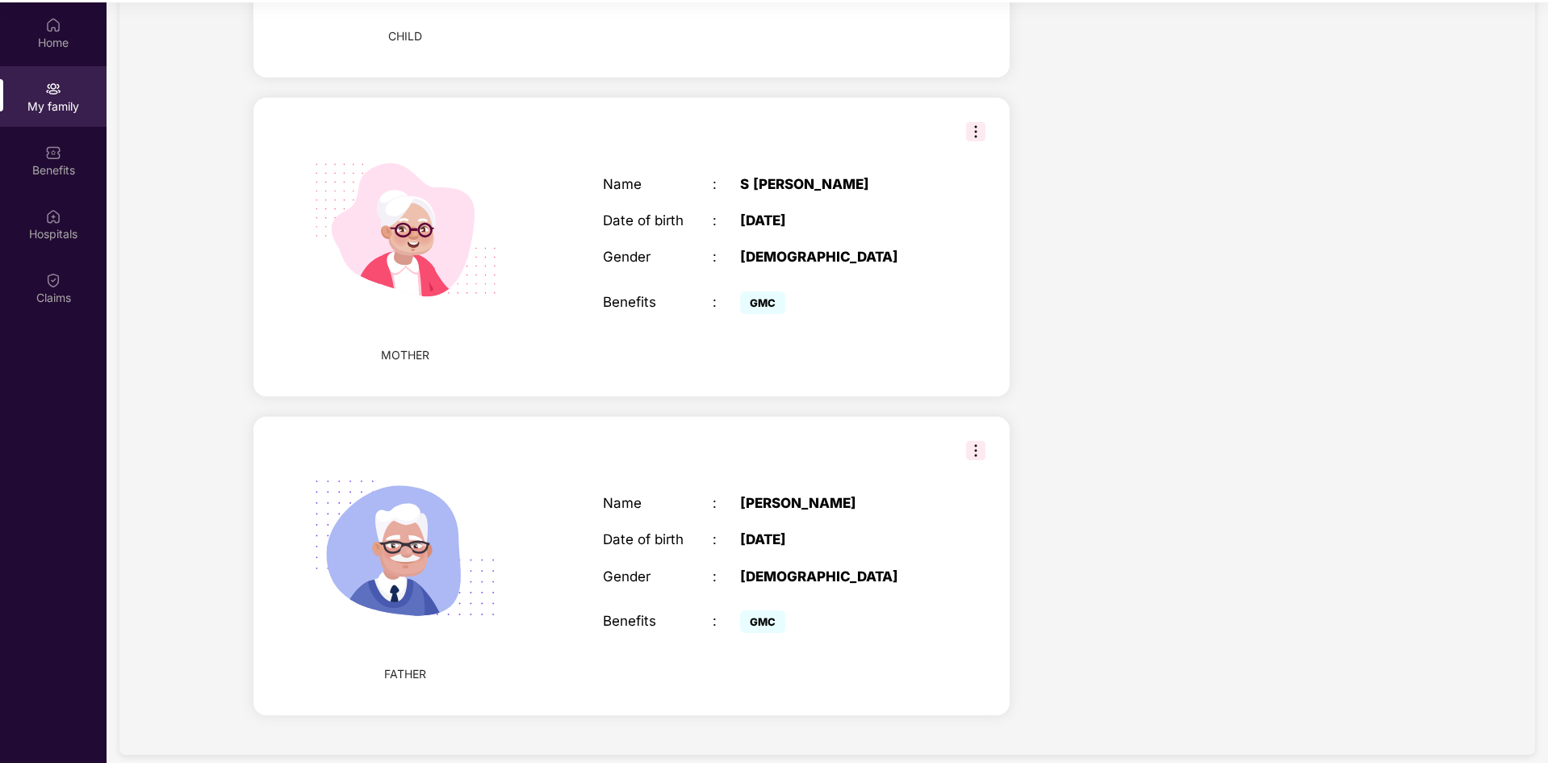
scroll to position [90, 0]
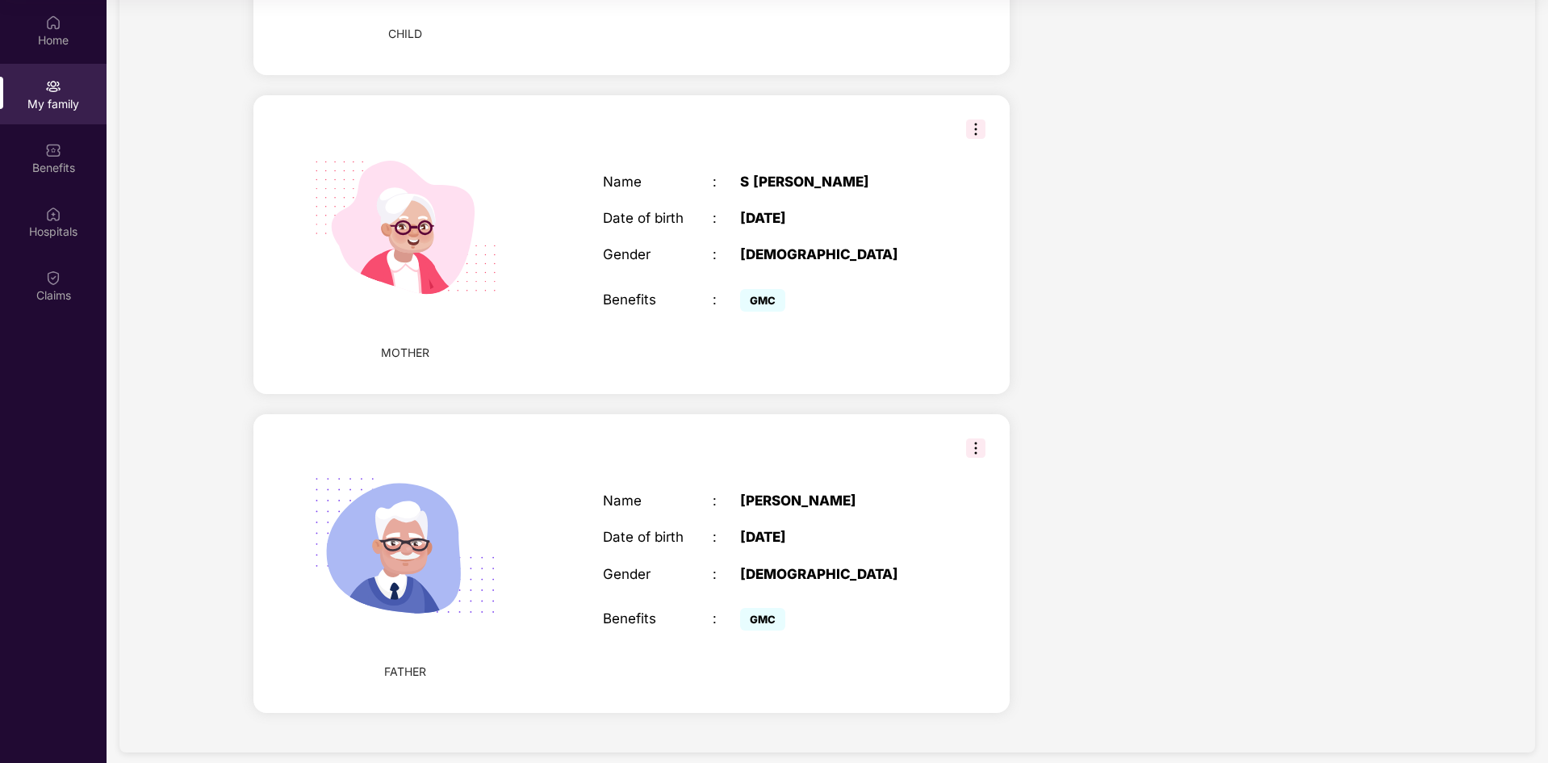
click at [707, 547] on div "Name : [PERSON_NAME] Date of birth : [DEMOGRAPHIC_DATA] Gender : [DEMOGRAPHIC_D…" at bounding box center [768, 563] width 362 height 182
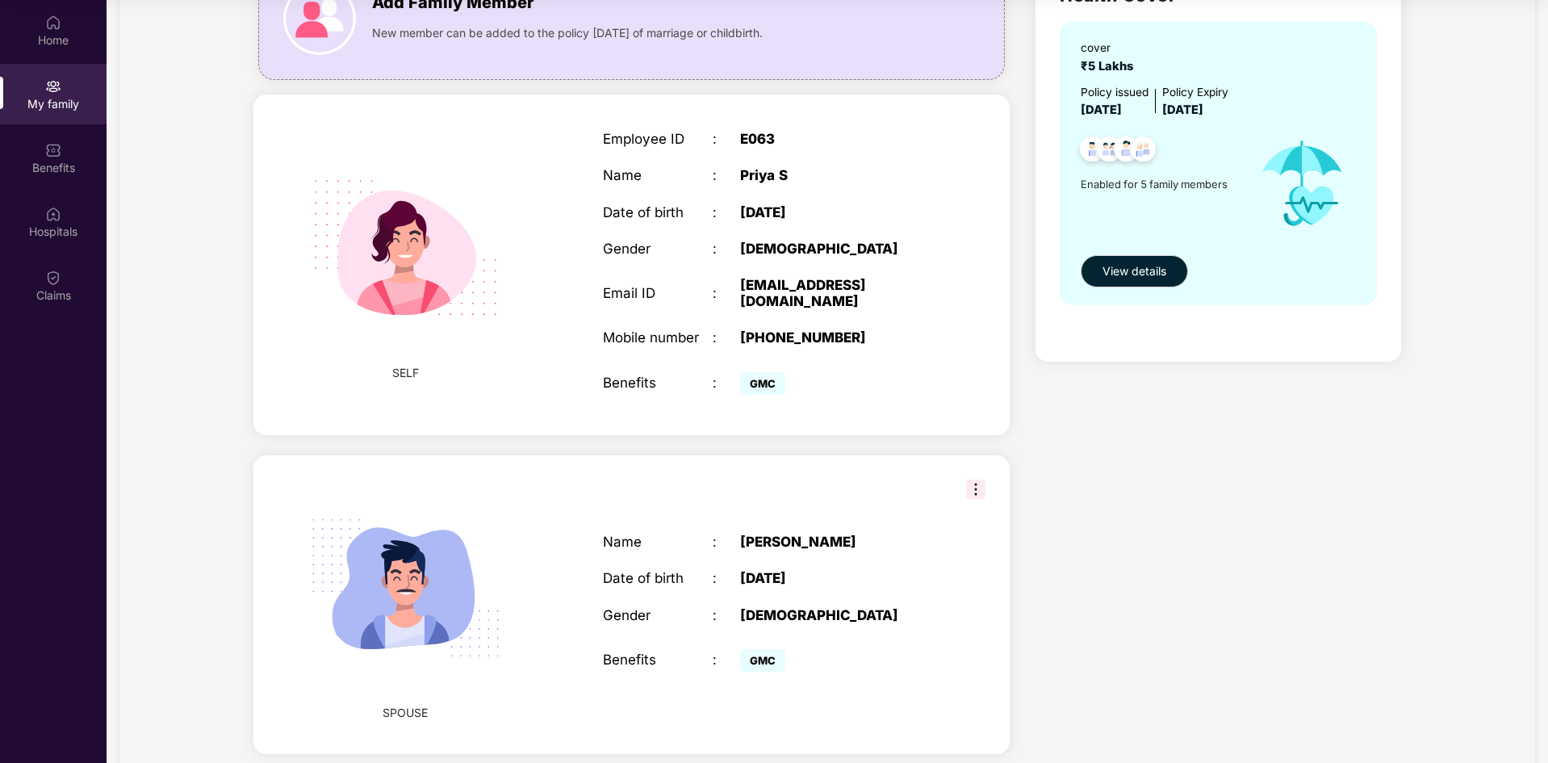
scroll to position [0, 0]
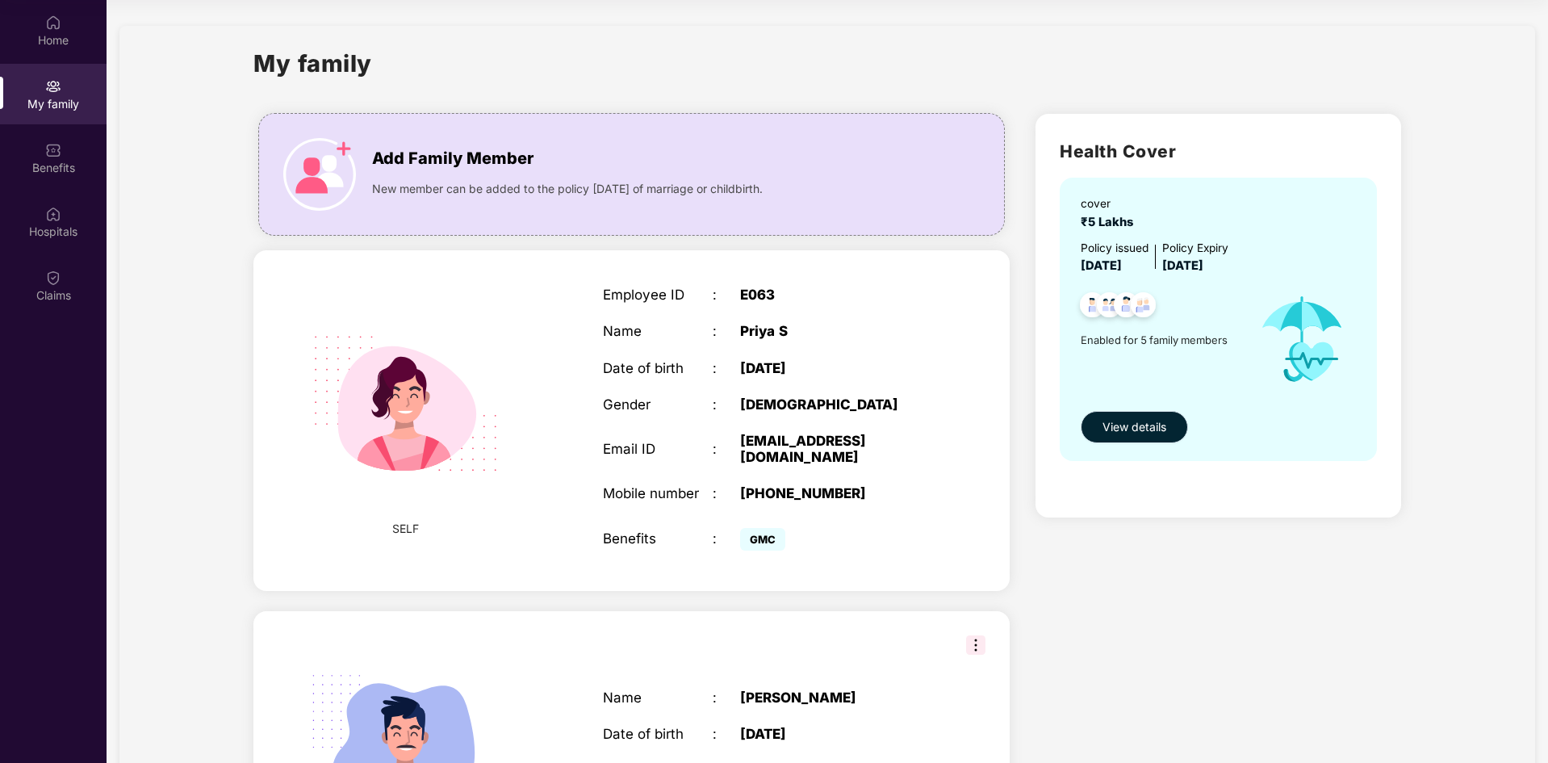
click at [1152, 429] on span "View details" at bounding box center [1135, 427] width 64 height 18
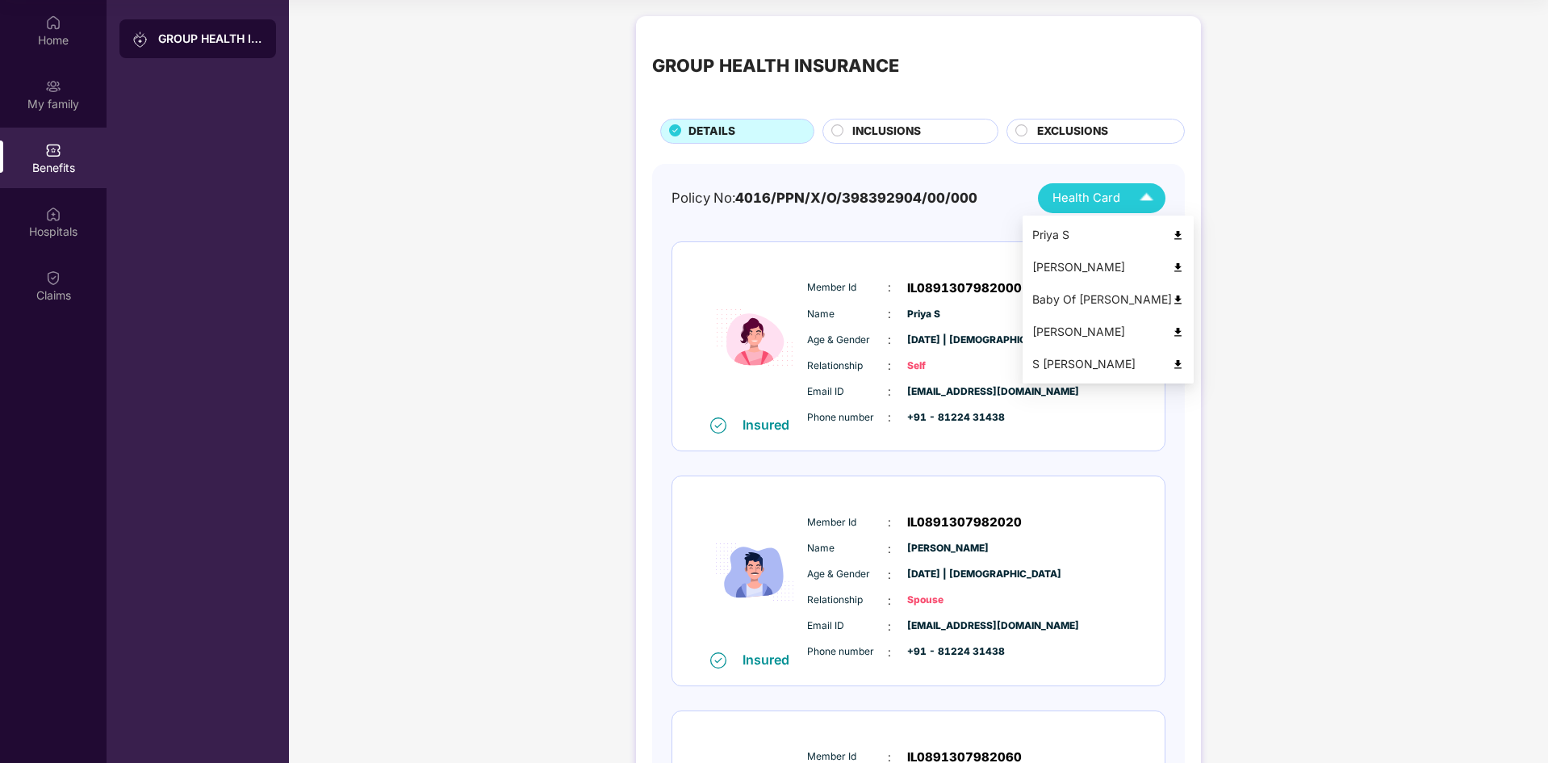
click at [1082, 197] on span "Health Card" at bounding box center [1087, 198] width 68 height 19
click at [1172, 330] on img at bounding box center [1178, 332] width 12 height 12
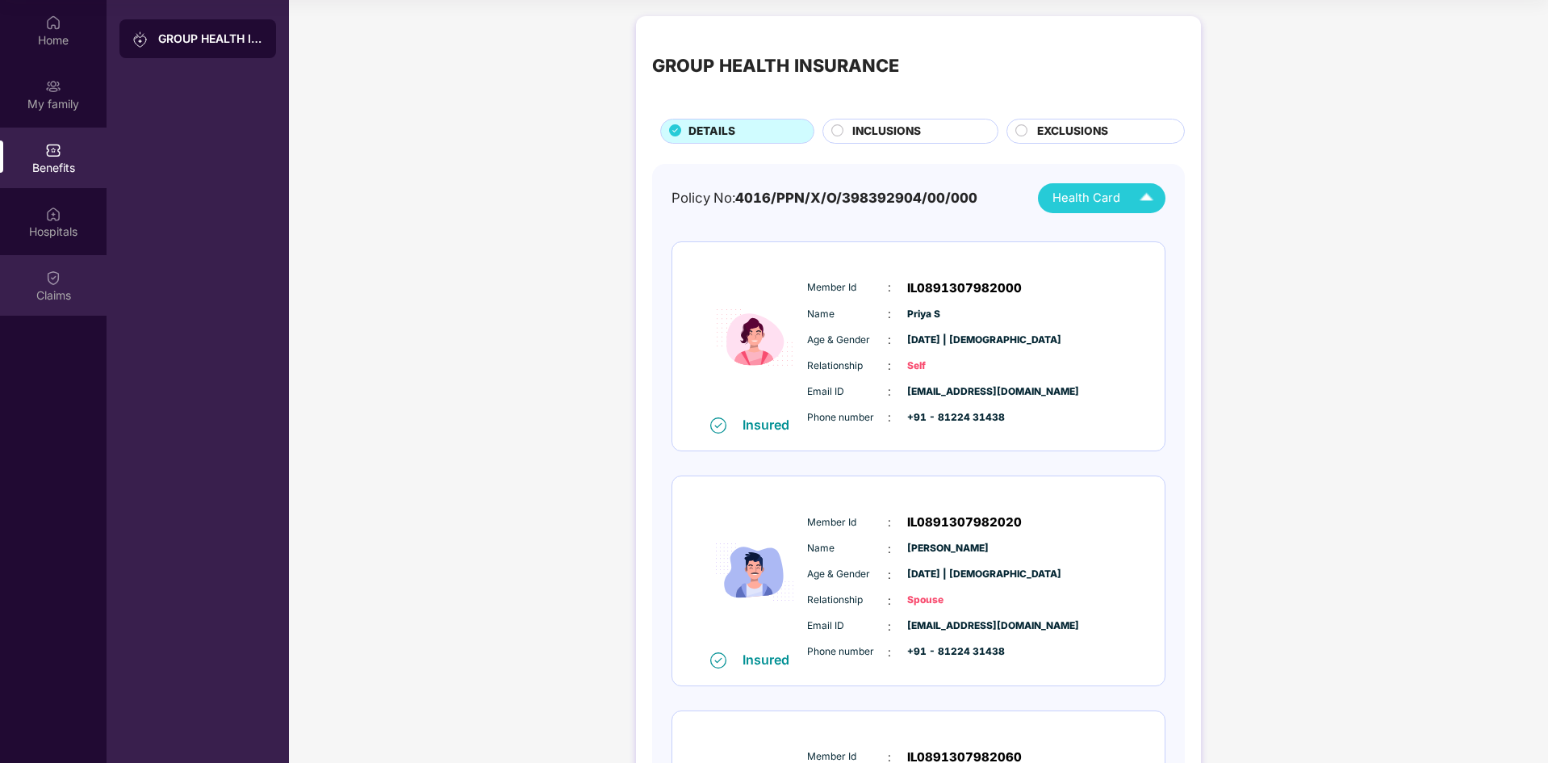
click at [75, 292] on div "Claims" at bounding box center [53, 295] width 107 height 16
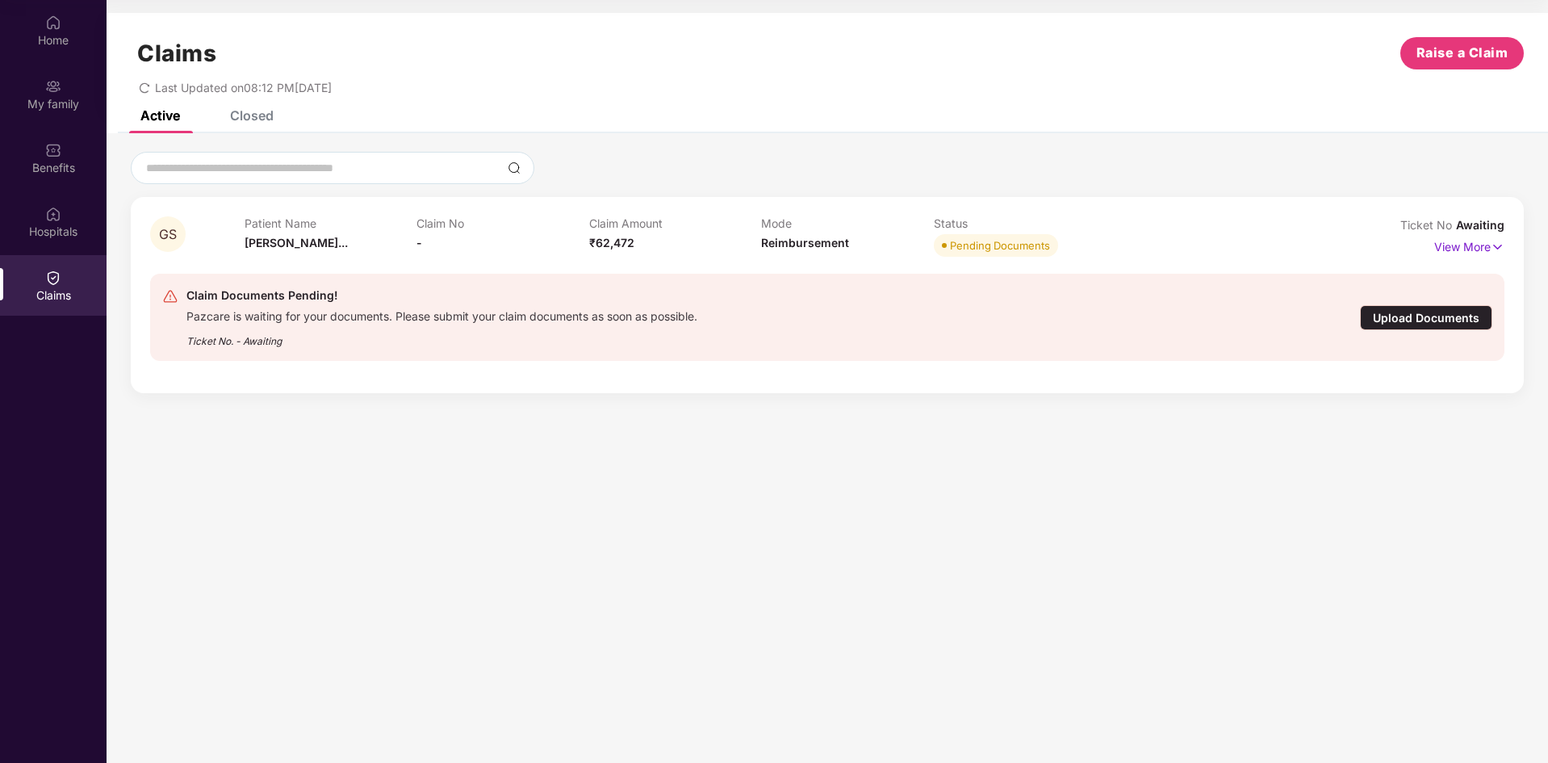
click at [1413, 316] on div "Upload Documents" at bounding box center [1426, 317] width 132 height 25
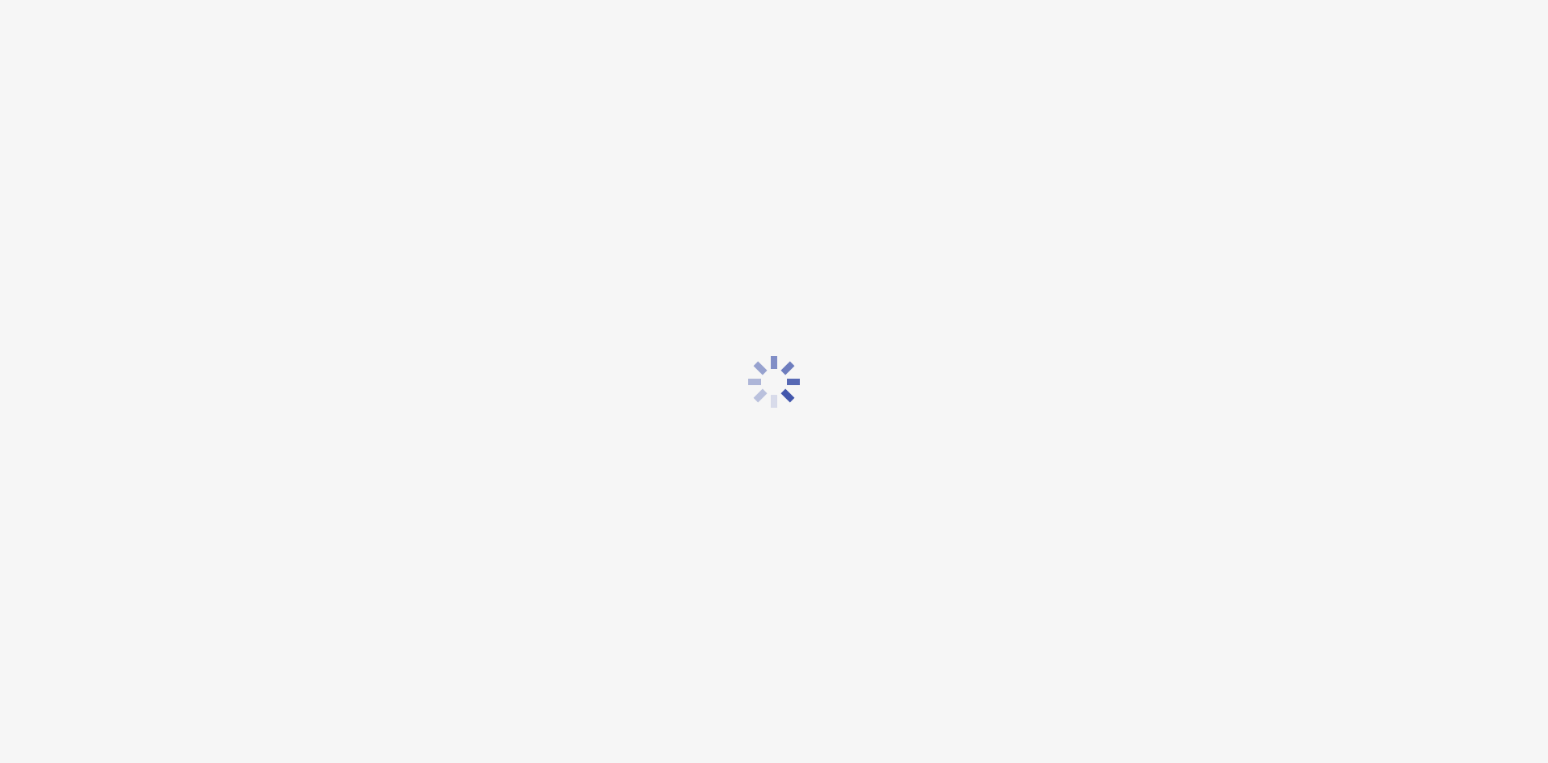
scroll to position [39, 0]
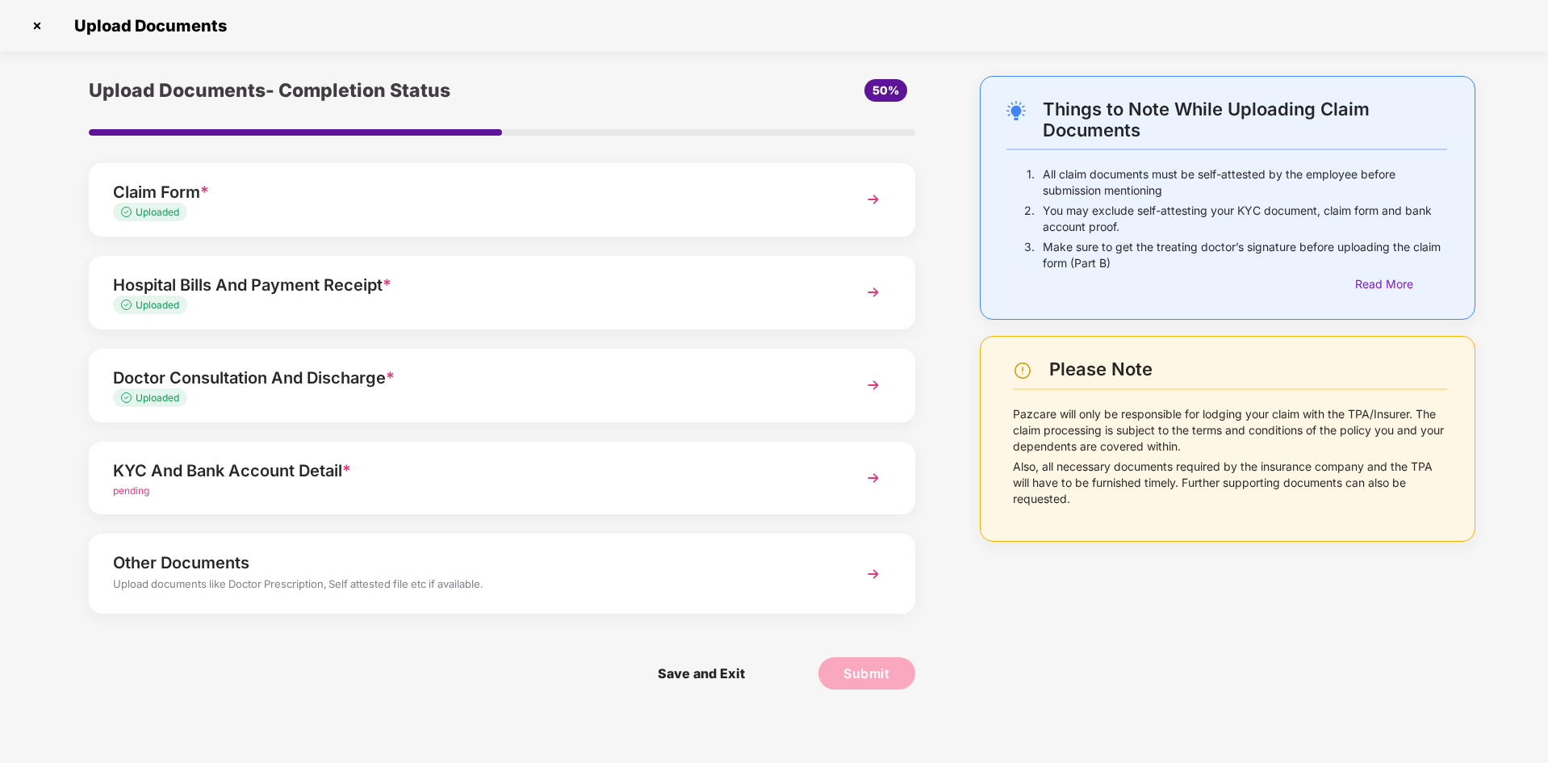
click at [304, 481] on div "KYC And Bank Account Detail *" at bounding box center [469, 471] width 713 height 26
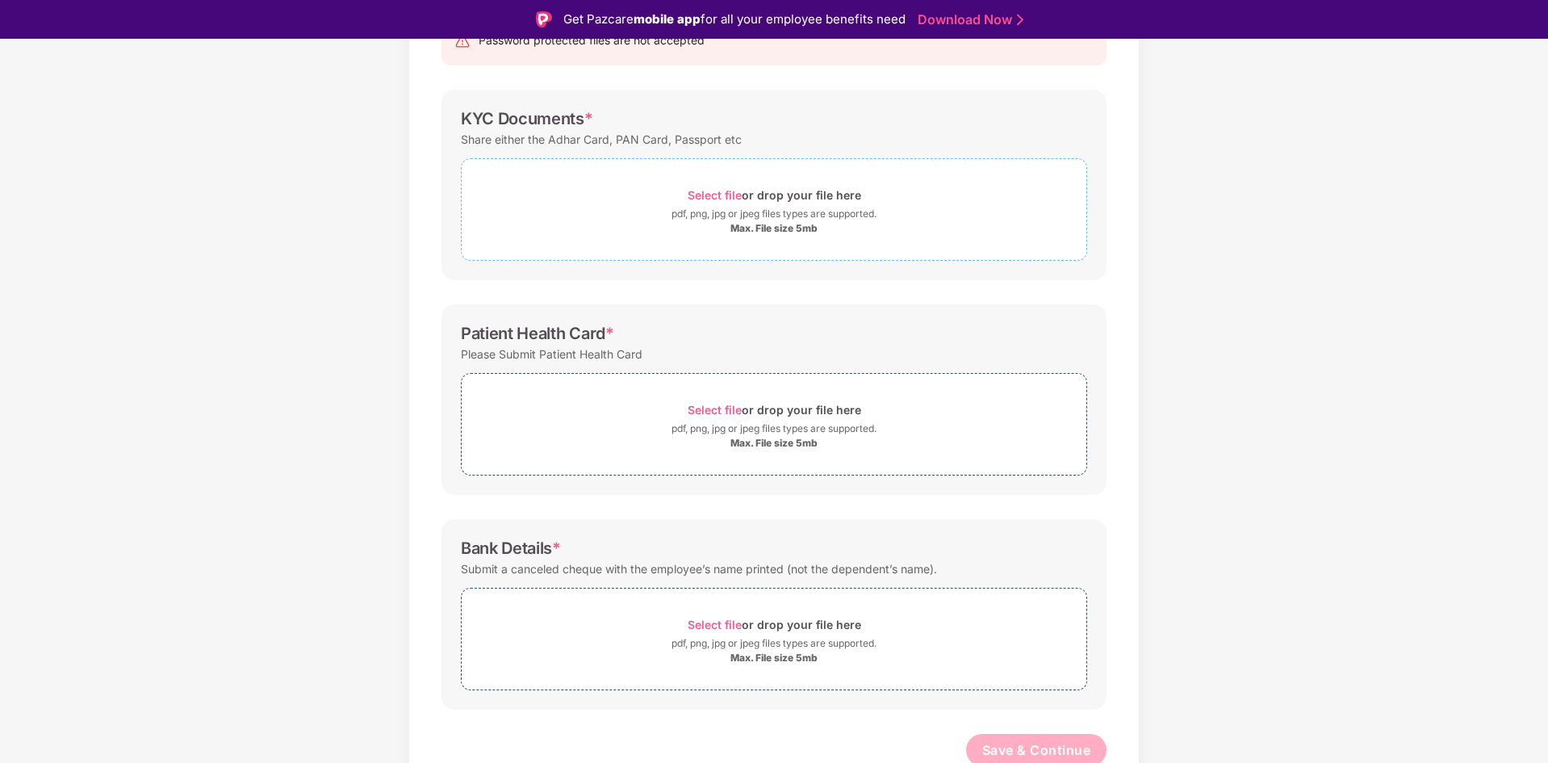
scroll to position [203, 0]
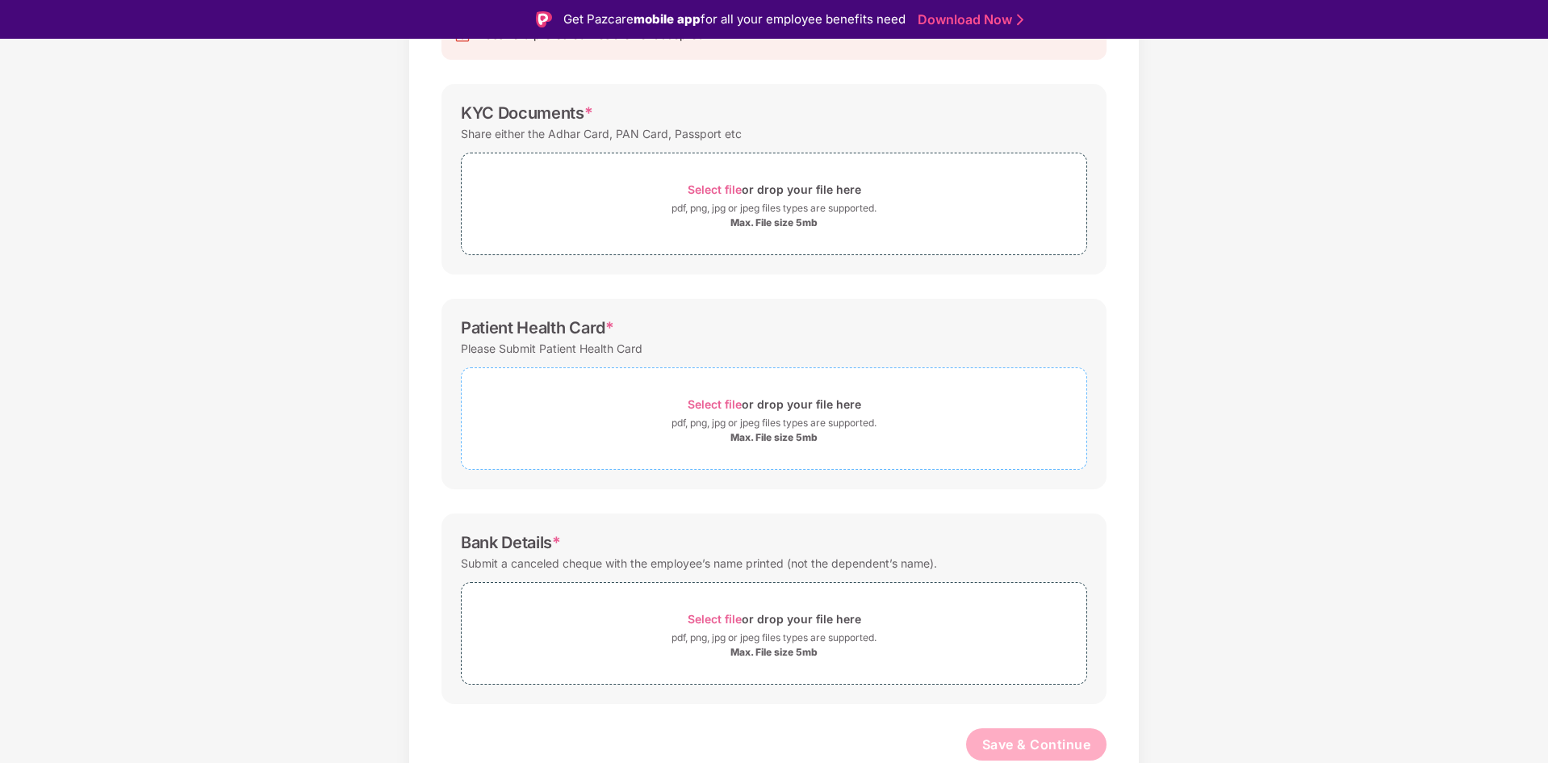
click at [735, 401] on span "Select file" at bounding box center [715, 404] width 54 height 14
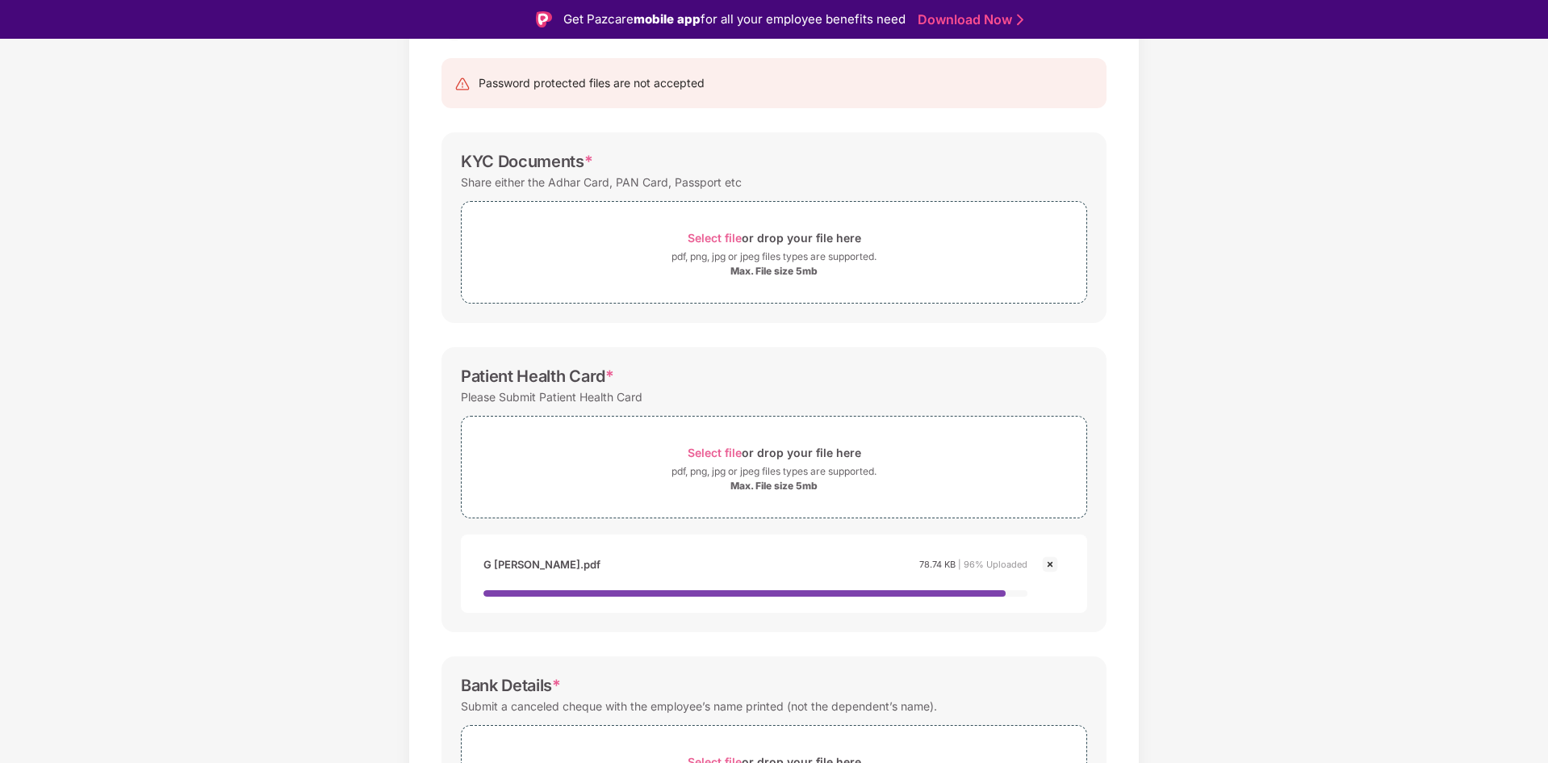
scroll to position [0, 0]
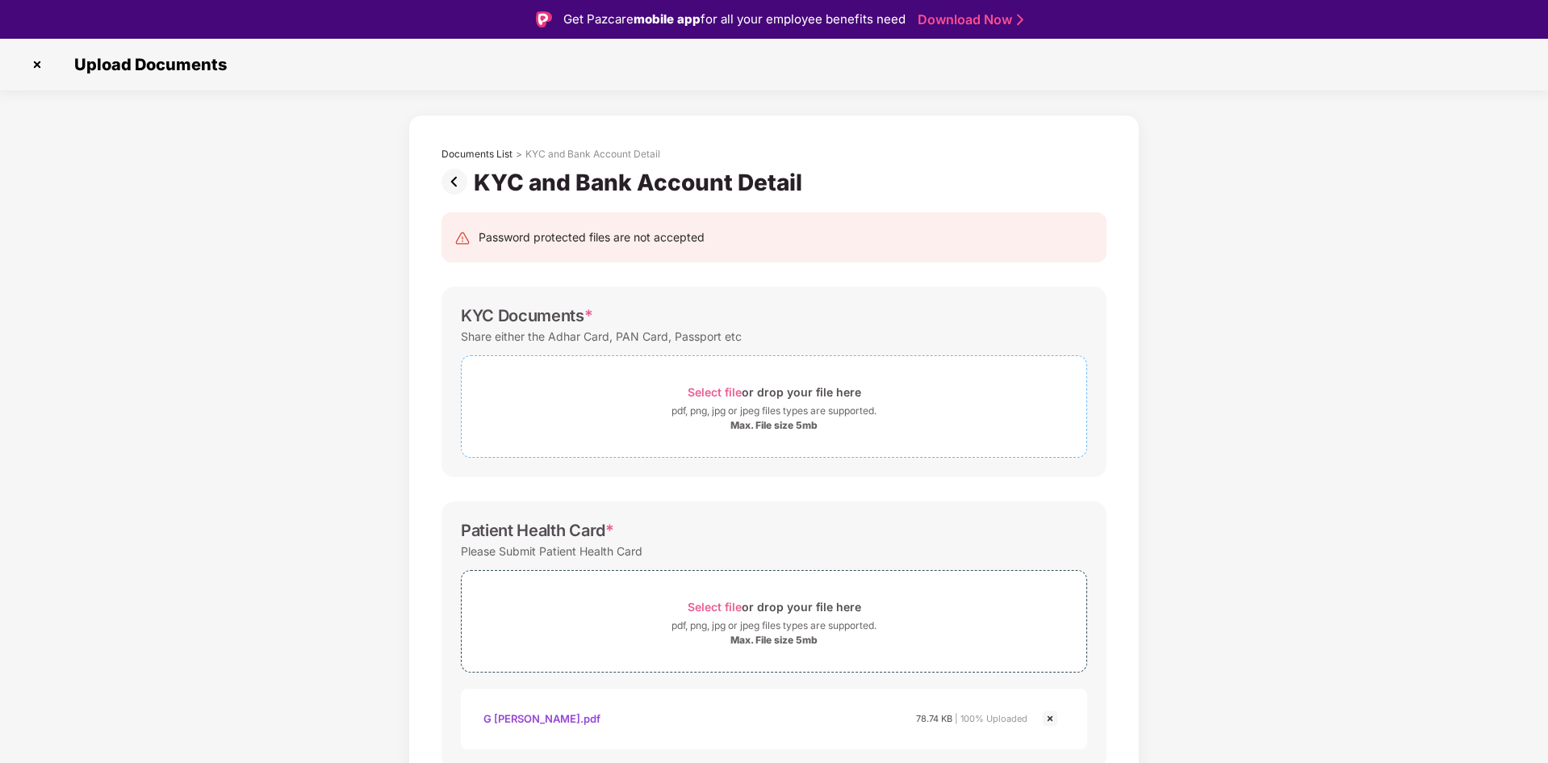
click at [731, 391] on span "Select file" at bounding box center [715, 392] width 54 height 14
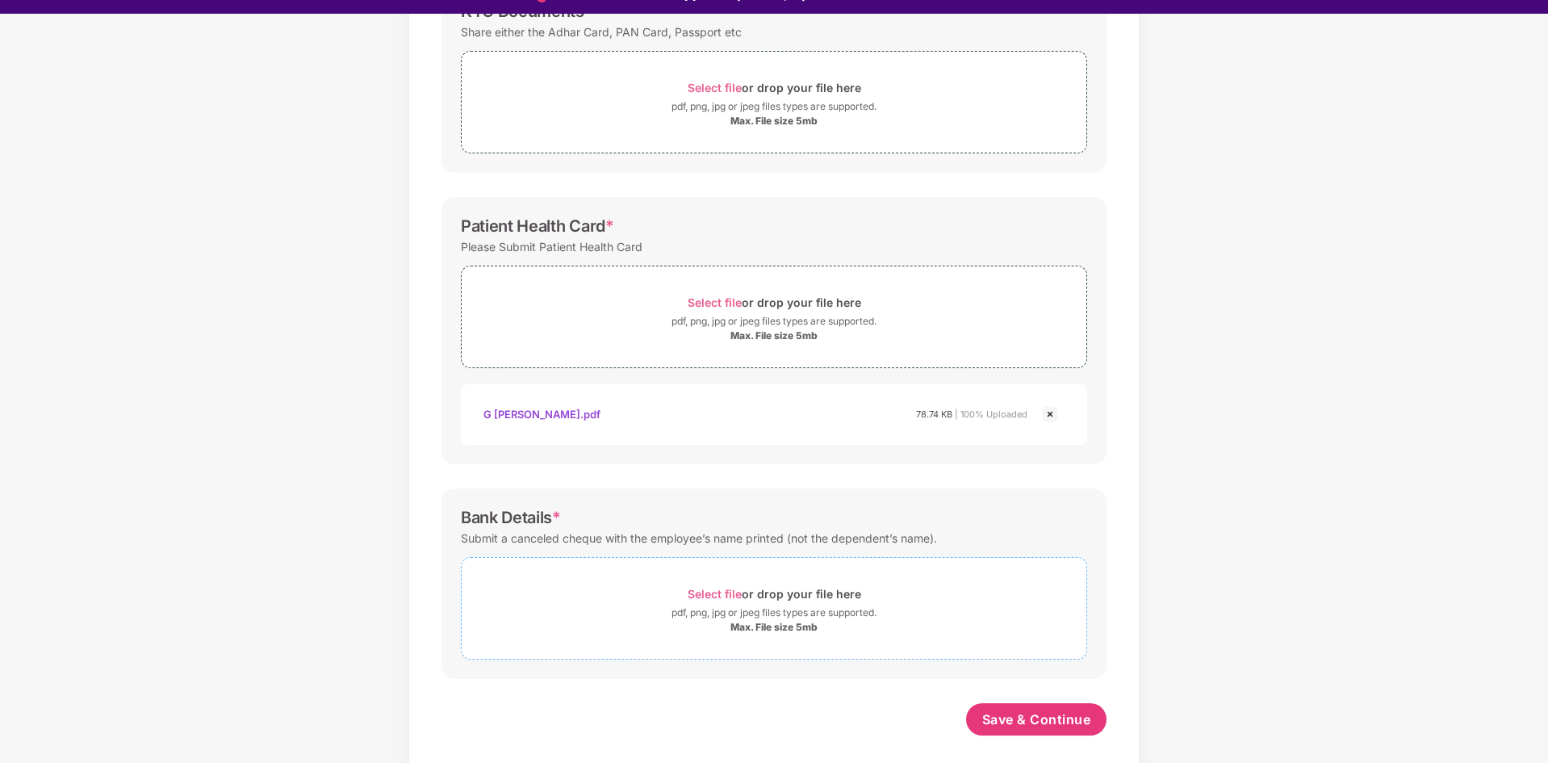
scroll to position [39, 0]
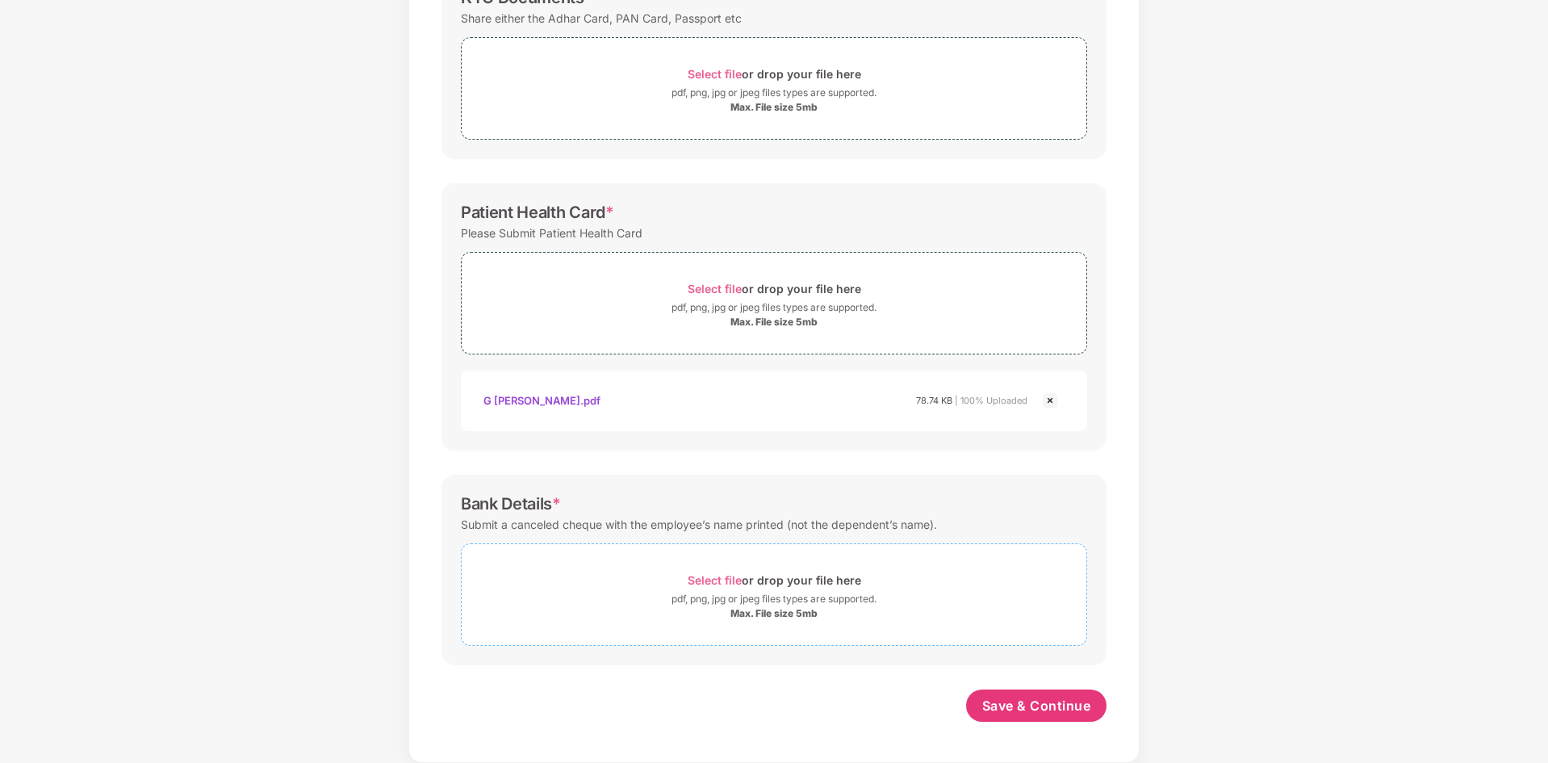
click at [727, 580] on span "Select file" at bounding box center [715, 580] width 54 height 14
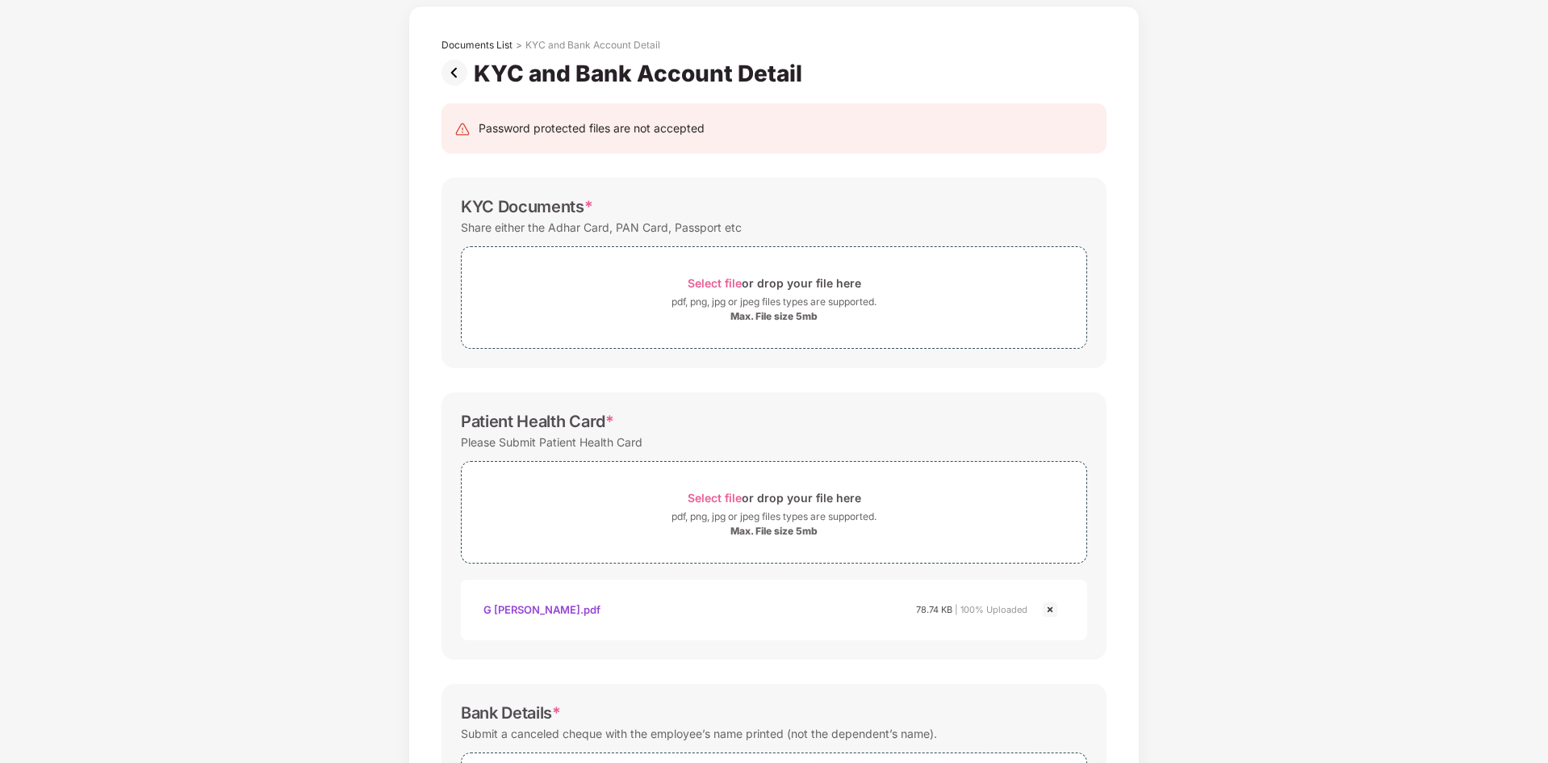
scroll to position [0, 0]
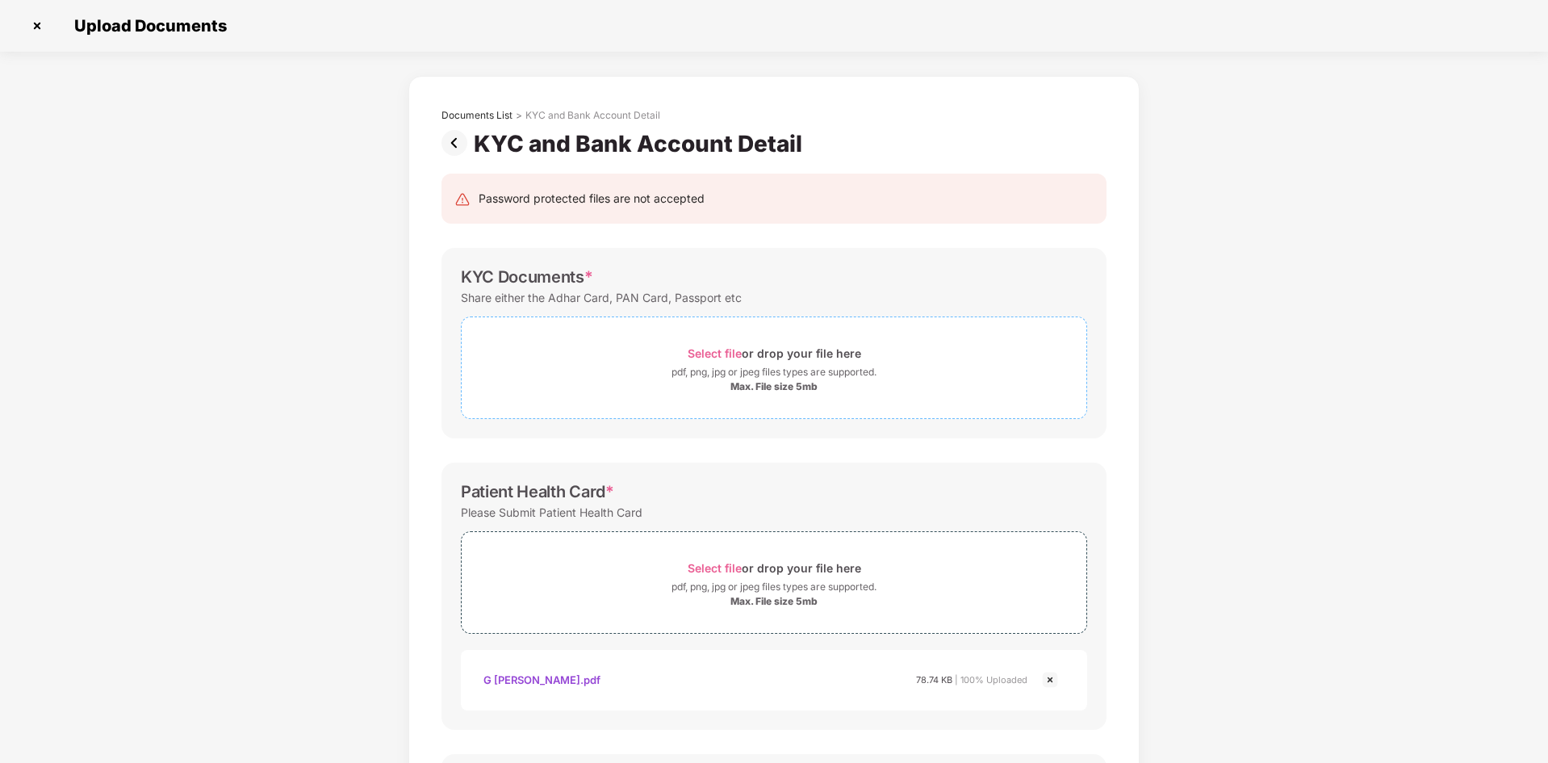
click at [715, 356] on span "Select file" at bounding box center [715, 353] width 54 height 14
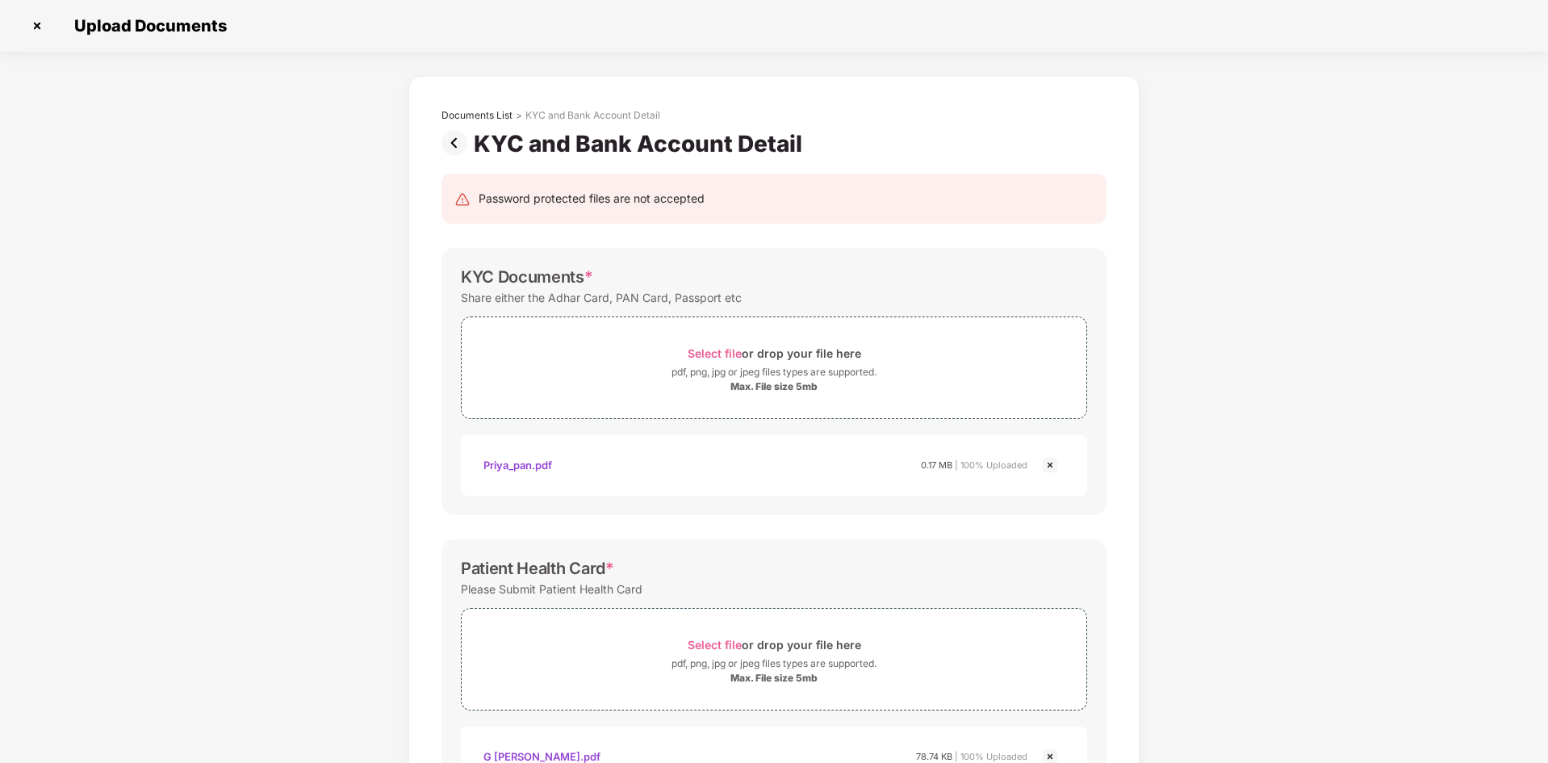
click at [1054, 463] on img at bounding box center [1050, 464] width 19 height 19
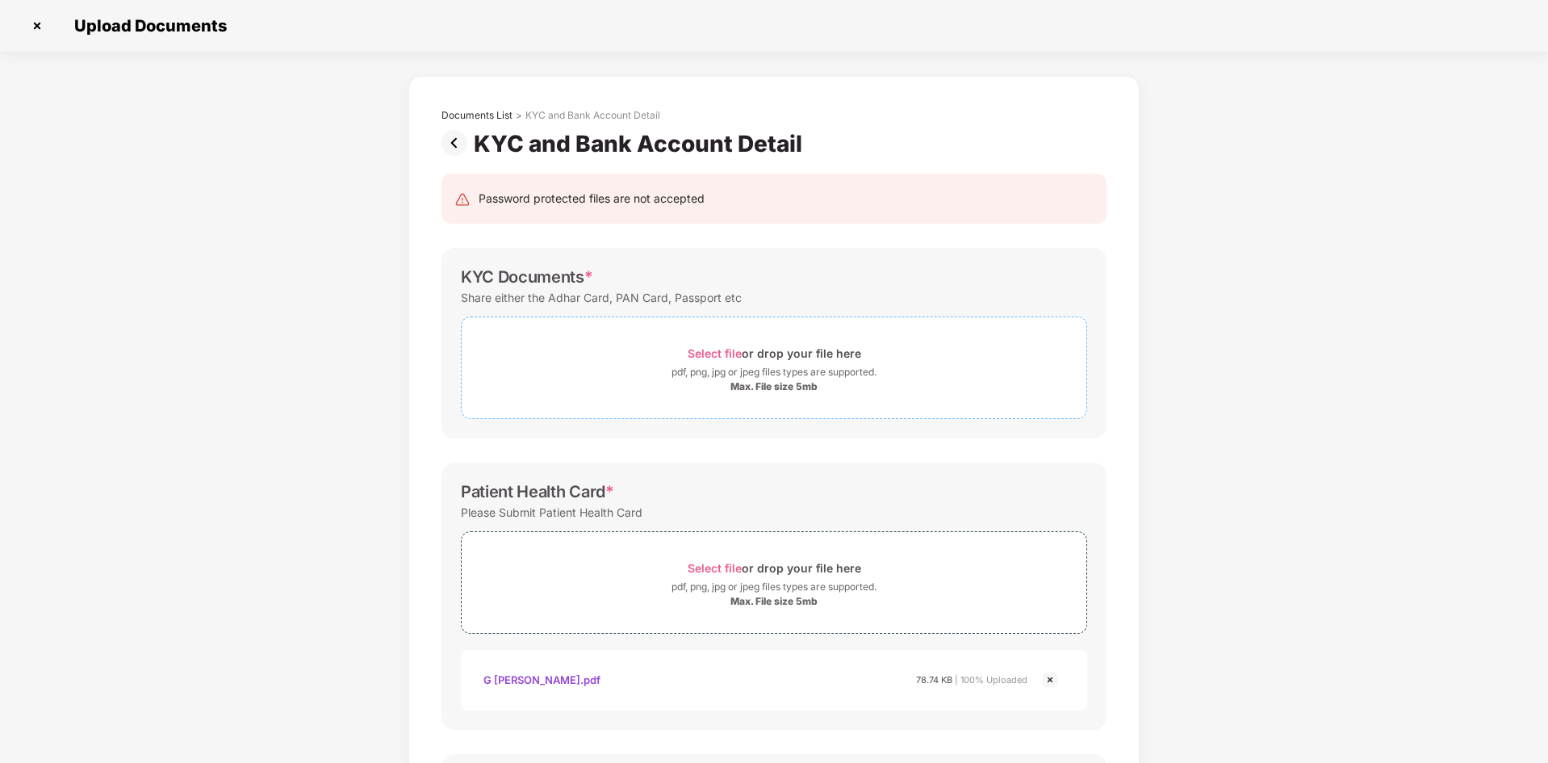
click at [736, 356] on span "Select file" at bounding box center [715, 353] width 54 height 14
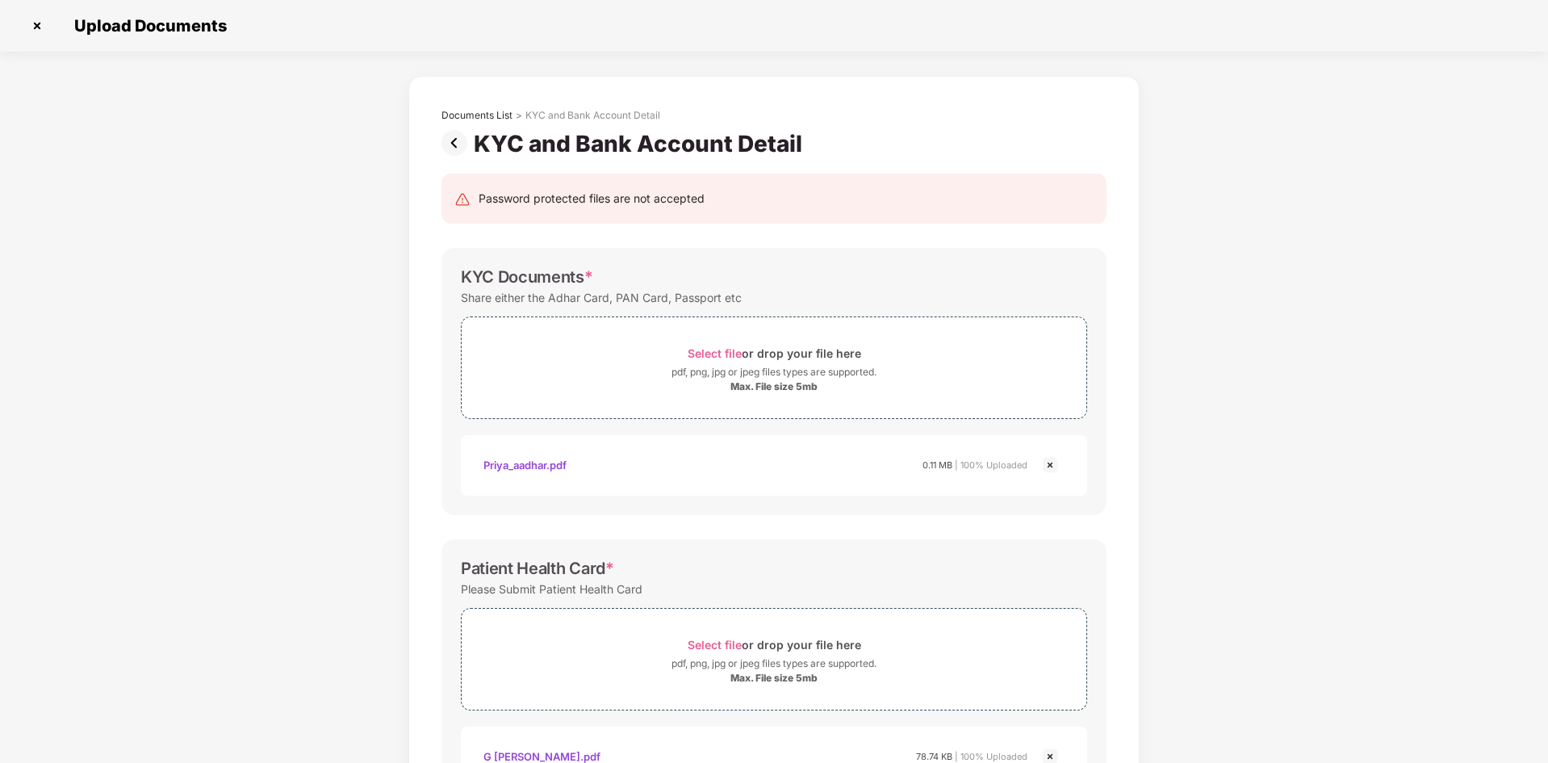
click at [1324, 325] on div "Documents List > KYC and Bank Account Detail KYC and Bank Account Detail Passwo…" at bounding box center [774, 636] width 1548 height 1120
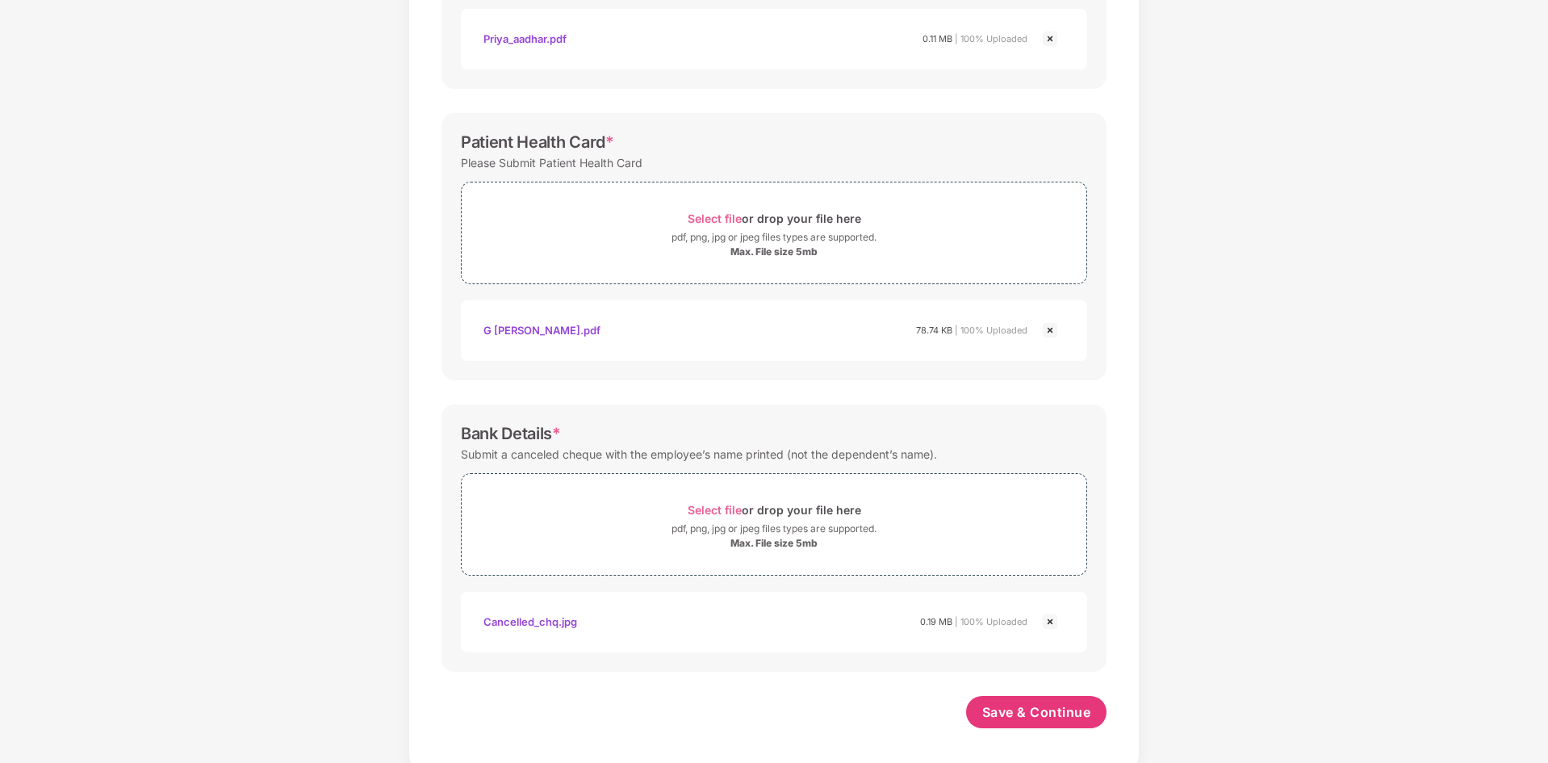
scroll to position [433, 0]
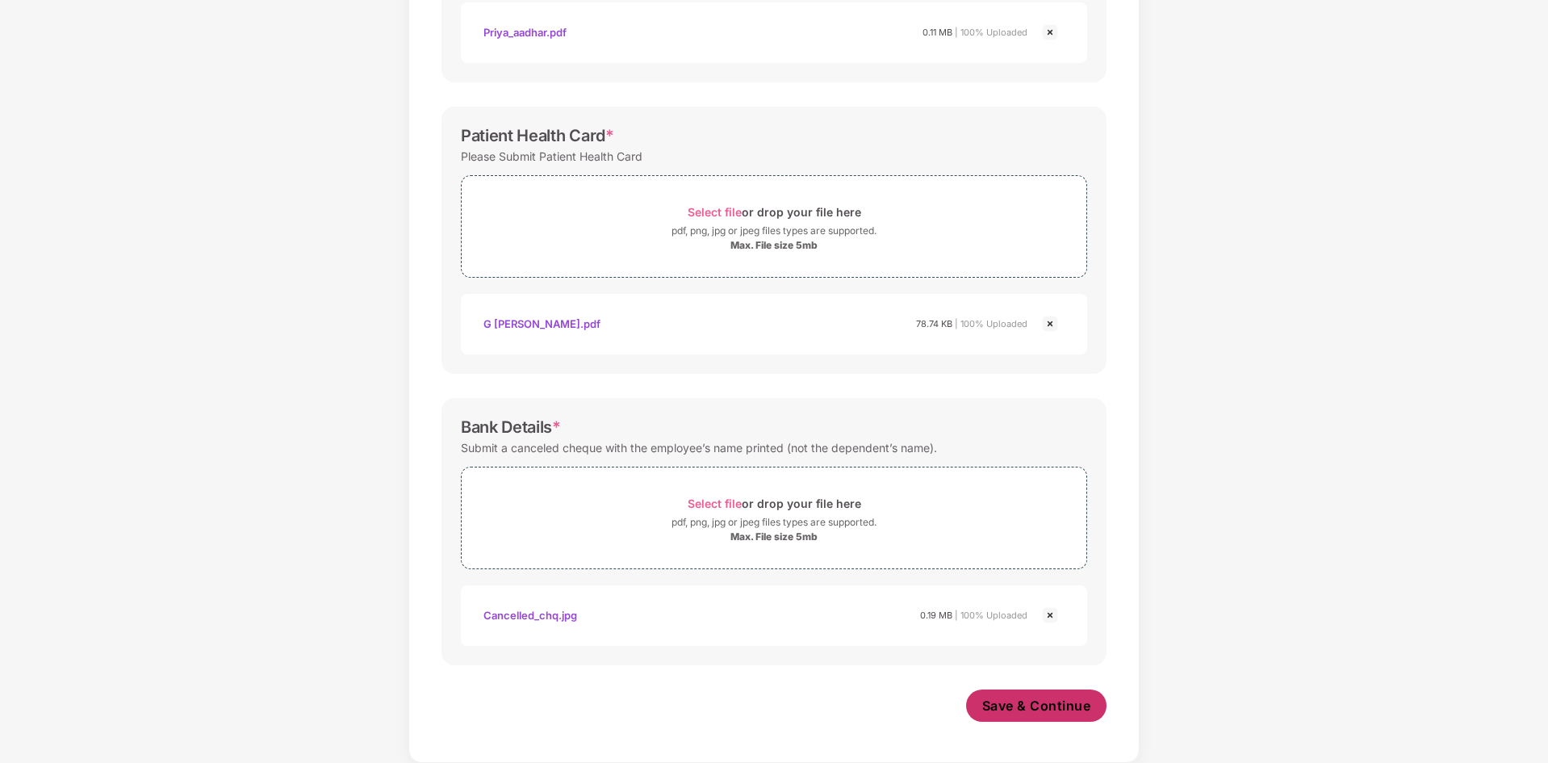
click at [992, 710] on span "Save & Continue" at bounding box center [1036, 706] width 109 height 18
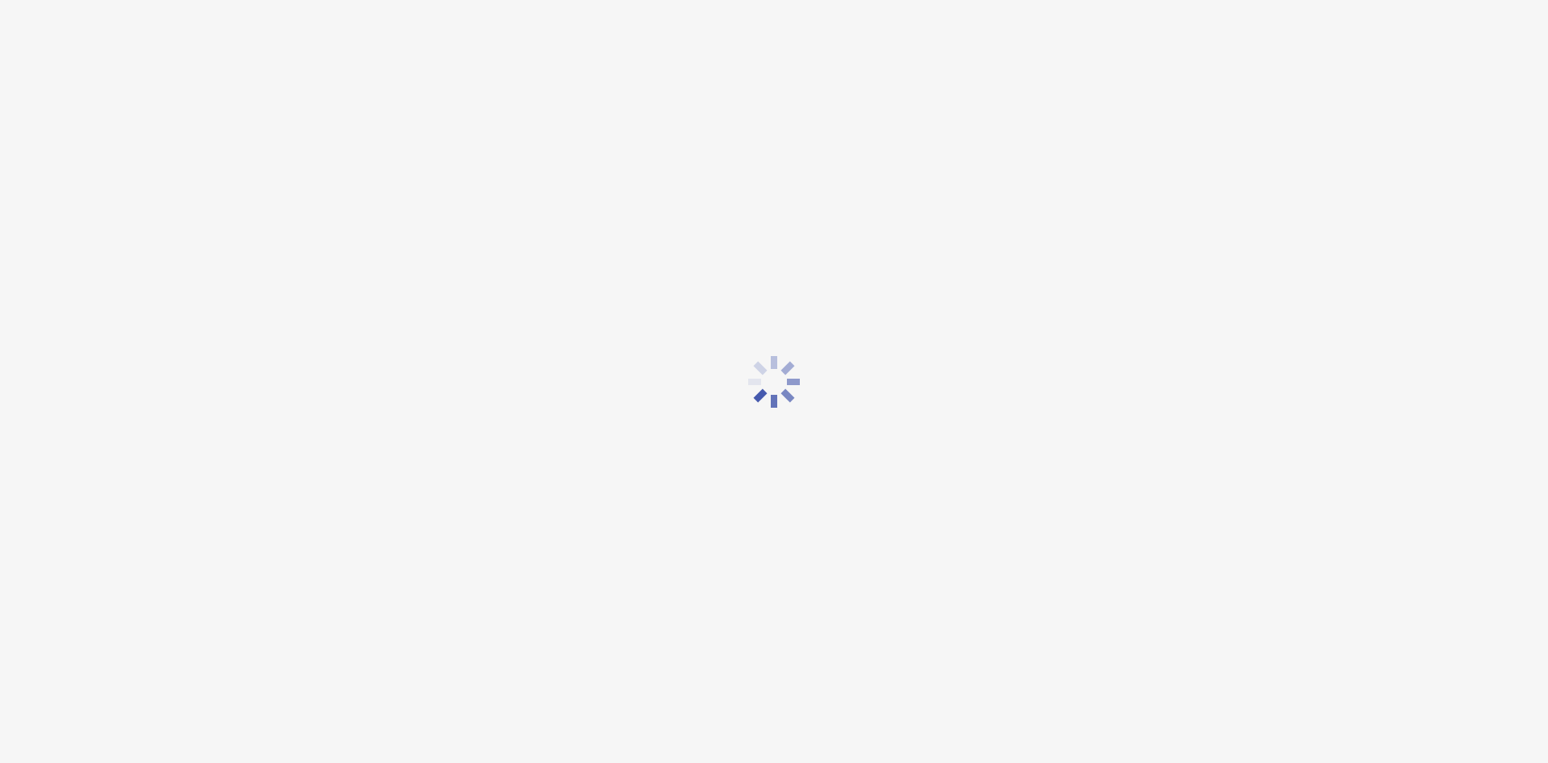
scroll to position [0, 0]
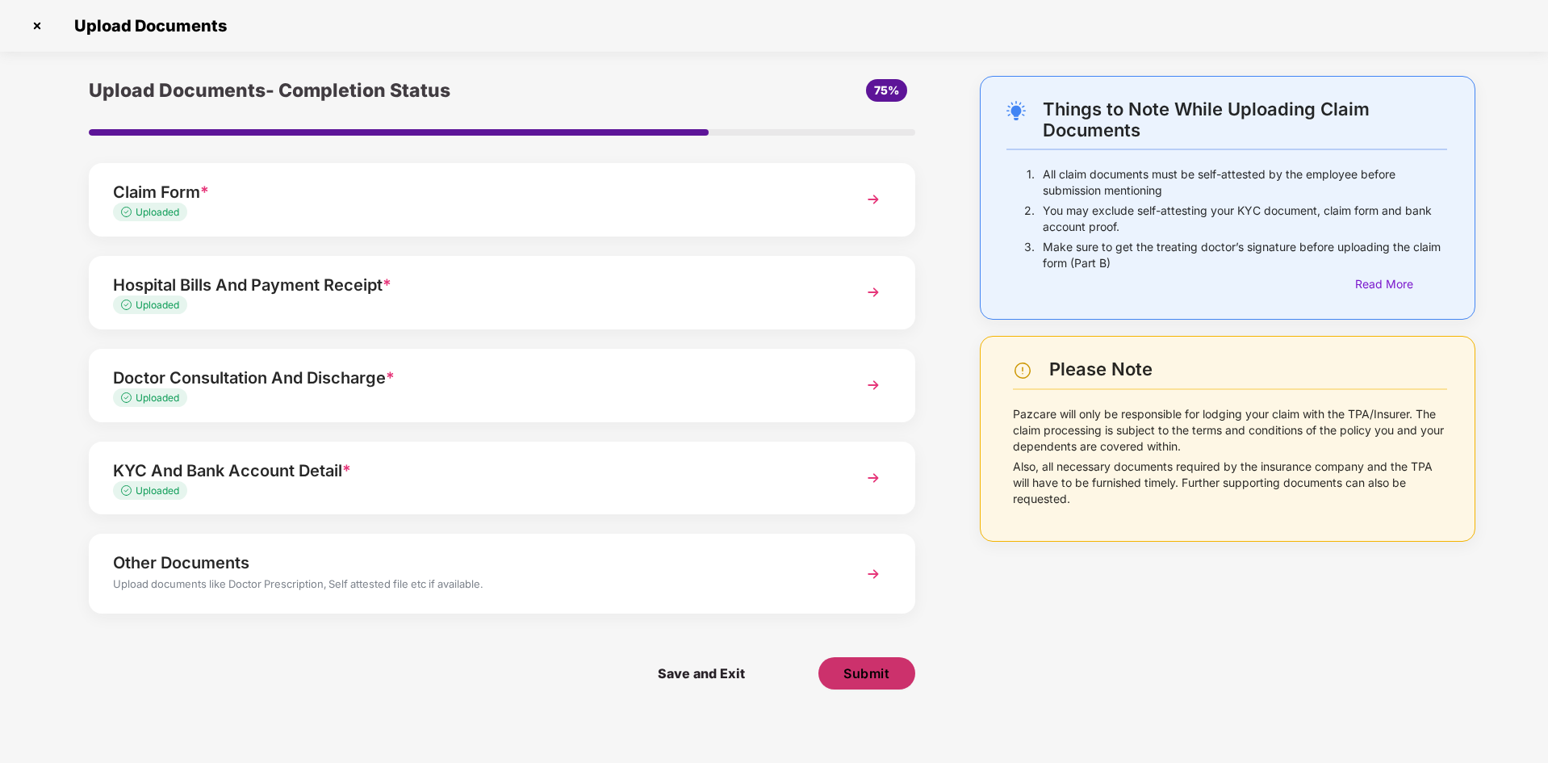
click at [879, 675] on span "Submit" at bounding box center [867, 673] width 46 height 18
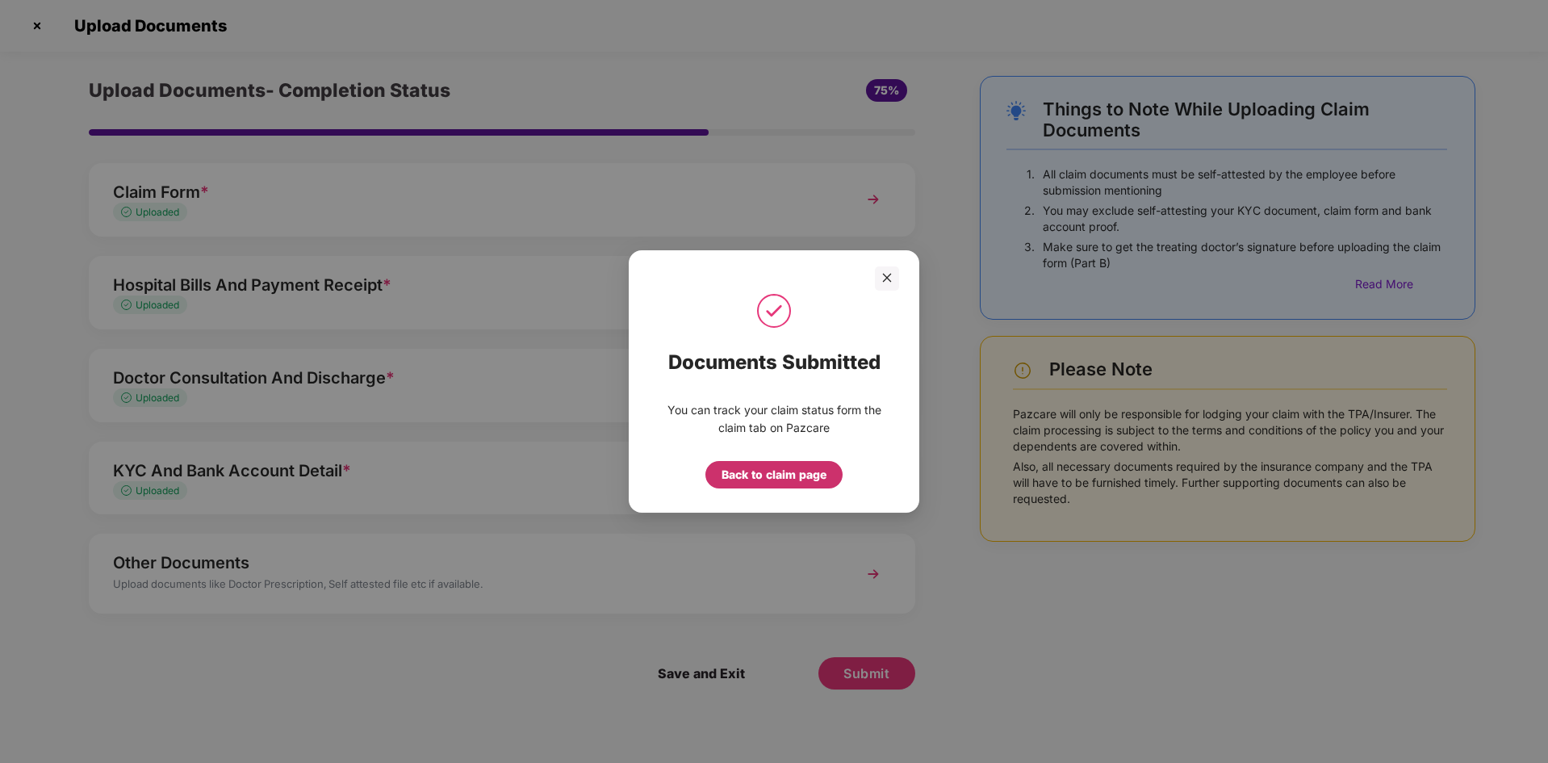
click at [773, 479] on div "Back to claim page" at bounding box center [774, 475] width 105 height 18
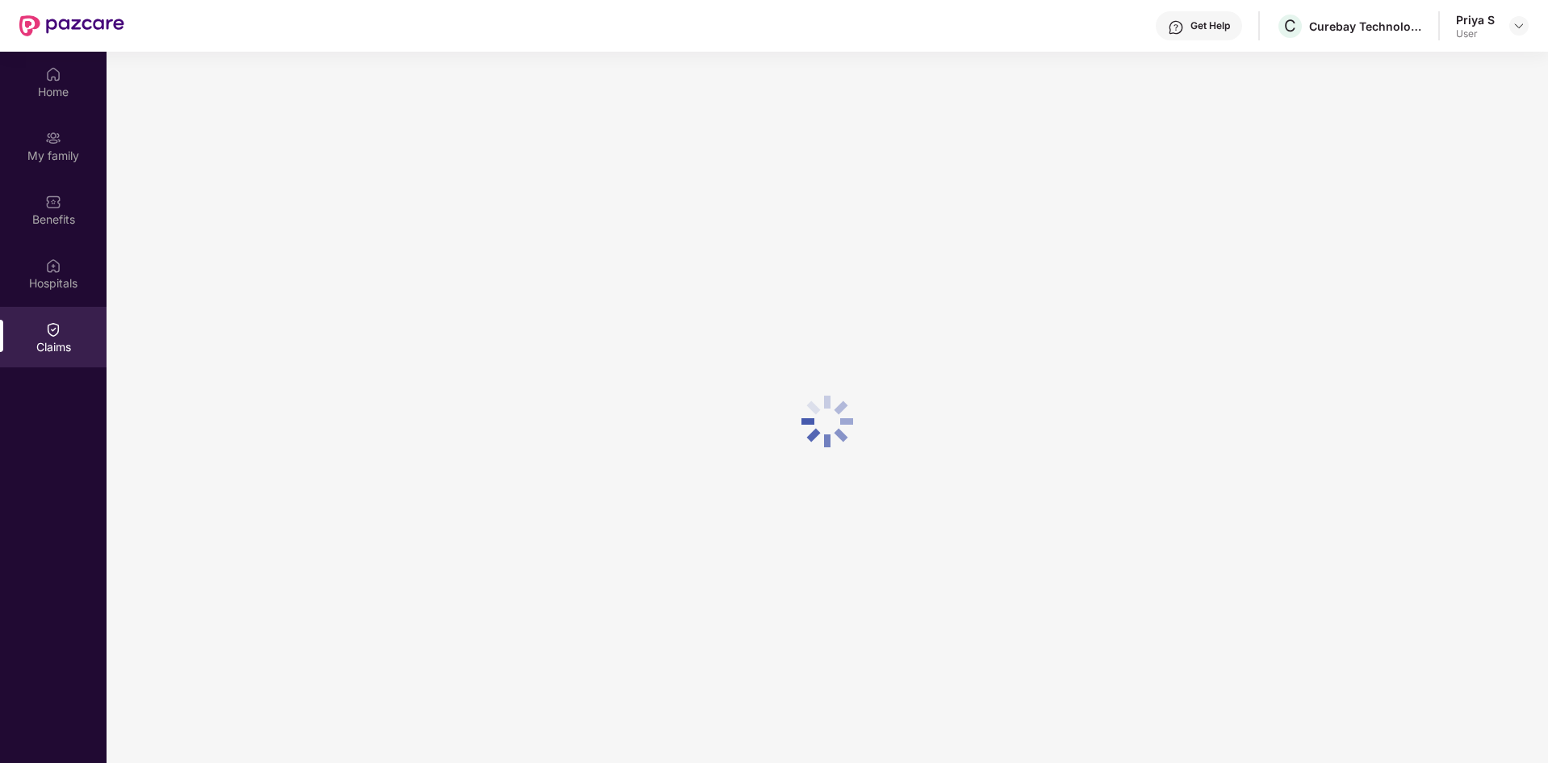
scroll to position [90, 0]
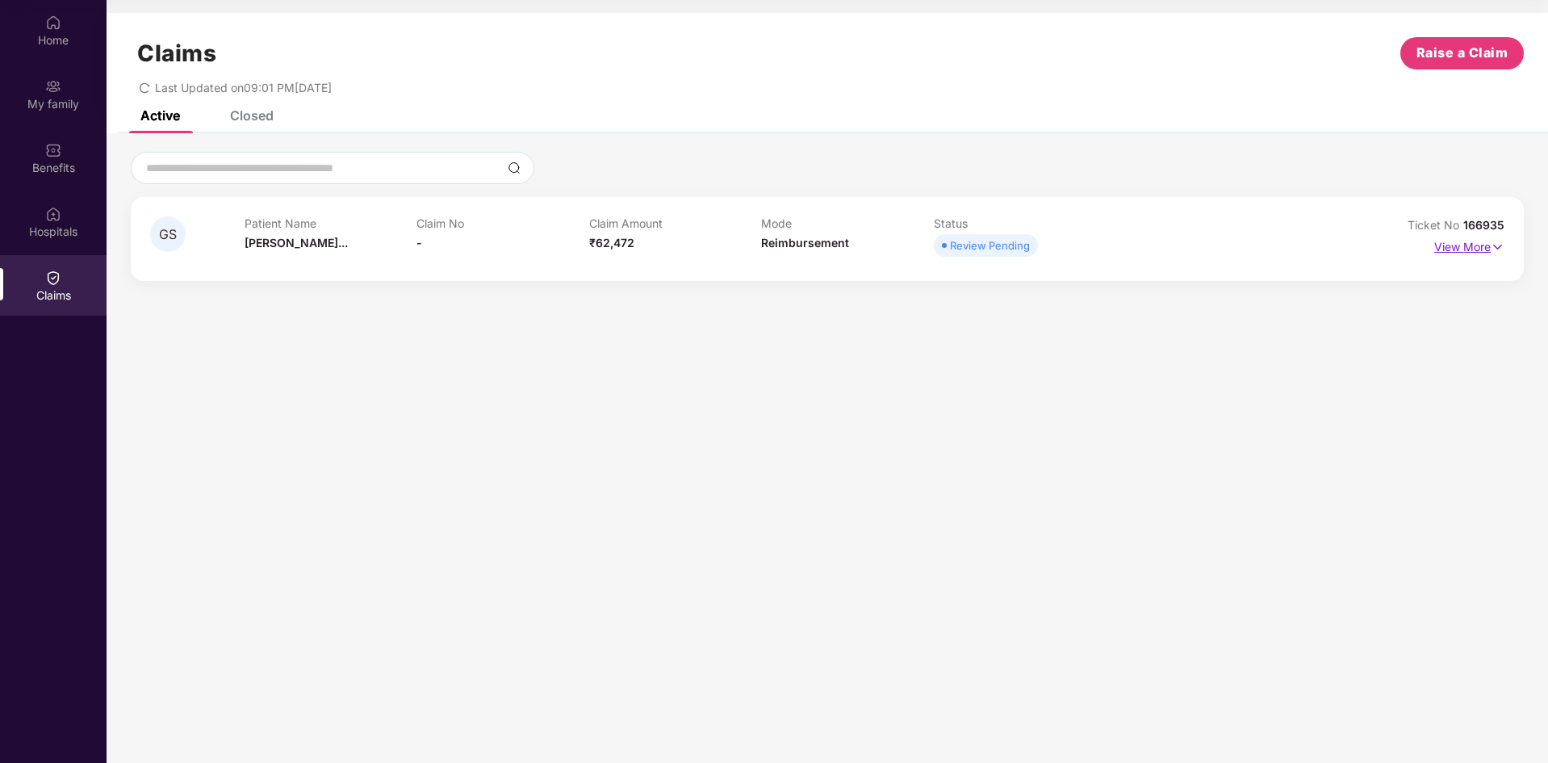
click at [1462, 255] on p "View More" at bounding box center [1470, 245] width 70 height 22
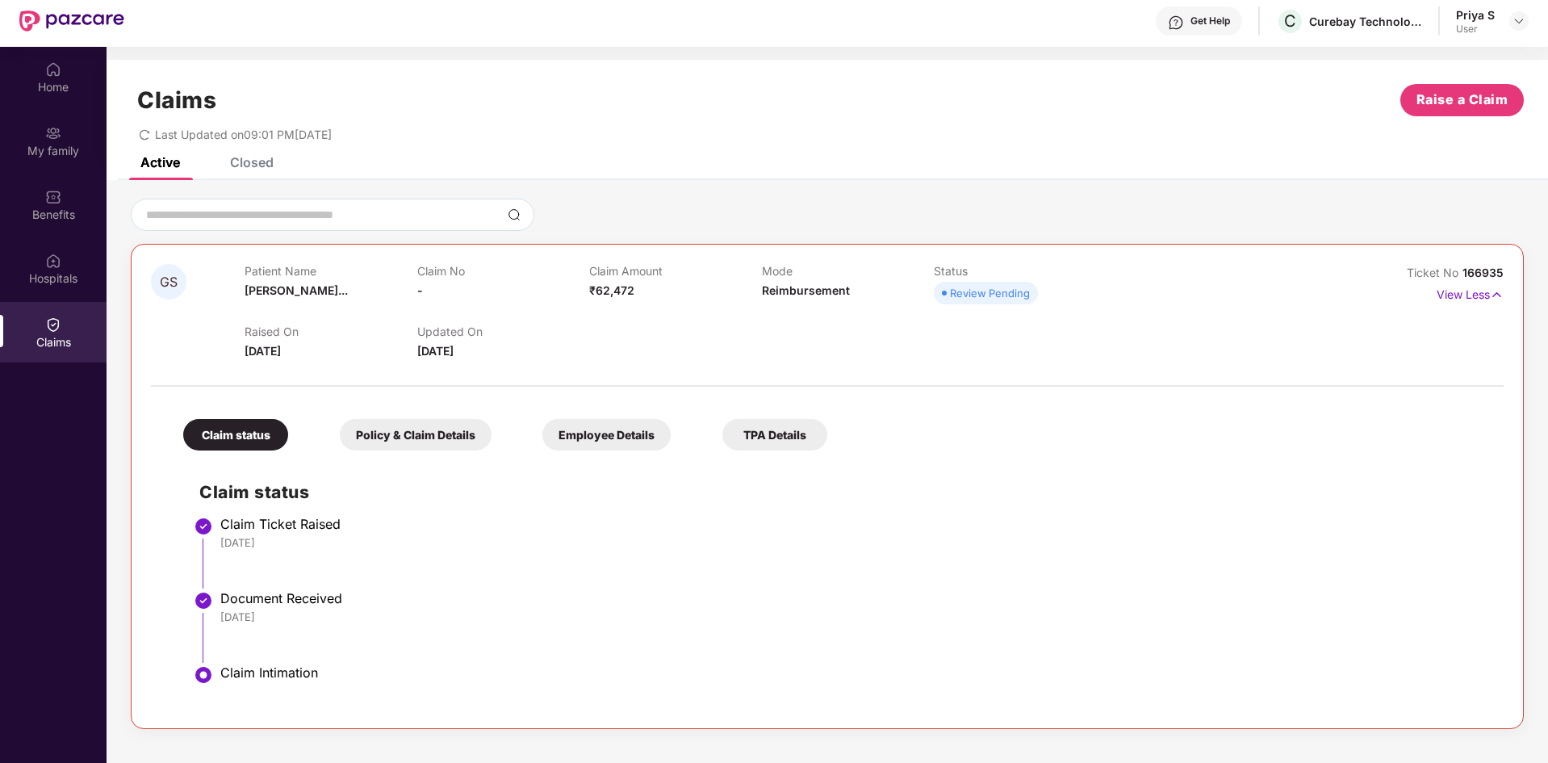
scroll to position [0, 0]
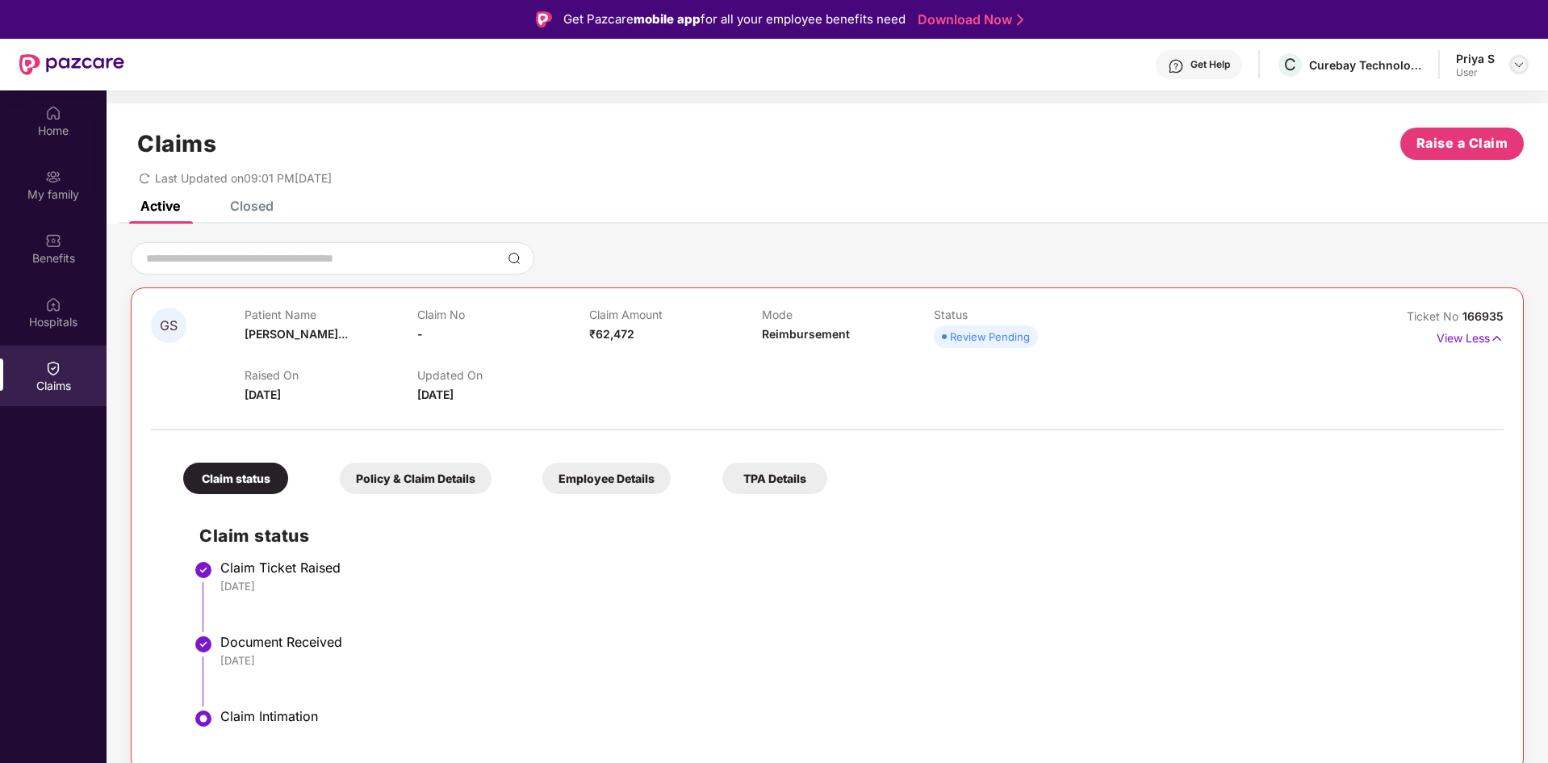
click at [1519, 63] on img at bounding box center [1519, 64] width 13 height 13
click at [1407, 158] on div "User" at bounding box center [1403, 161] width 39 height 13
click at [1506, 57] on div "Priya S User" at bounding box center [1492, 65] width 73 height 28
click at [1481, 65] on div "Priya S" at bounding box center [1475, 58] width 39 height 15
click at [1506, 66] on div "Priya S User" at bounding box center [1492, 65] width 73 height 28
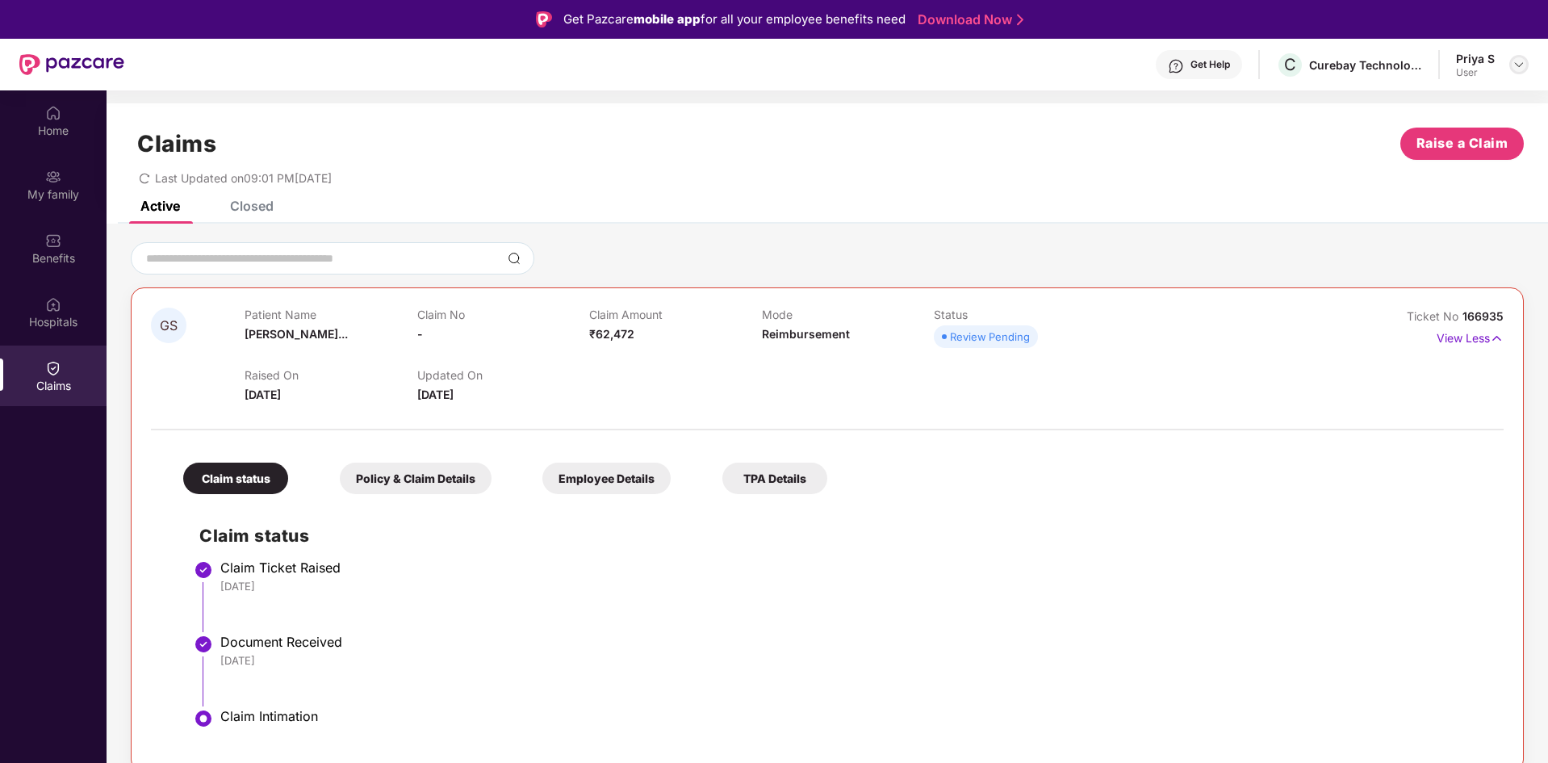
click at [1510, 64] on div at bounding box center [1519, 64] width 19 height 19
click at [1375, 105] on div "Logout" at bounding box center [1443, 102] width 210 height 31
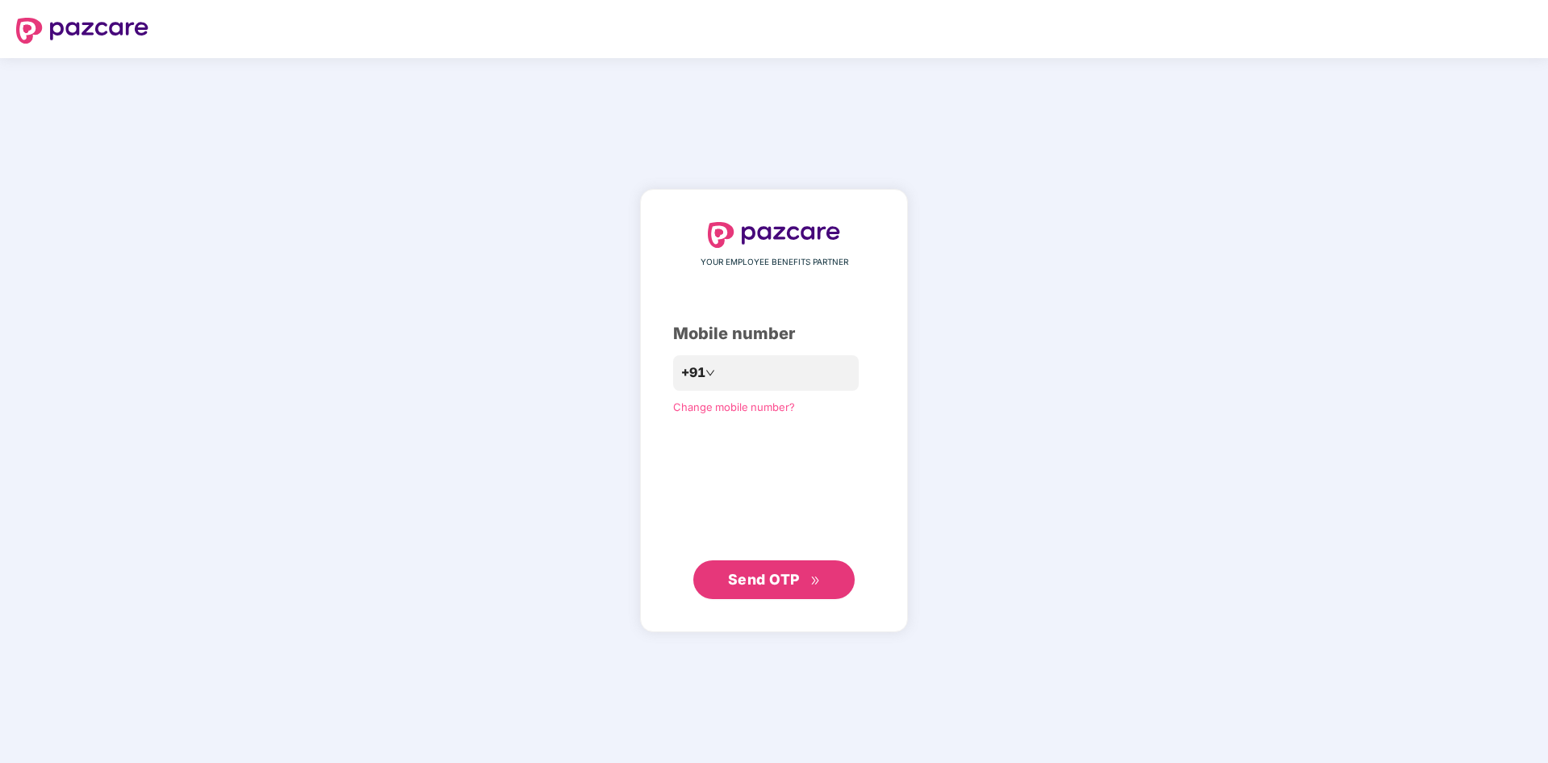
drag, startPoint x: 1206, startPoint y: 263, endPoint x: 1256, endPoint y: 23, distance: 245.7
click at [1206, 259] on div "YOUR EMPLOYEE BENEFITS PARTNER Mobile number +91 Change mobile number? Send OTP" at bounding box center [774, 410] width 1548 height 705
